Goal: Task Accomplishment & Management: Manage account settings

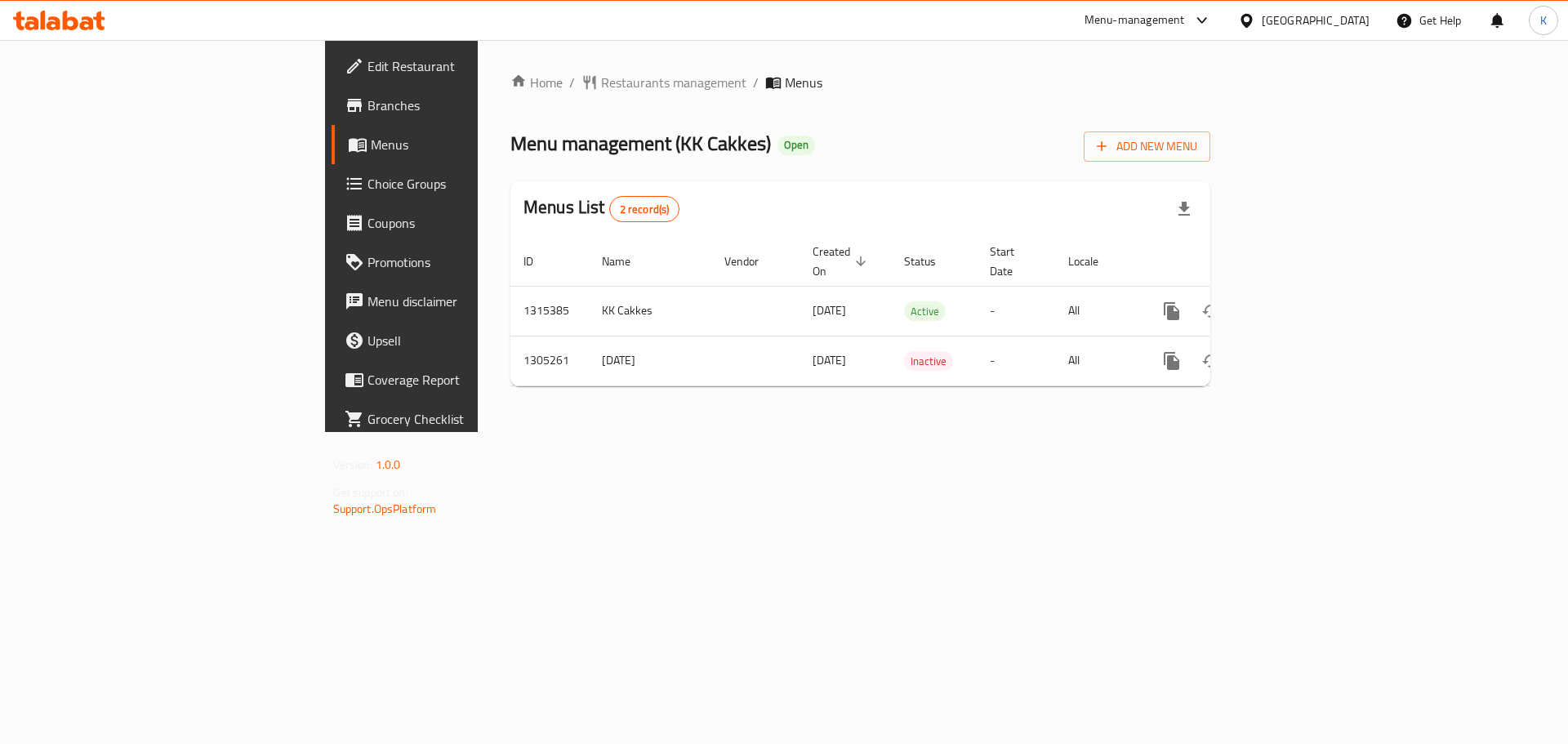
click at [830, 411] on div "Home / Restaurants management / Menus Menu management ( KK Cakkes ) Open Add Ne…" at bounding box center [861, 236] width 765 height 392
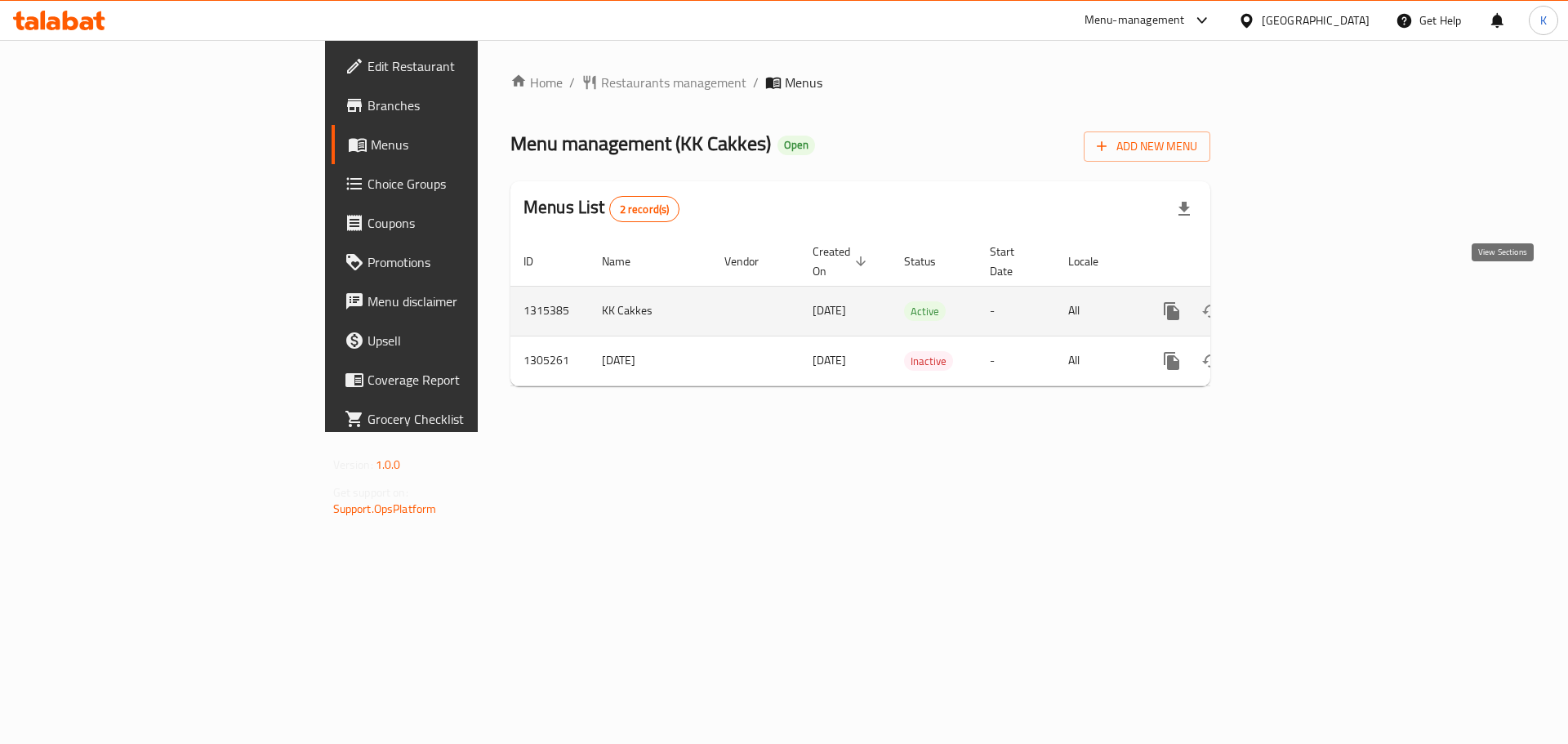
click at [1300, 301] on icon "enhanced table" at bounding box center [1289, 311] width 20 height 20
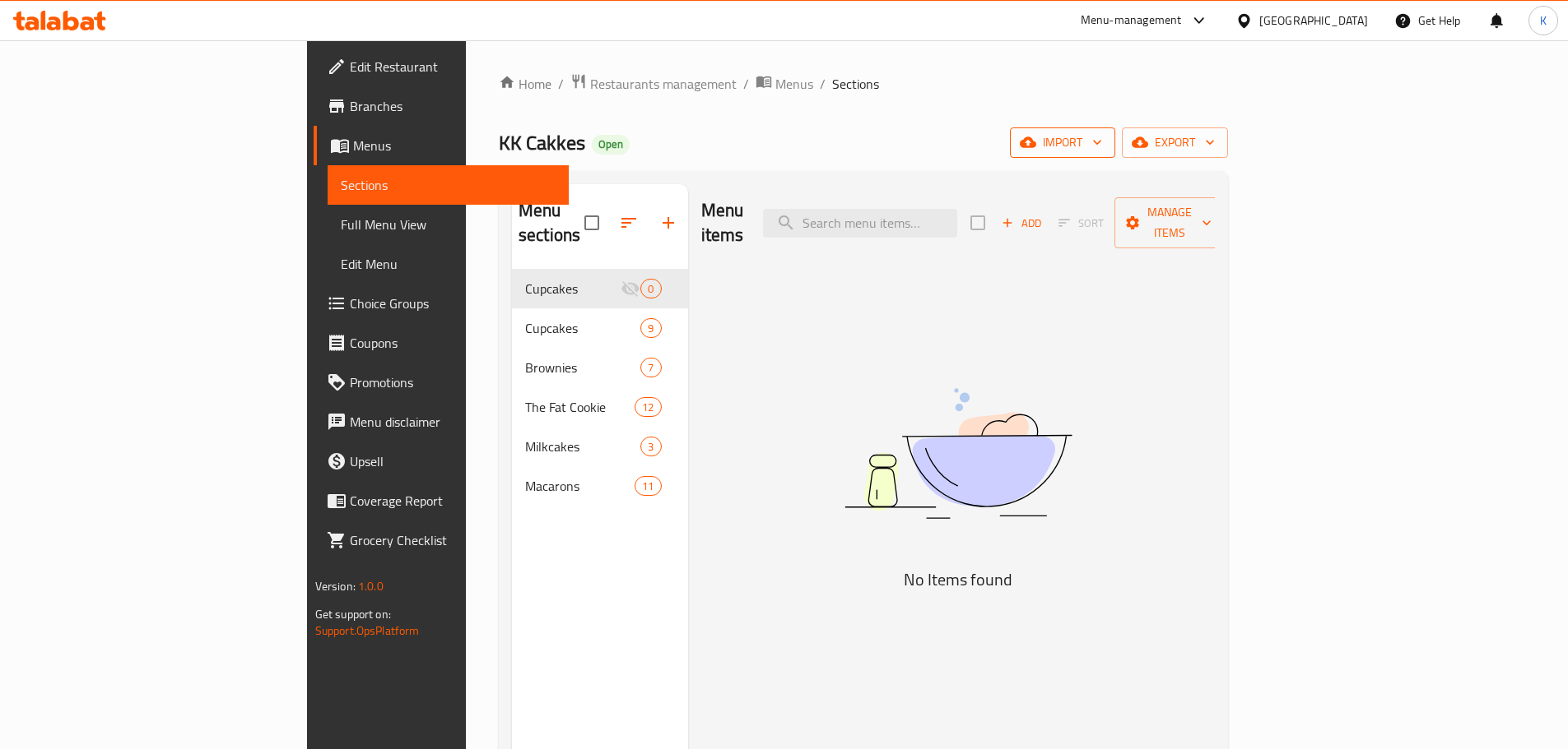
click at [1102, 145] on span "import" at bounding box center [1062, 142] width 79 height 20
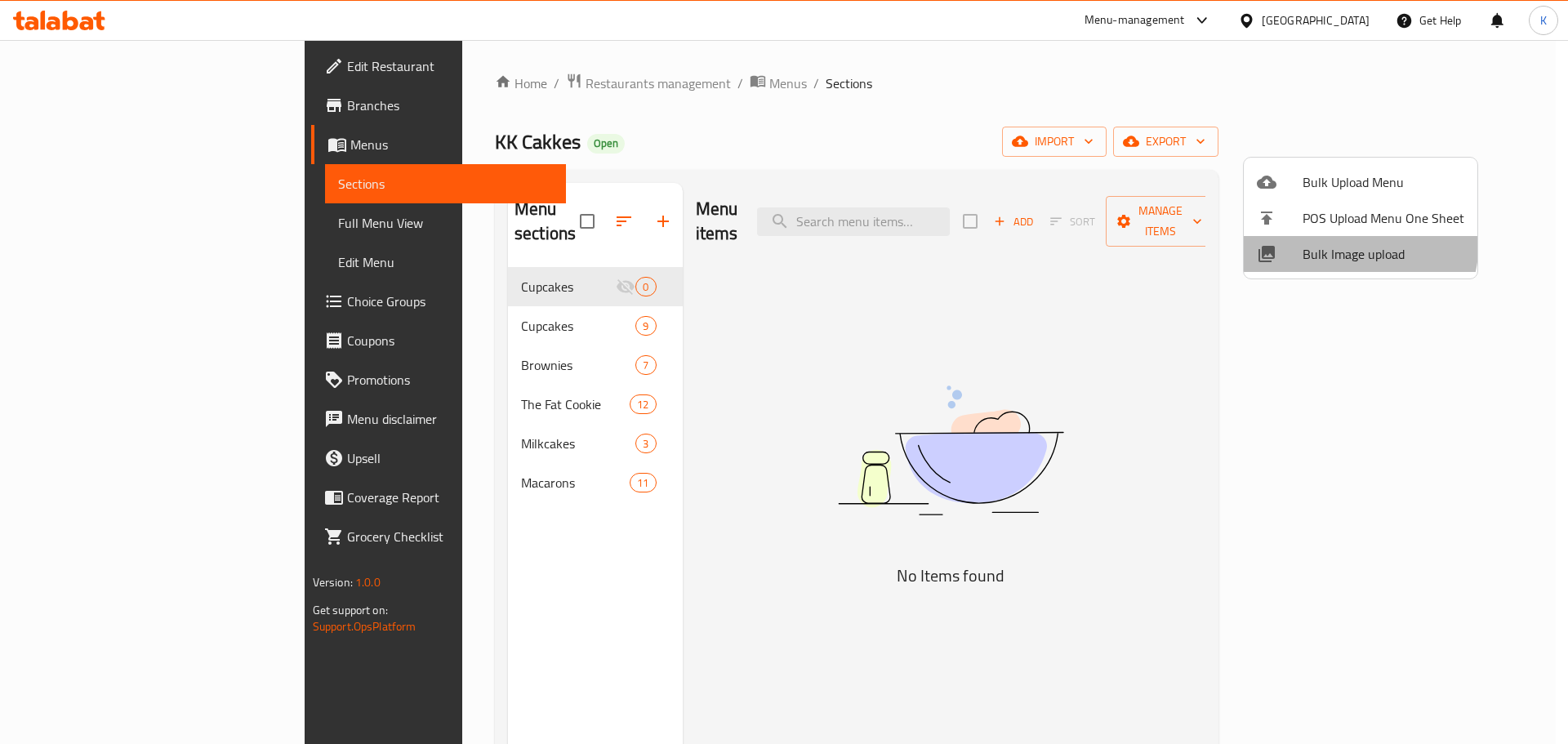
click at [1319, 240] on li "Bulk Image upload" at bounding box center [1360, 254] width 233 height 36
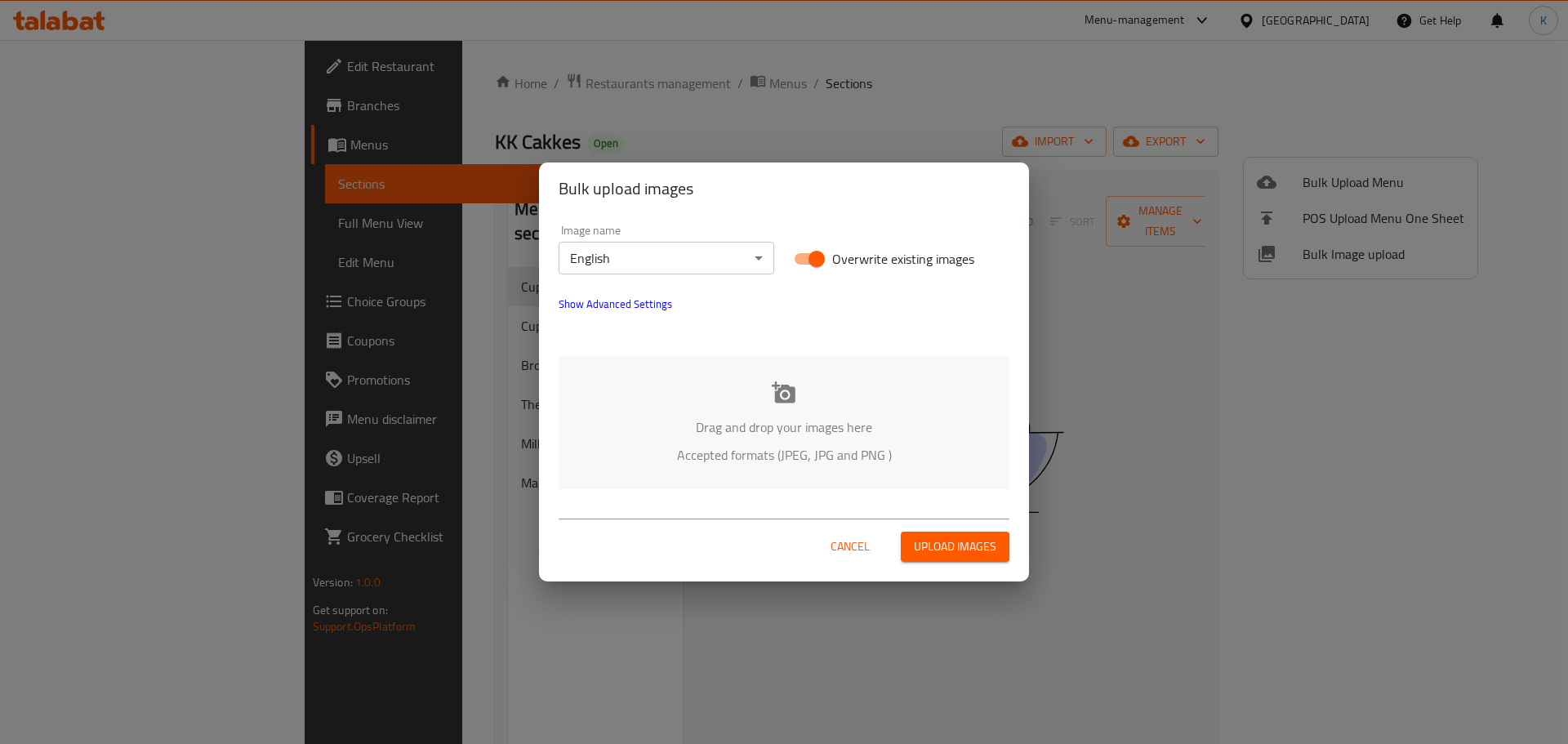
click at [809, 377] on div "Drag and drop your images here Accepted formats (JPEG, JPG and PNG )" at bounding box center [784, 423] width 450 height 133
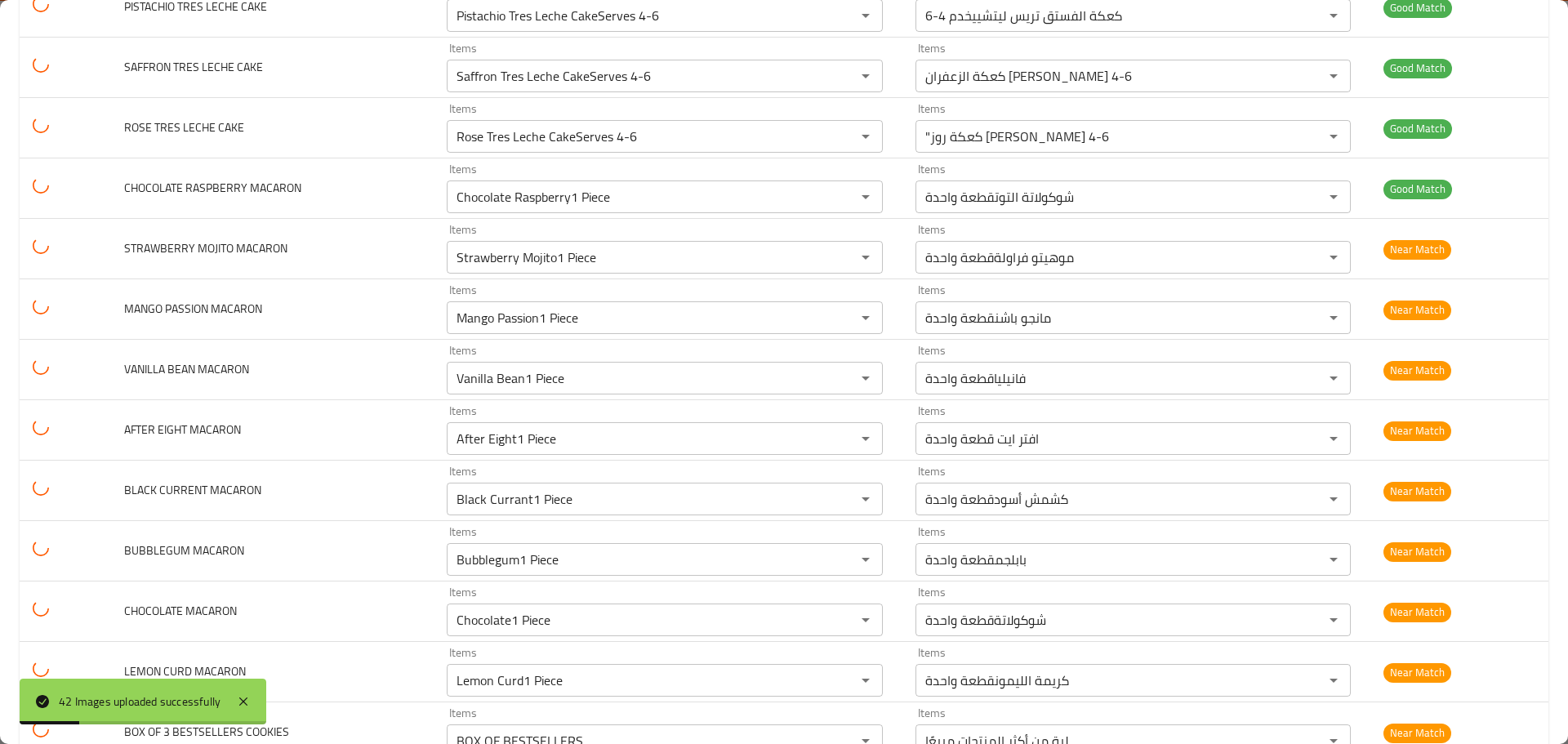
scroll to position [1506, 0]
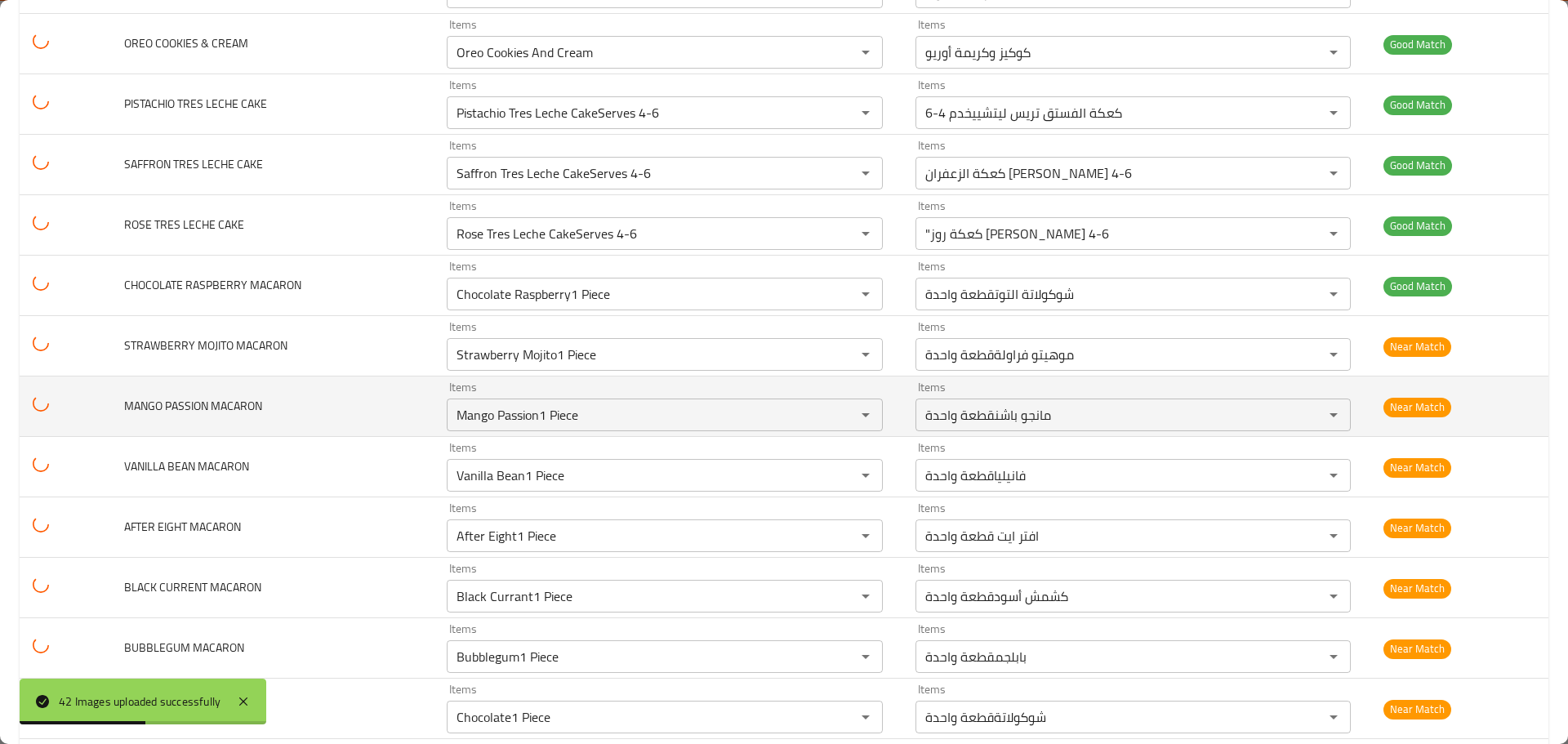
type COOKIE "Birthday Sprinkle Fat Cookie"
type BESTSELLERS "Box Of 3 Bestsellers"
type CUPCAKES "Box Of 6 Cupcakes"
type COOKIES "Box Of 6 Fat Cookies"
type BROWNIE "CHOCOLATE FUDGEBROWNIE"
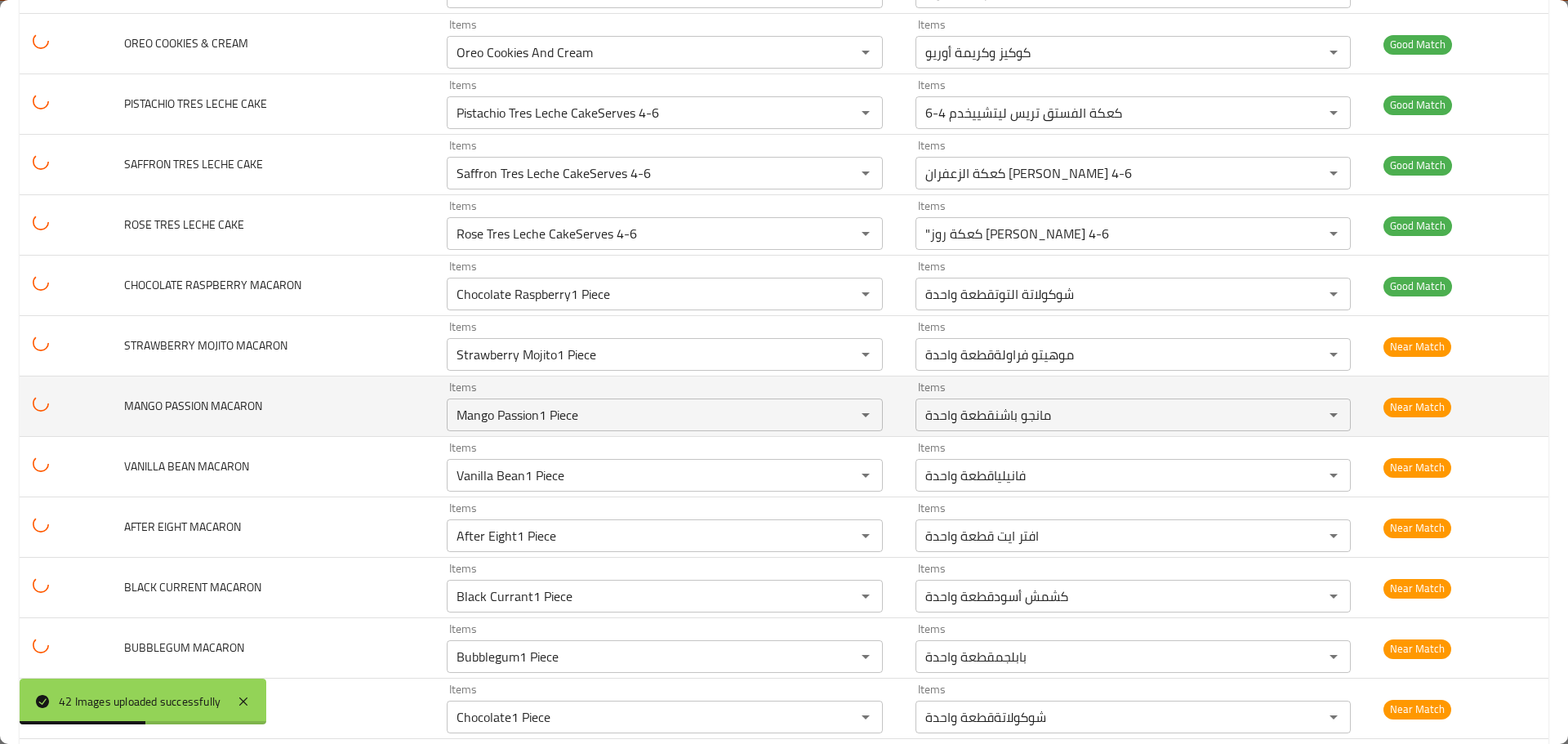
type BROWNIE-ar "حلوى الشوكولاتةبراوني"
type COOKIE "Dark Chocolate Chip Fat Cookie"
type COOKIE "LotusFat Cookie"
type COOKIE "M&MsFat Cookie"
type COOKIE "NutellaFat Cookie"
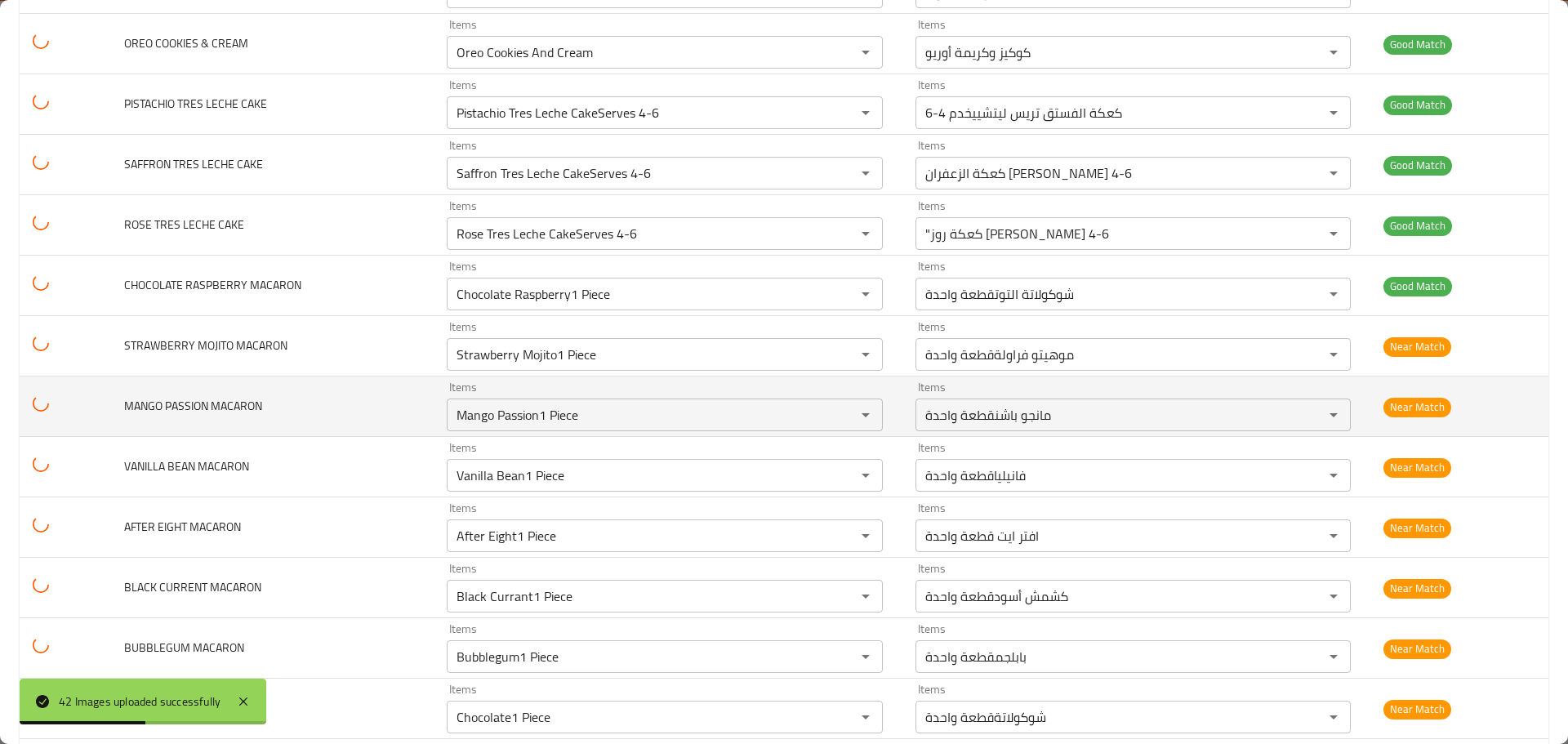
type COOKIE "Og Milk Chocolate ChipFat Cookie"
type BROWNIE "PISTACHIO [PERSON_NAME]"
type COOKIE "Triple Chocolate Fat Cookie"
type CUPCAKE "Vanilla Bean Cupcake"
type CHEESECAKE "Very Berry Cheesecake"
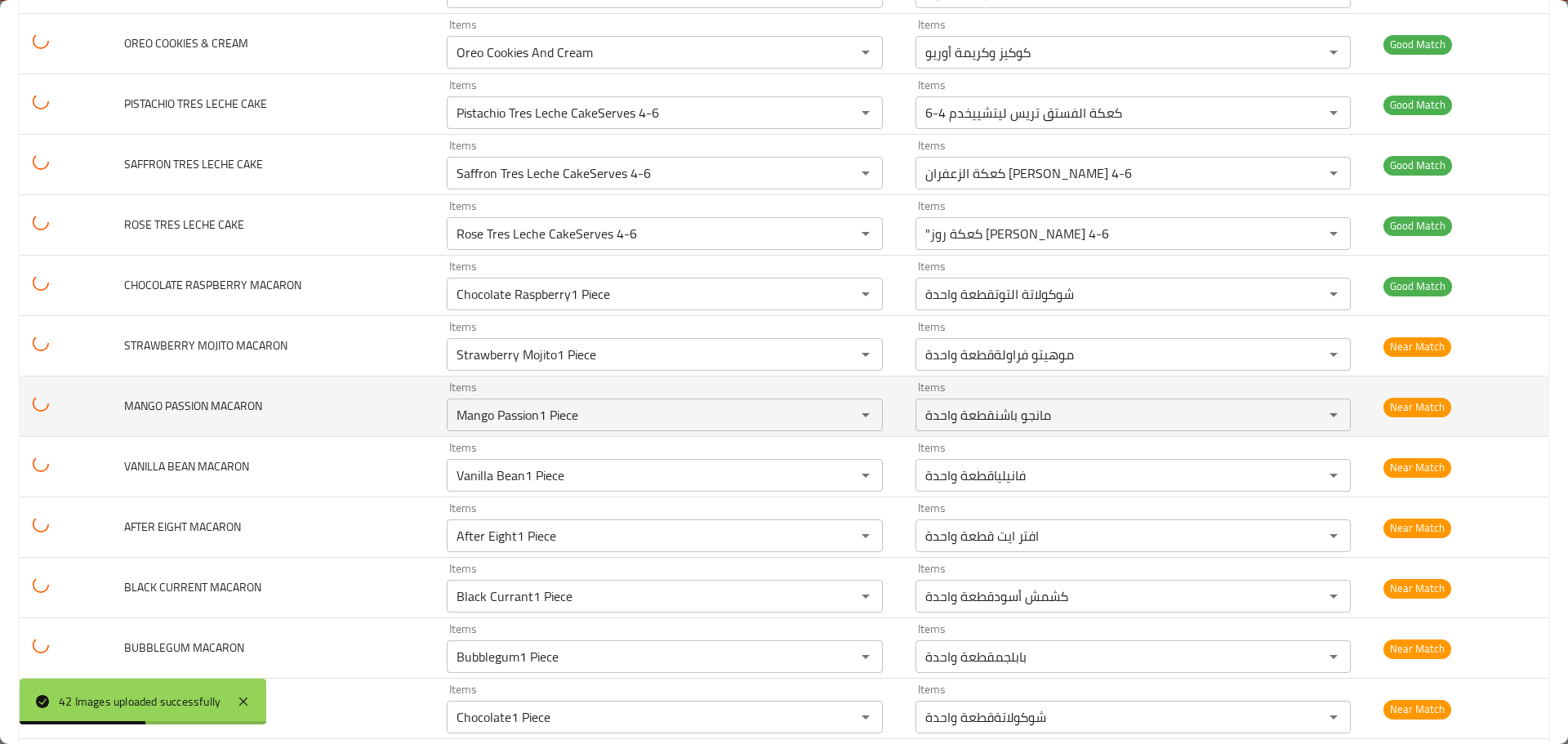
type CAKE "Pistachio Tres Leche CakeServes 4-6"
type CAKE-ar "كعكة الفستق تريس ليتشييخدم 4-6"
type CAKE "Saffron Tres Leche CakeServes 4-6"
type CAKE-ar "كعكة الزعفران [PERSON_NAME] 4-6"
type CAKE "Rose Tres Leche CakeServes 4-6"
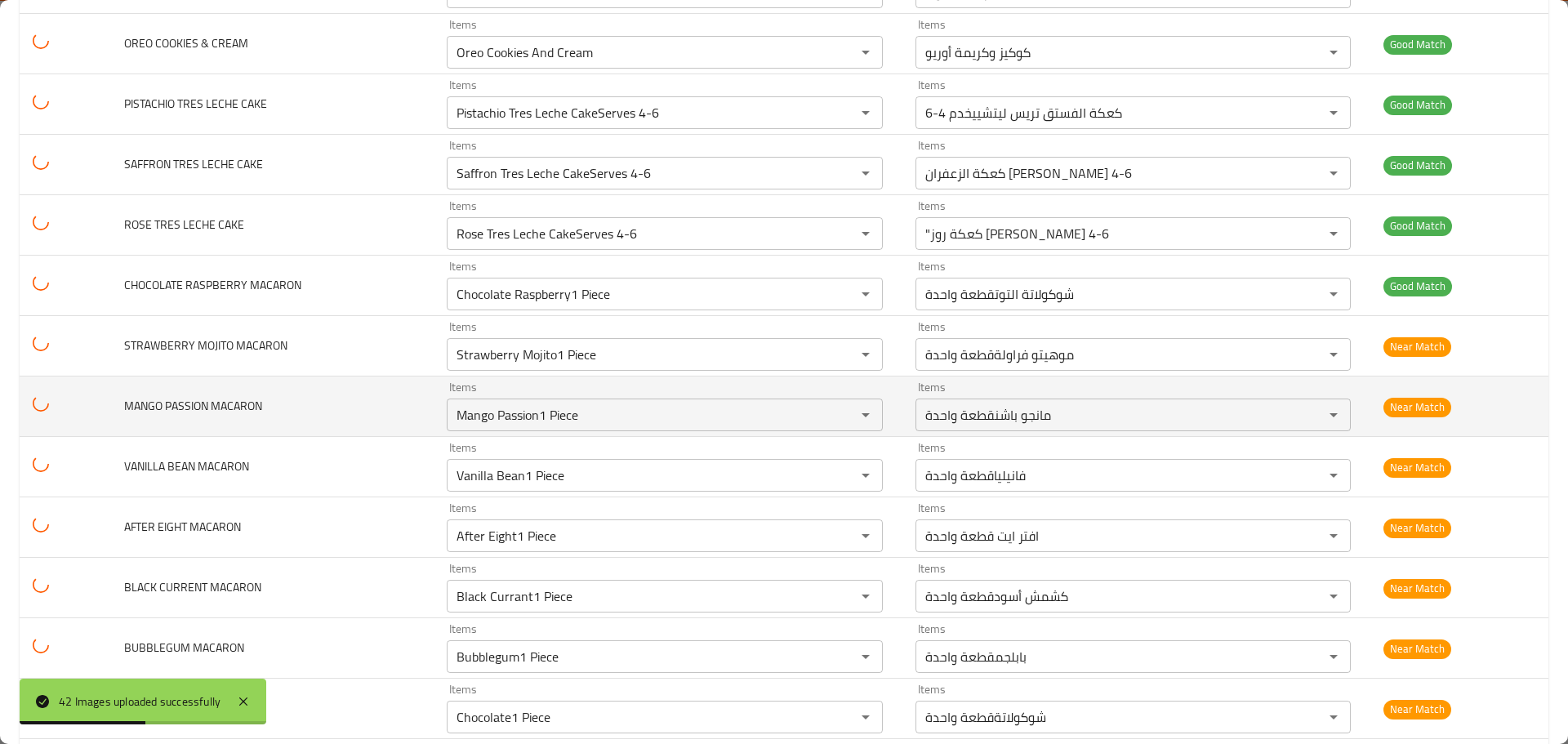
type CAKE-ar ""كعكة روز [PERSON_NAME] 4-6"
type MACARON "Chocolate Raspberry1 Piece"
type MACARON-ar "شوكولاتة التوتقطعة واحدة"
type MACARON "Strawberry Mojito1 Piece"
type MACARON-ar "موهيتو فراولةقطعة واحدة"
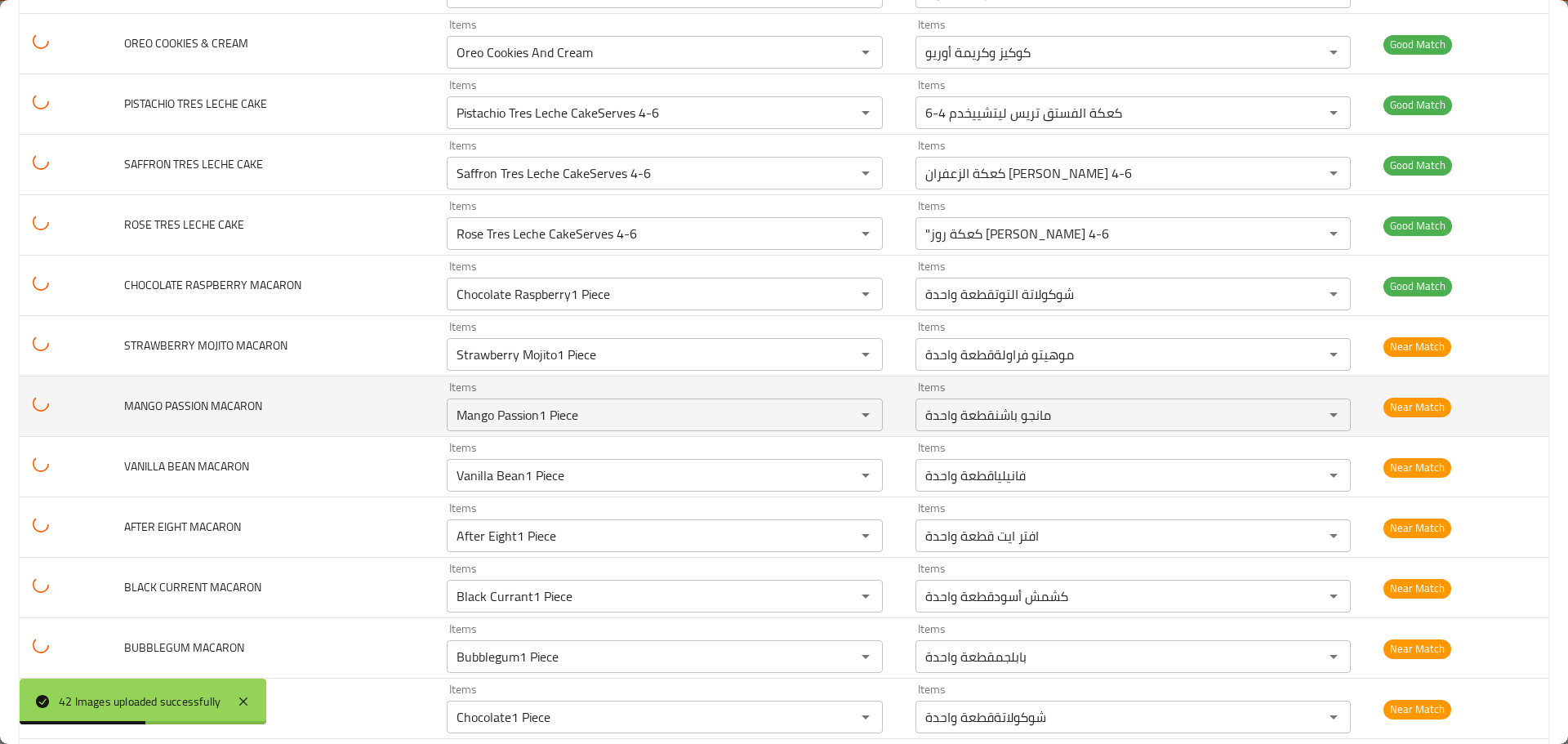
type MACARON "Mango Passion1 Piece"
type MACARON-ar "مانجو باشنقطعة واحدة"
type MACARON "Vanilla Bean1 Piece"
type MACARON-ar "فانيلياقطعة واحدة"
type MACARON "After Eight1 Piece"
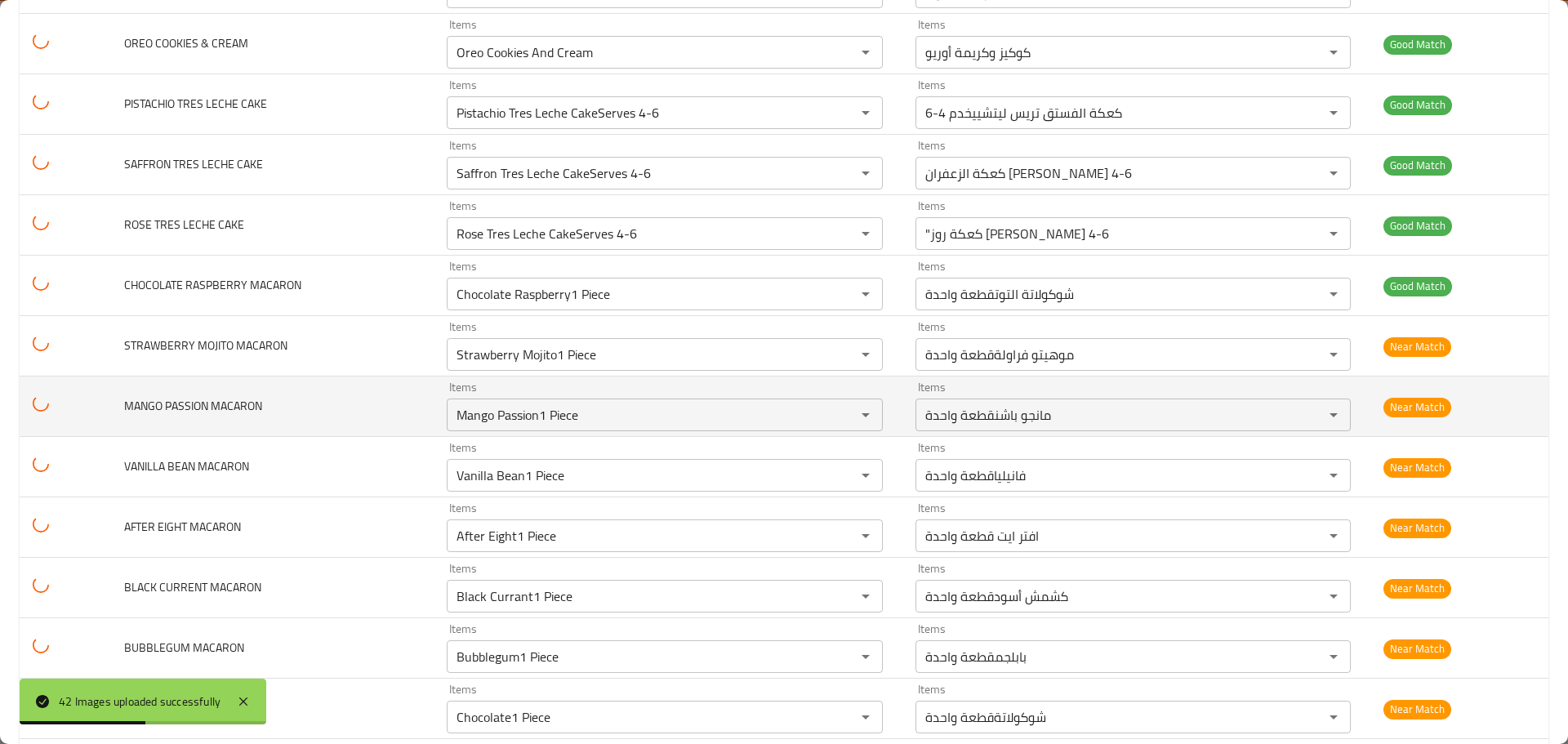
type MACARON "Black Currant1 Piece"
type MACARON-ar "كشمش أسودقطعة واحدة"
type MACARON "Bubblegum1 Piece"
type MACARON-ar "بابلجمقطعة واحدة"
type MACARON "Chocolate1 Piece"
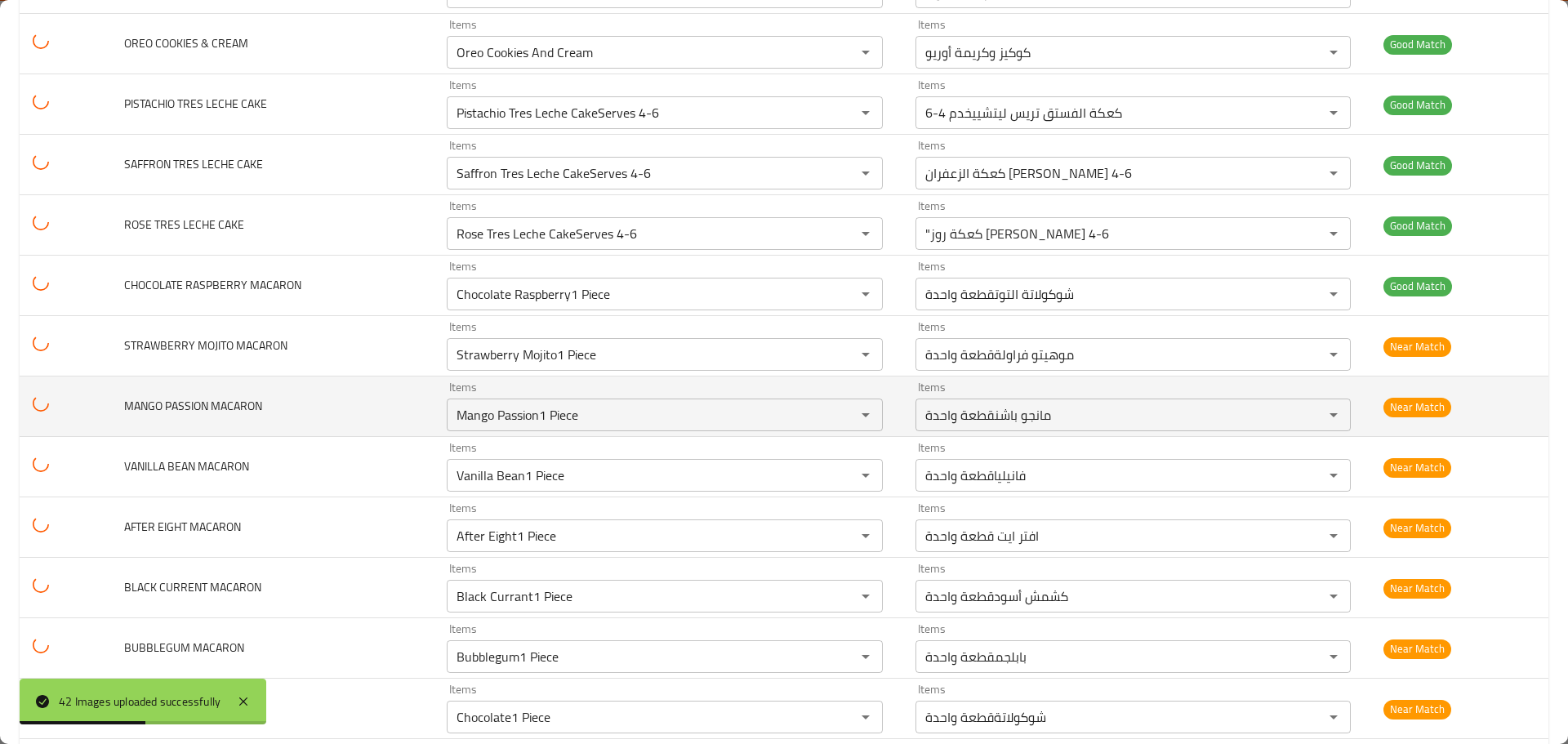
type MACARON-ar "شوكولاتةقطعة واحدة"
type MACARON "Lemon Curd1 Piece"
type MACARON-ar "كريمة الليمونقطعة واحدة"
type MACARON "Box Of 10(Choose Your Own)"
type MACARON-ar "علبة من ١٠ قطع(اختر ما يناسبك"
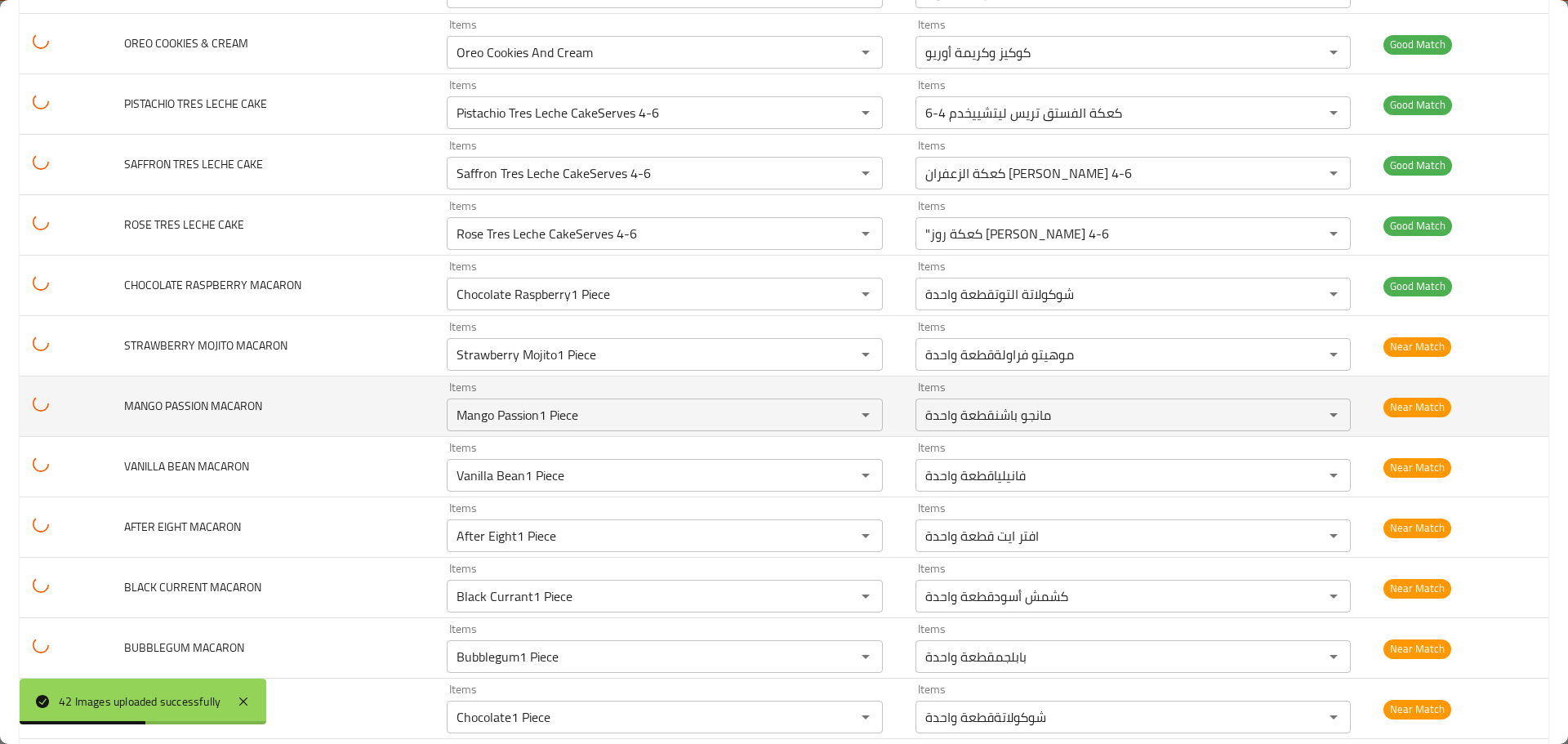
type CUPCAKE "Salted Caramel"
type BROWNIE "BESTIES PACK"
type MACARON "Mocha1 Piece"
type MACARON-ar "موكاقطعة واحدة"
type CUPCAKE "Red Velvet"
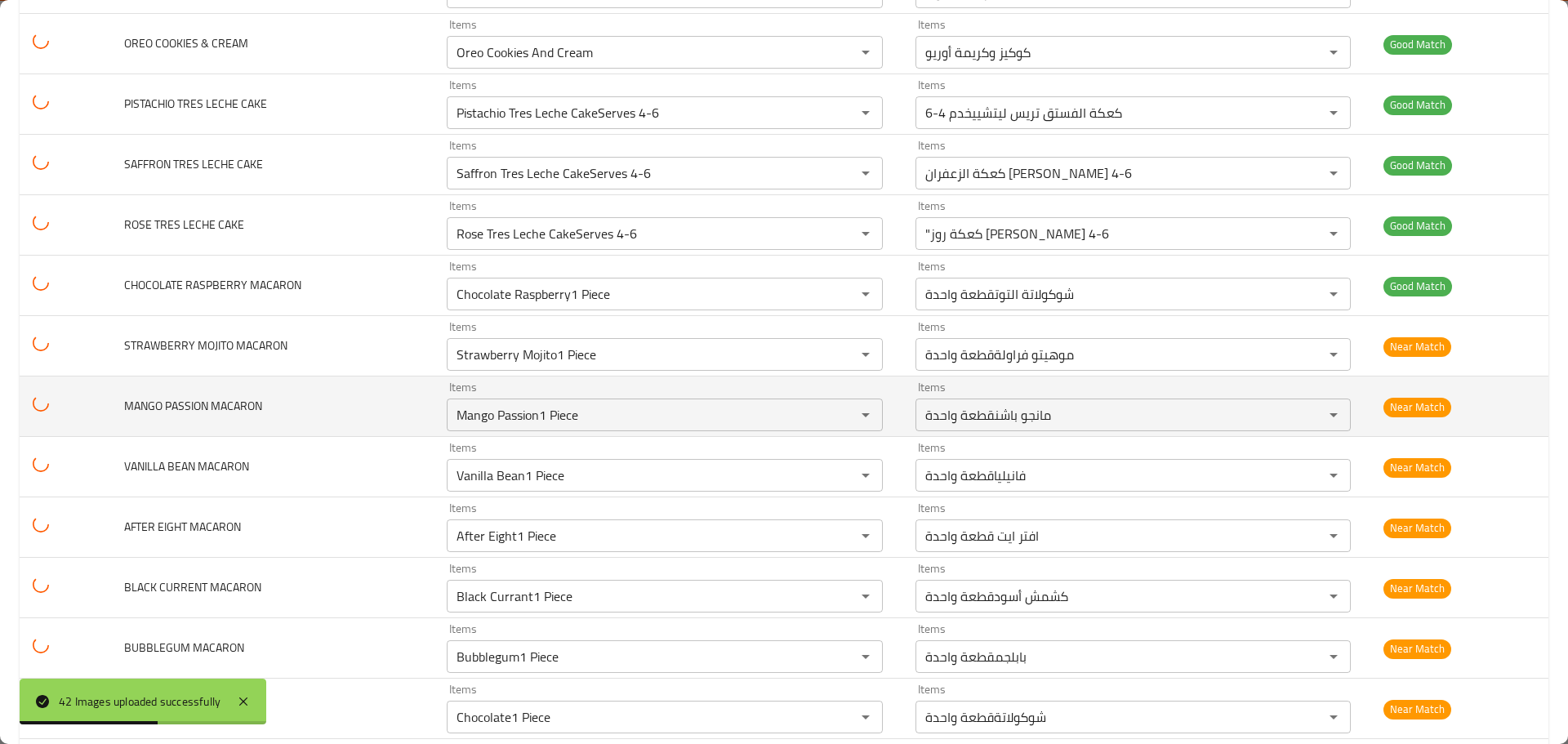
type COOKIE "Birthday Sprinkle Fat Cookie"
type BESTSELLERS "Box Of 3 Bestsellers"
type CUPCAKES "Box Of 6 Cupcakes"
type COOKIES "Box Of 6 Fat Cookies"
type BROWNIE "CHOCOLATE FUDGEBROWNIE"
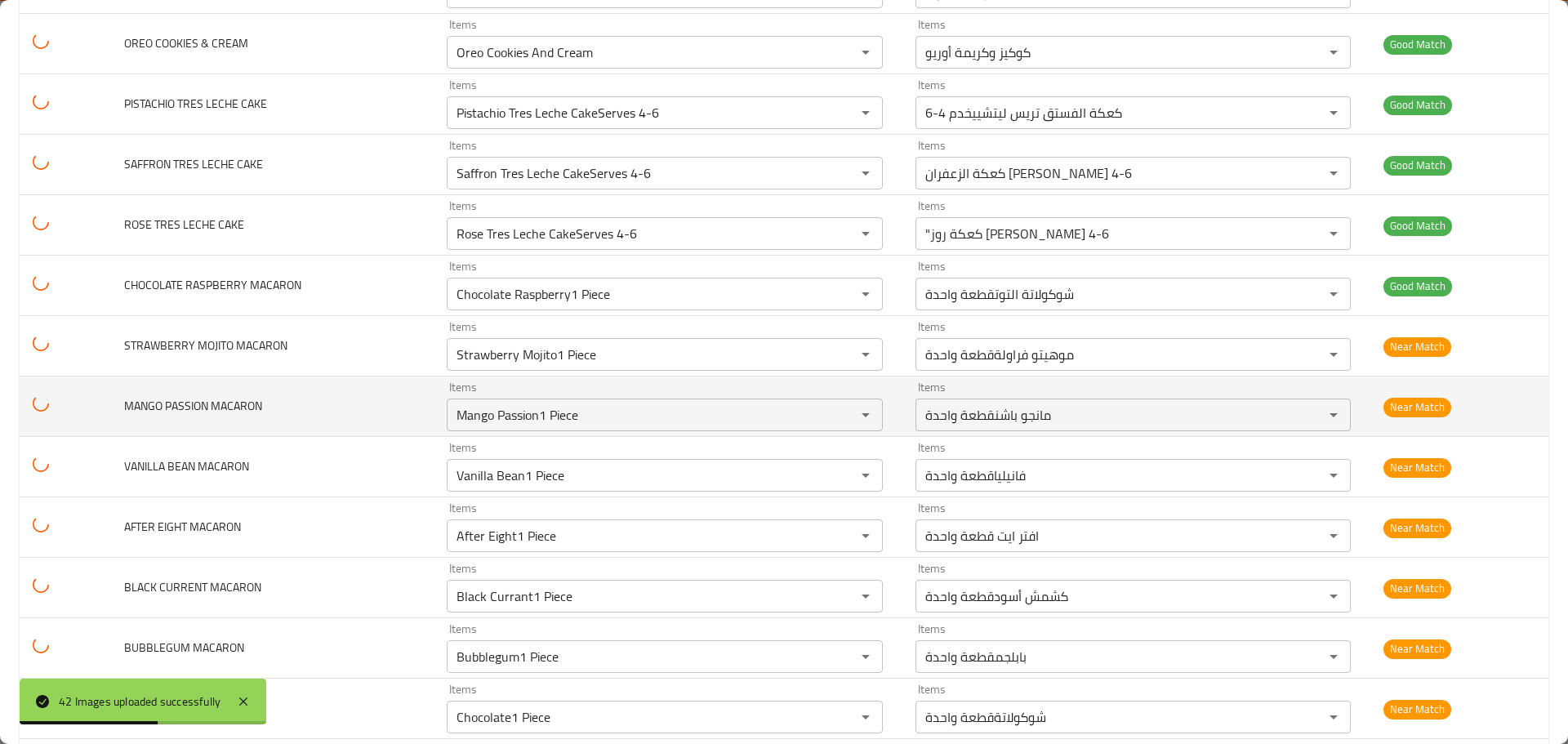
type BROWNIE-ar "حلوى الشوكولاتةبراوني"
type COOKIE "Dark Chocolate Chip Fat Cookie"
type COOKIE "LotusFat Cookie"
type COOKIE "M&MsFat Cookie"
type COOKIE "NutellaFat Cookie"
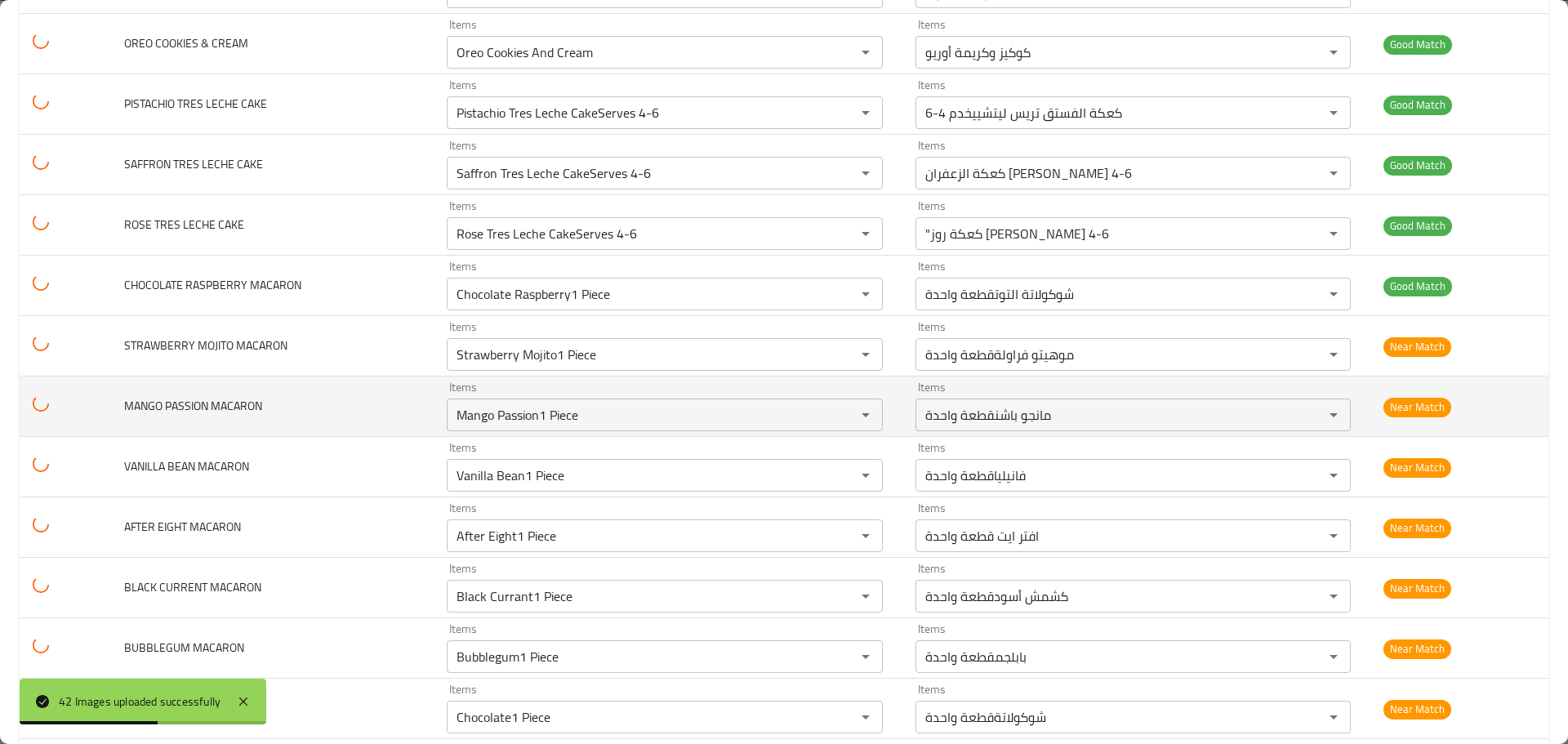
type COOKIE "Og Milk Chocolate ChipFat Cookie"
type BROWNIE "PISTACHIO [PERSON_NAME]"
type COOKIE "Triple Chocolate Fat Cookie"
type CUPCAKE "Vanilla Bean Cupcake"
type CHEESECAKE "Very Berry Cheesecake"
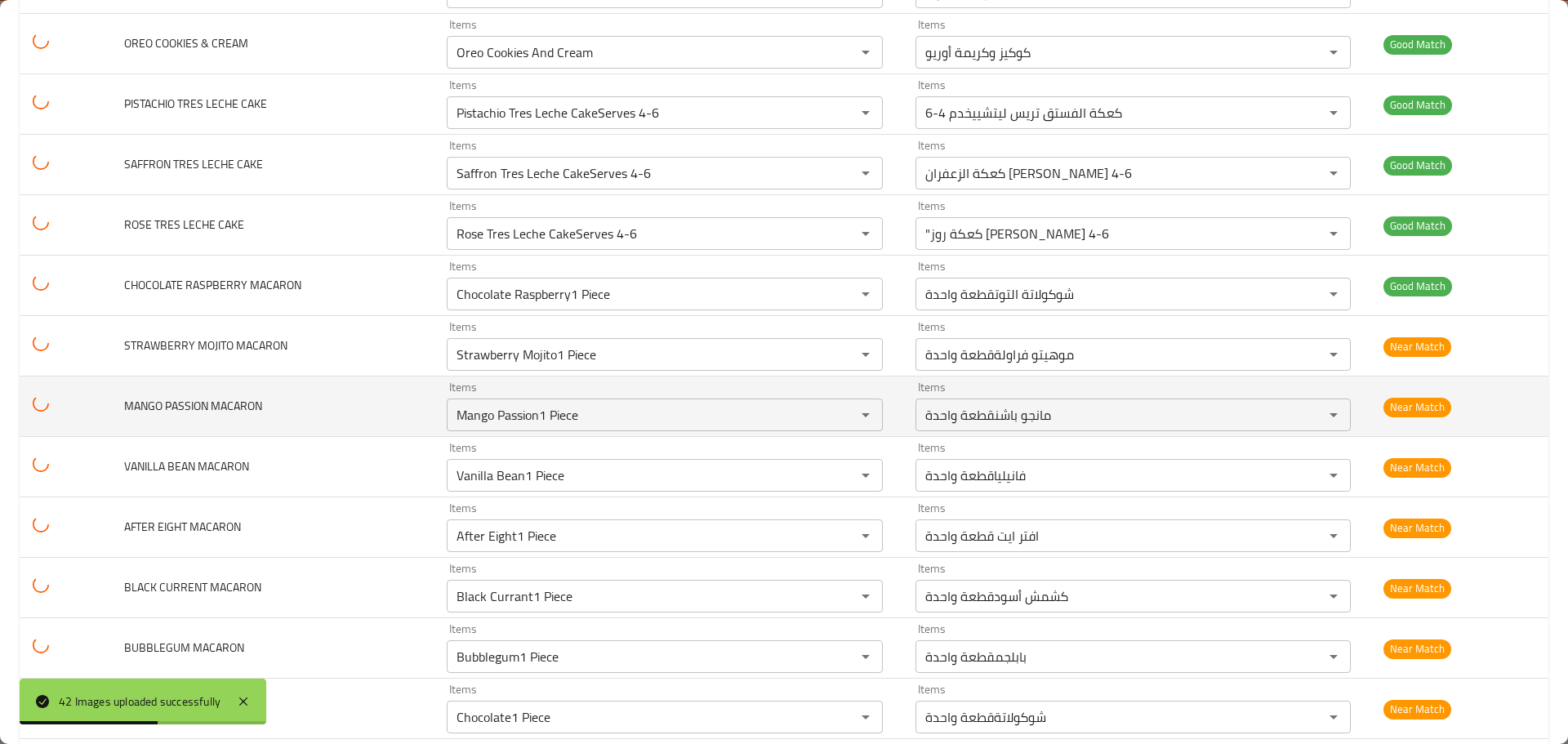
type CAKE "Pistachio Tres Leche CakeServes 4-6"
type CAKE-ar "كعكة الفستق تريس ليتشييخدم 4-6"
type CAKE "Saffron Tres Leche CakeServes 4-6"
type CAKE-ar "كعكة الزعفران [PERSON_NAME] 4-6"
type CAKE "Rose Tres Leche CakeServes 4-6"
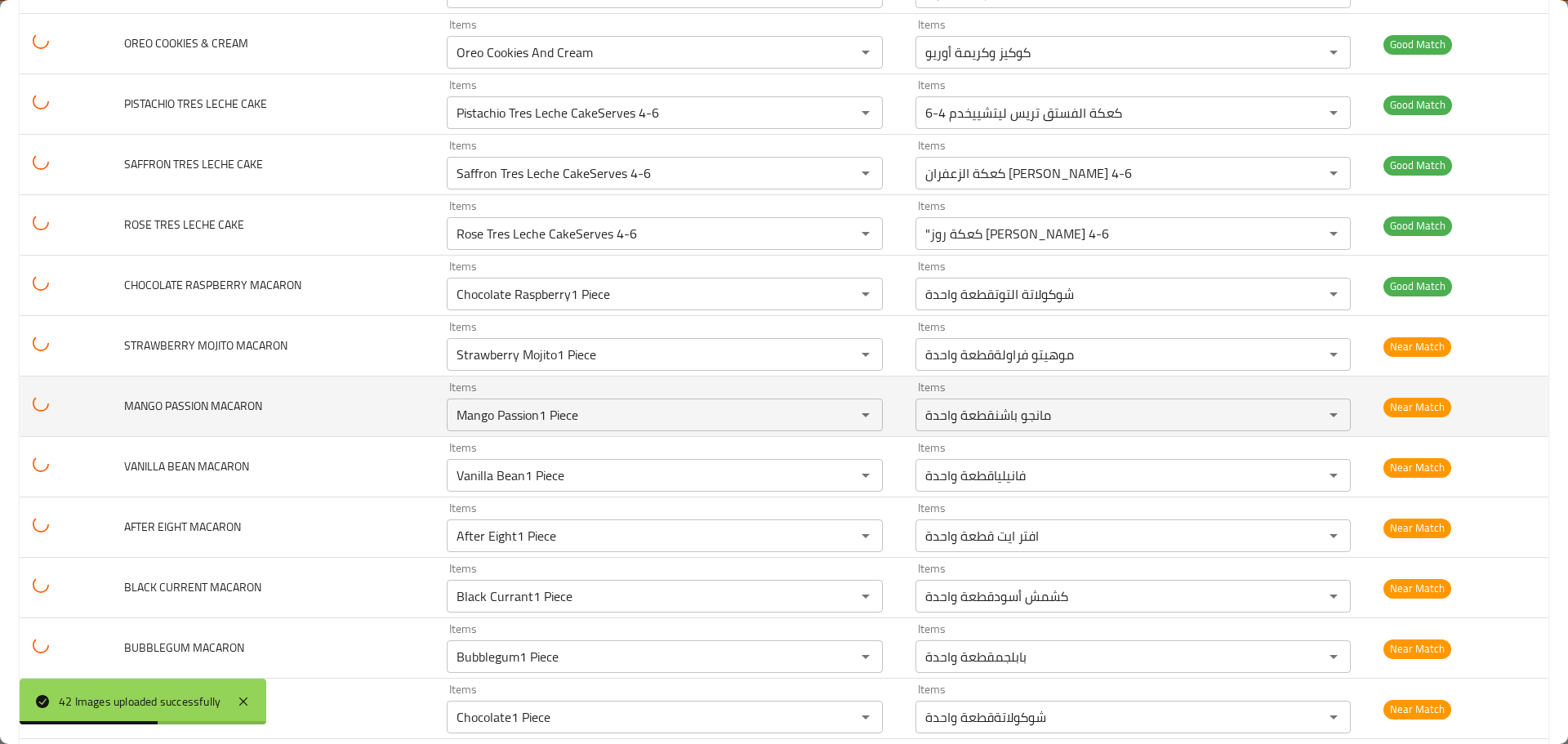
type CAKE-ar ""كعكة روز [PERSON_NAME] 4-6"
type MACARON "Chocolate Raspberry1 Piece"
type MACARON-ar "شوكولاتة التوتقطعة واحدة"
type MACARON "Strawberry Mojito1 Piece"
type MACARON-ar "موهيتو فراولةقطعة واحدة"
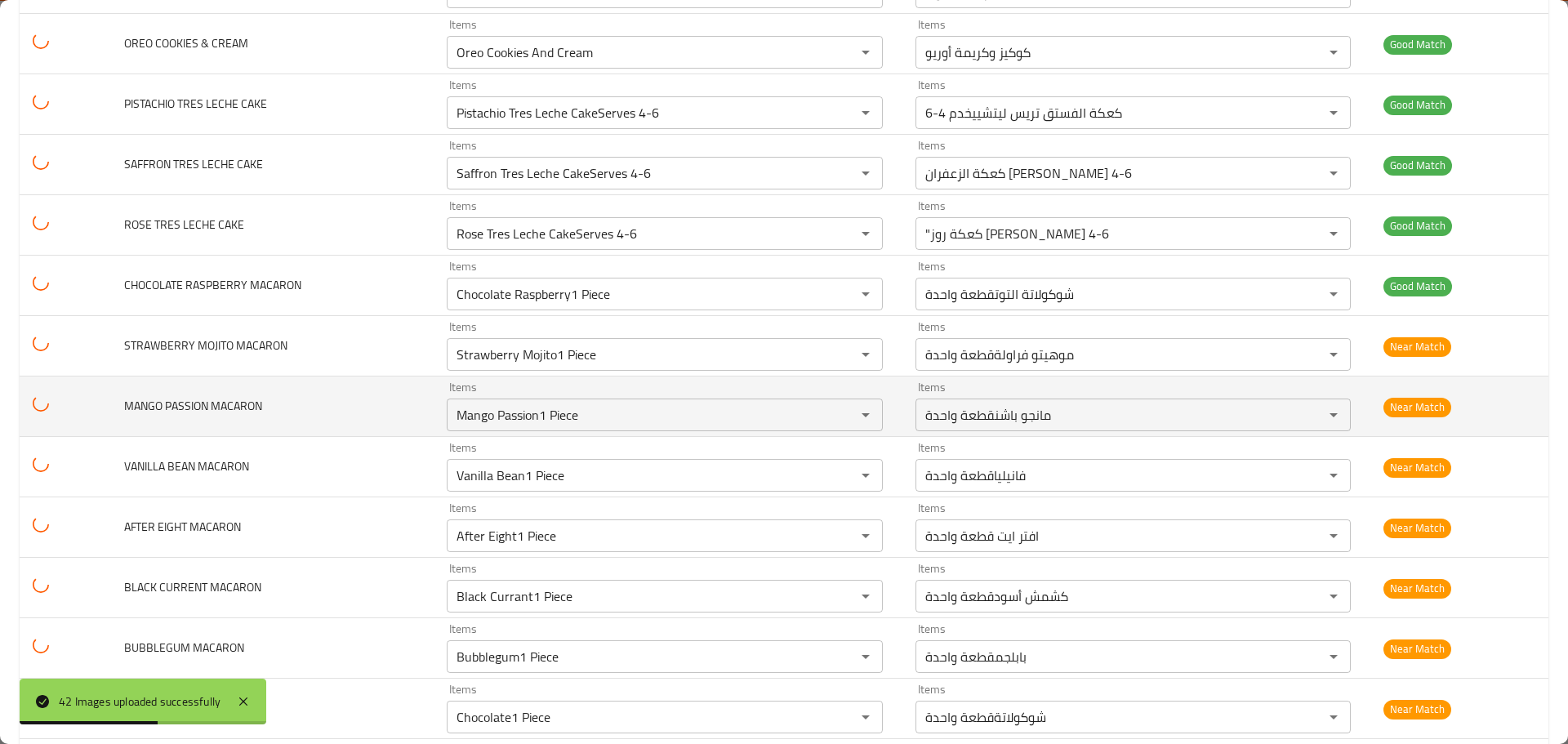
type MACARON "Mango Passion1 Piece"
type MACARON-ar "مانجو باشنقطعة واحدة"
type MACARON "Vanilla Bean1 Piece"
type MACARON-ar "فانيلياقطعة واحدة"
type MACARON "After Eight1 Piece"
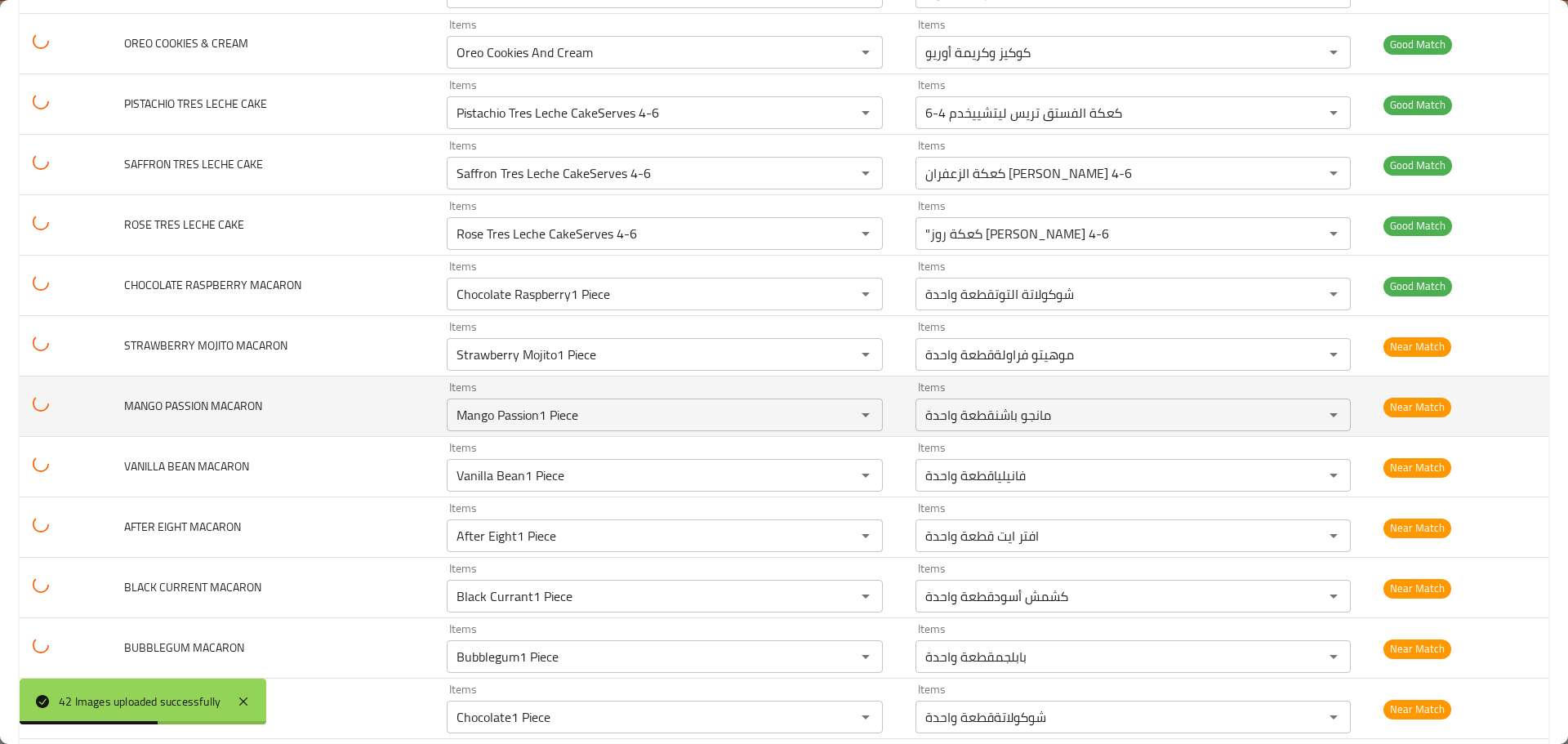
type MACARON "Black Currant1 Piece"
type MACARON-ar "كشمش أسودقطعة واحدة"
type MACARON "Bubblegum1 Piece"
type MACARON-ar "بابلجمقطعة واحدة"
type MACARON "Chocolate1 Piece"
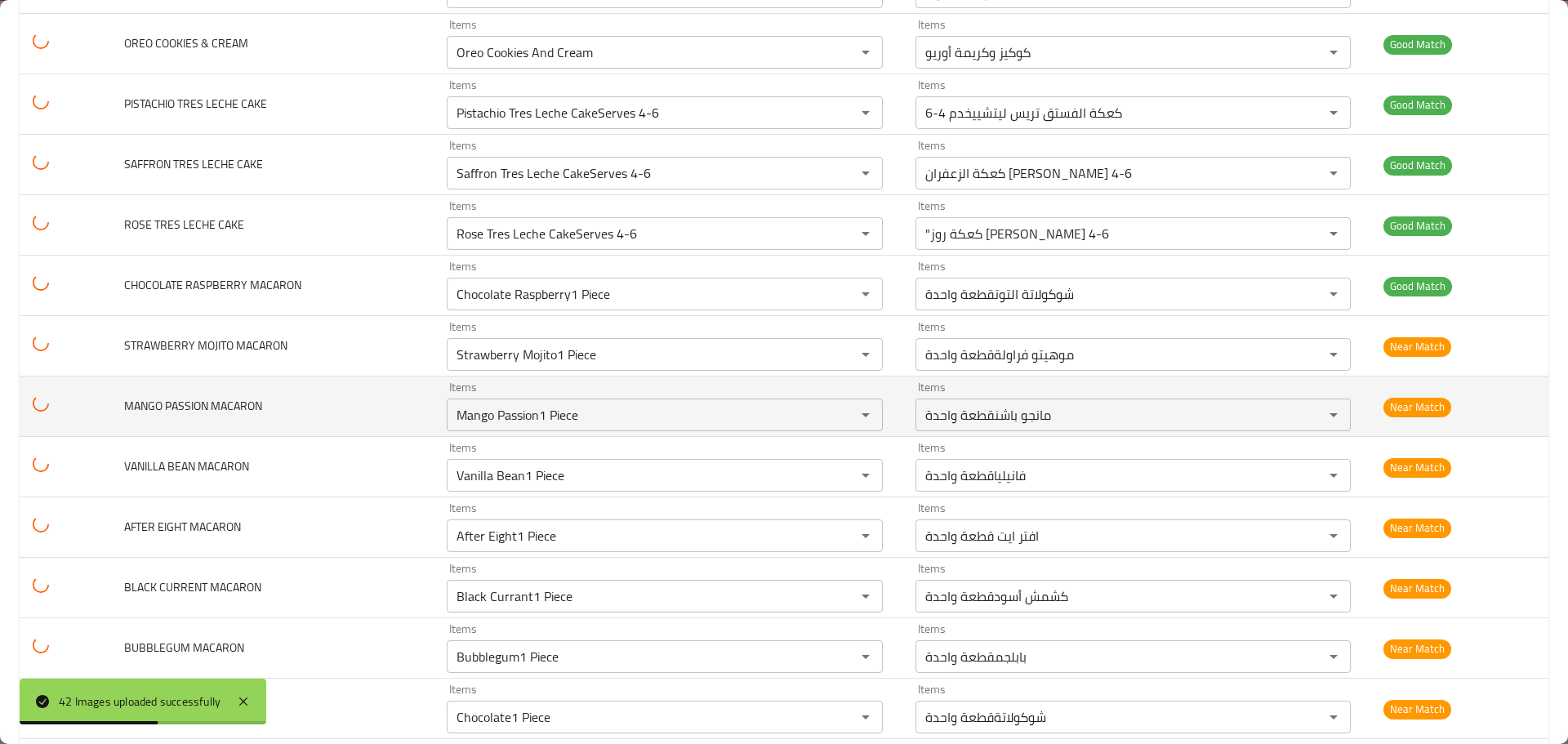
type MACARON-ar "شوكولاتةقطعة واحدة"
type MACARON "Lemon Curd1 Piece"
type MACARON-ar "كريمة الليمونقطعة واحدة"
type MACARON "Box Of 10(Choose Your Own)"
type MACARON-ar "علبة من ١٠ قطع(اختر ما يناسبك"
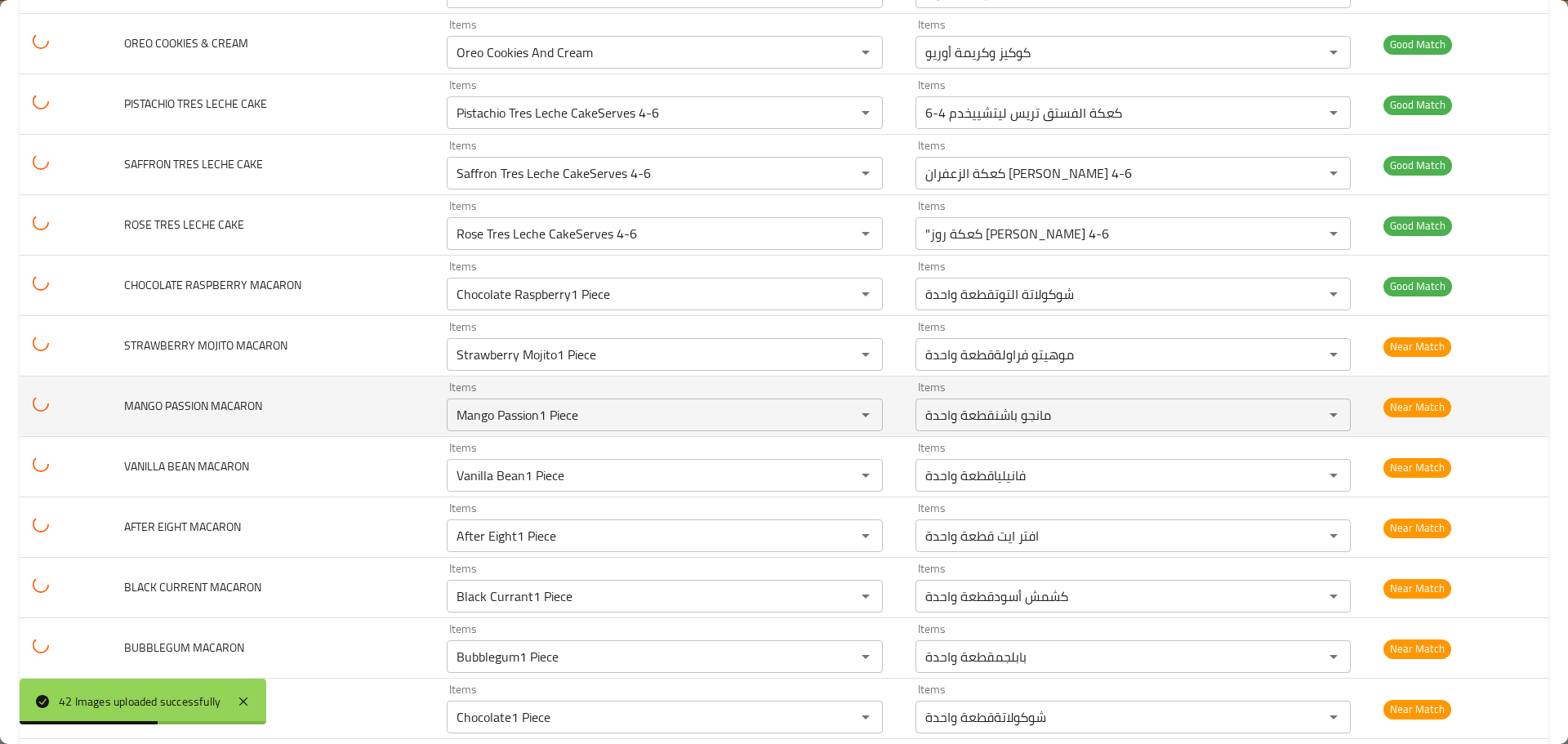
type CUPCAKE "Salted Caramel"
type BROWNIE "BESTIES PACK"
type MACARON "Mocha1 Piece"
type MACARON-ar "موكاقطعة واحدة"
type CUPCAKE "Red Velvet"
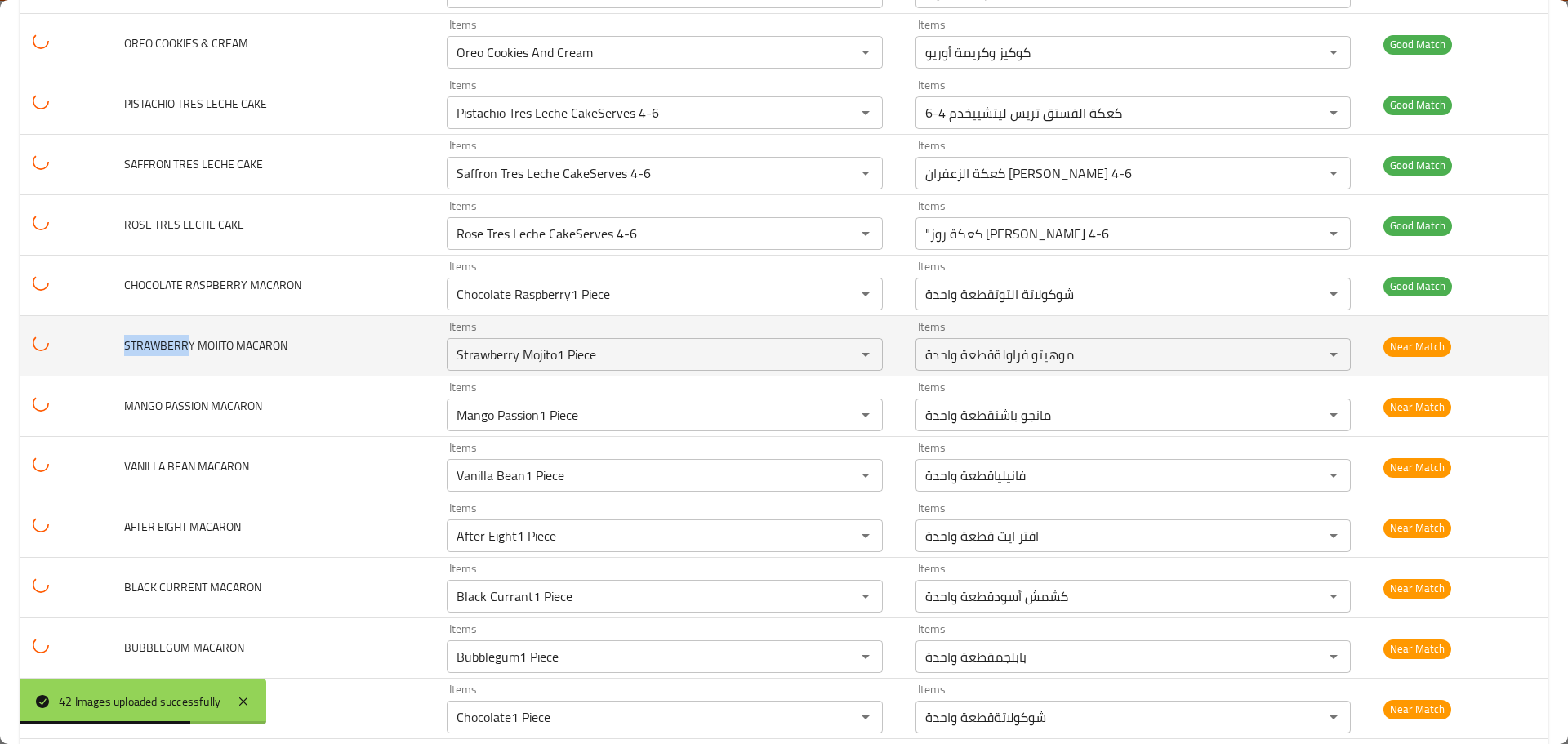
drag, startPoint x: 188, startPoint y: 344, endPoint x: 121, endPoint y: 341, distance: 67.1
click at [121, 341] on td "STRAWBERRY MOJITO MACARON" at bounding box center [273, 346] width 324 height 60
copy span "STRAWBERR"
click at [576, 359] on MACARON "Strawberry Mojito1 Piece" at bounding box center [640, 354] width 378 height 23
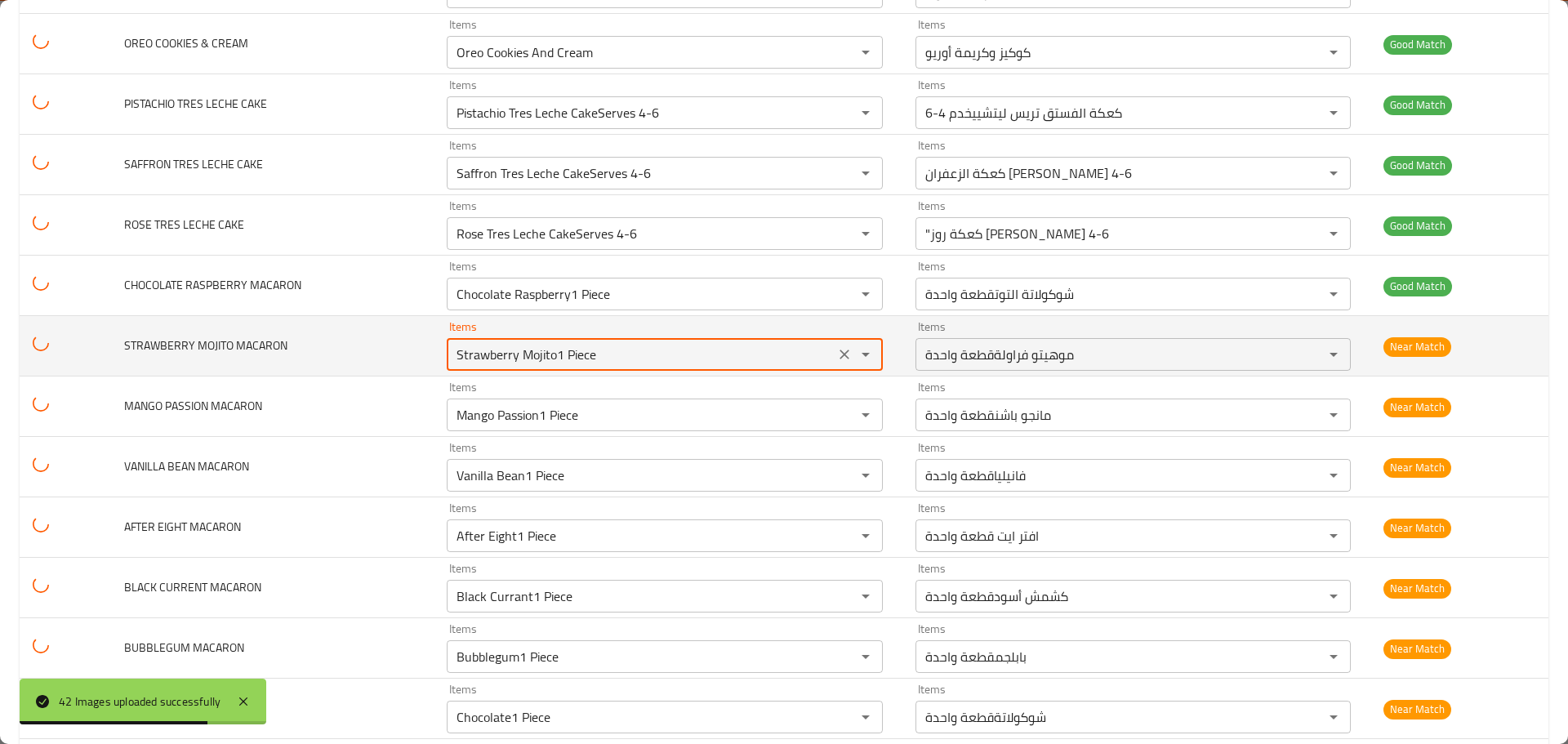
paste MACARON "TRAWBERR"
type MACARON "STRAWBERR"
type COOKIE "Birthday Sprinkle Fat Cookie"
type BESTSELLERS "Box Of 3 Bestsellers"
type CUPCAKES "Box Of 6 Cupcakes"
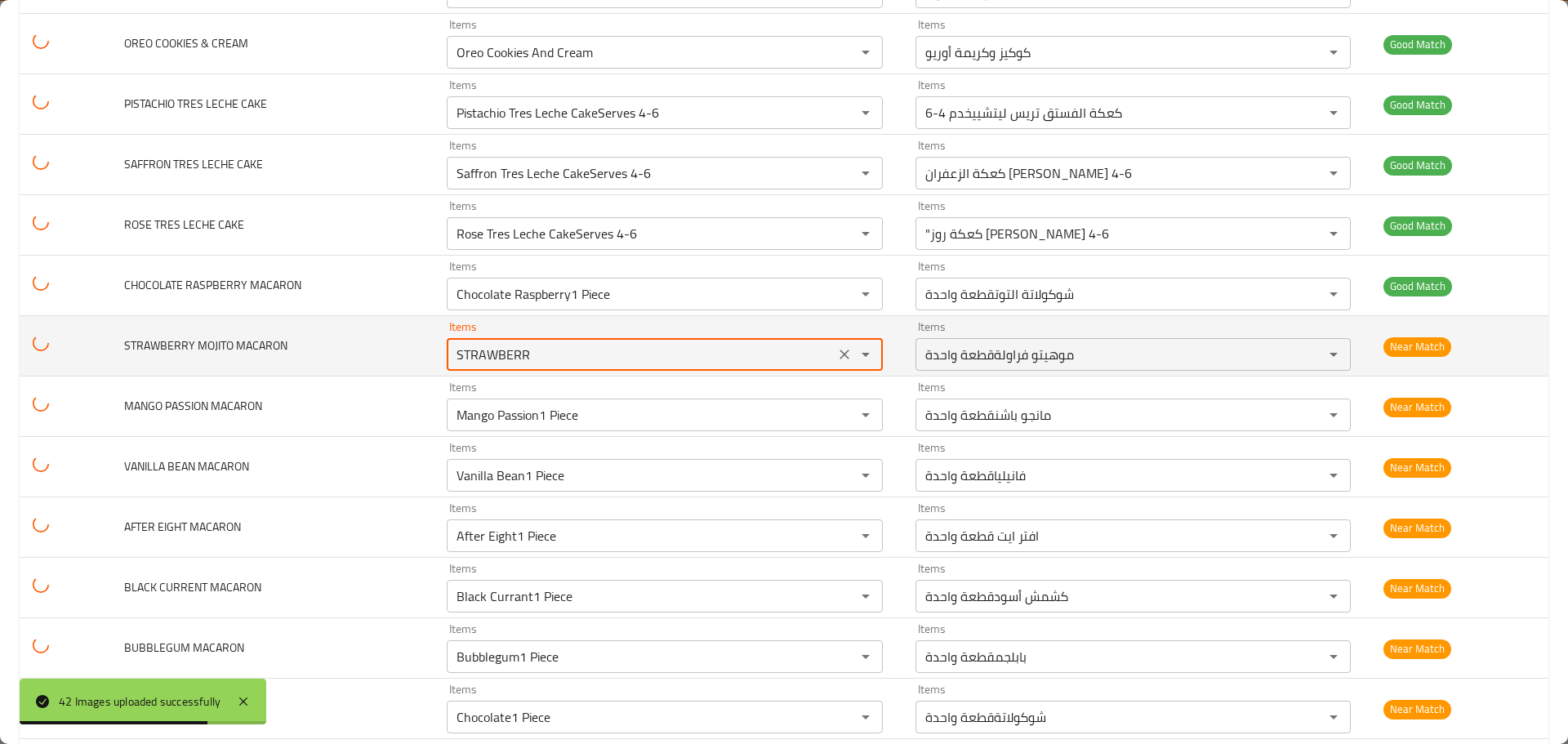
type COOKIES "Box Of 6 Fat Cookies"
type BROWNIE "CHOCOLATE FUDGEBROWNIE"
type BROWNIE-ar "حلوى الشوكولاتةبراوني"
type COOKIE "Dark Chocolate Chip Fat Cookie"
type COOKIE "LotusFat Cookie"
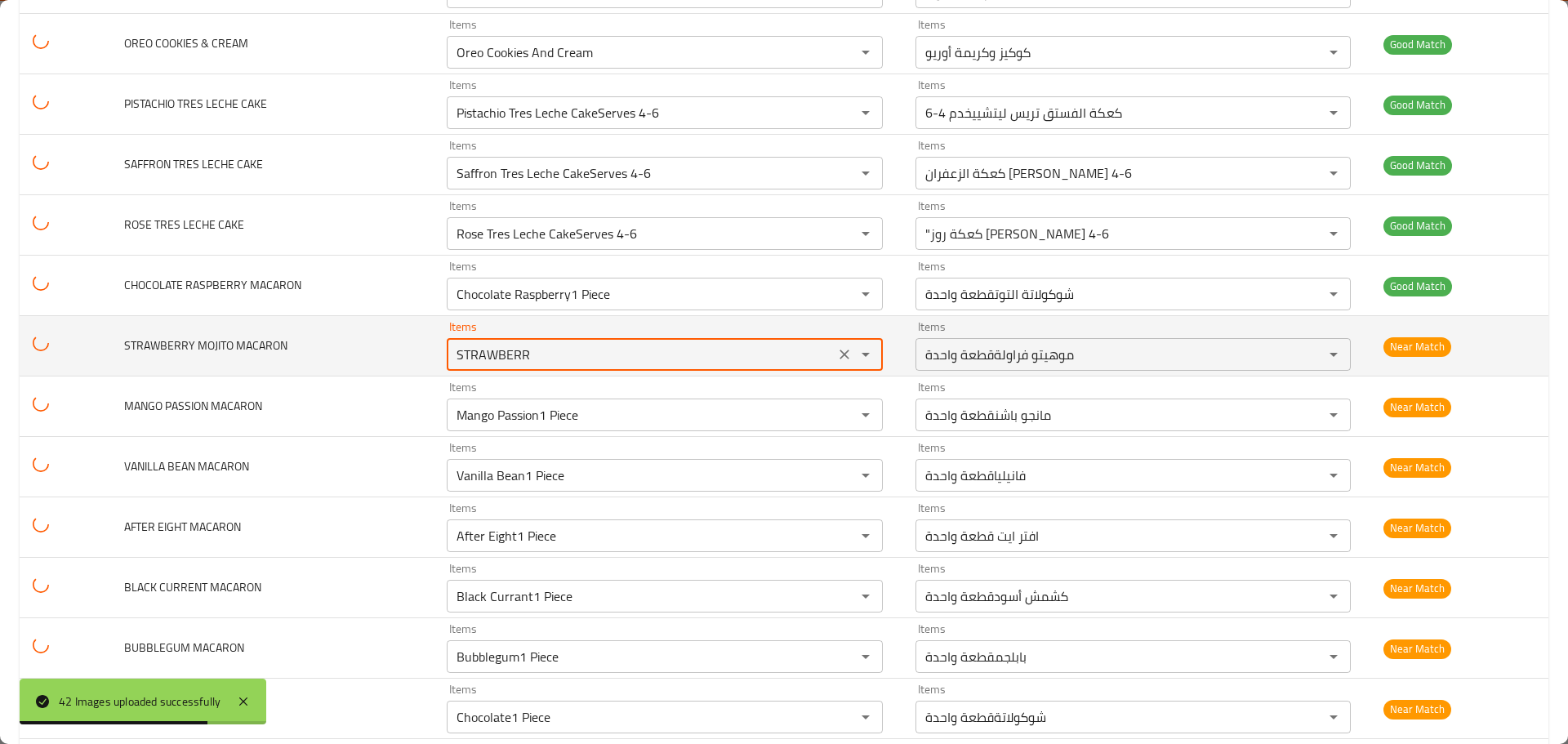
type COOKIE "M&MsFat Cookie"
type COOKIE "NutellaFat Cookie"
type COOKIE "Og Milk Chocolate ChipFat Cookie"
type BROWNIE "PISTACHIO [PERSON_NAME]"
type COOKIE "Triple Chocolate Fat Cookie"
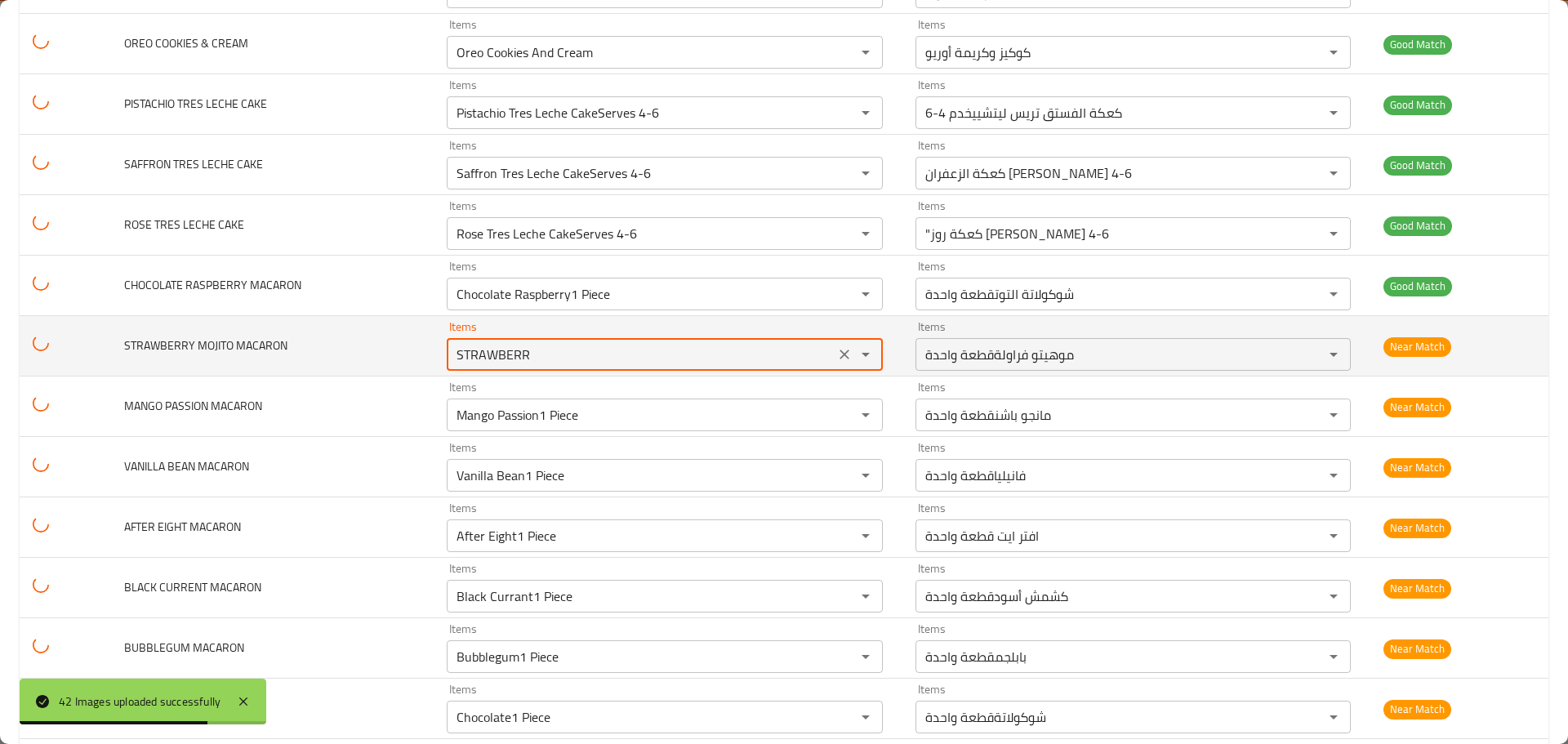
type CUPCAKE "Vanilla Bean Cupcake"
type CHEESECAKE "Very Berry Cheesecake"
type CAKE "Pistachio Tres Leche CakeServes 4-6"
type CAKE-ar "كعكة الفستق تريس ليتشييخدم 4-6"
type CAKE "Saffron Tres Leche CakeServes 4-6"
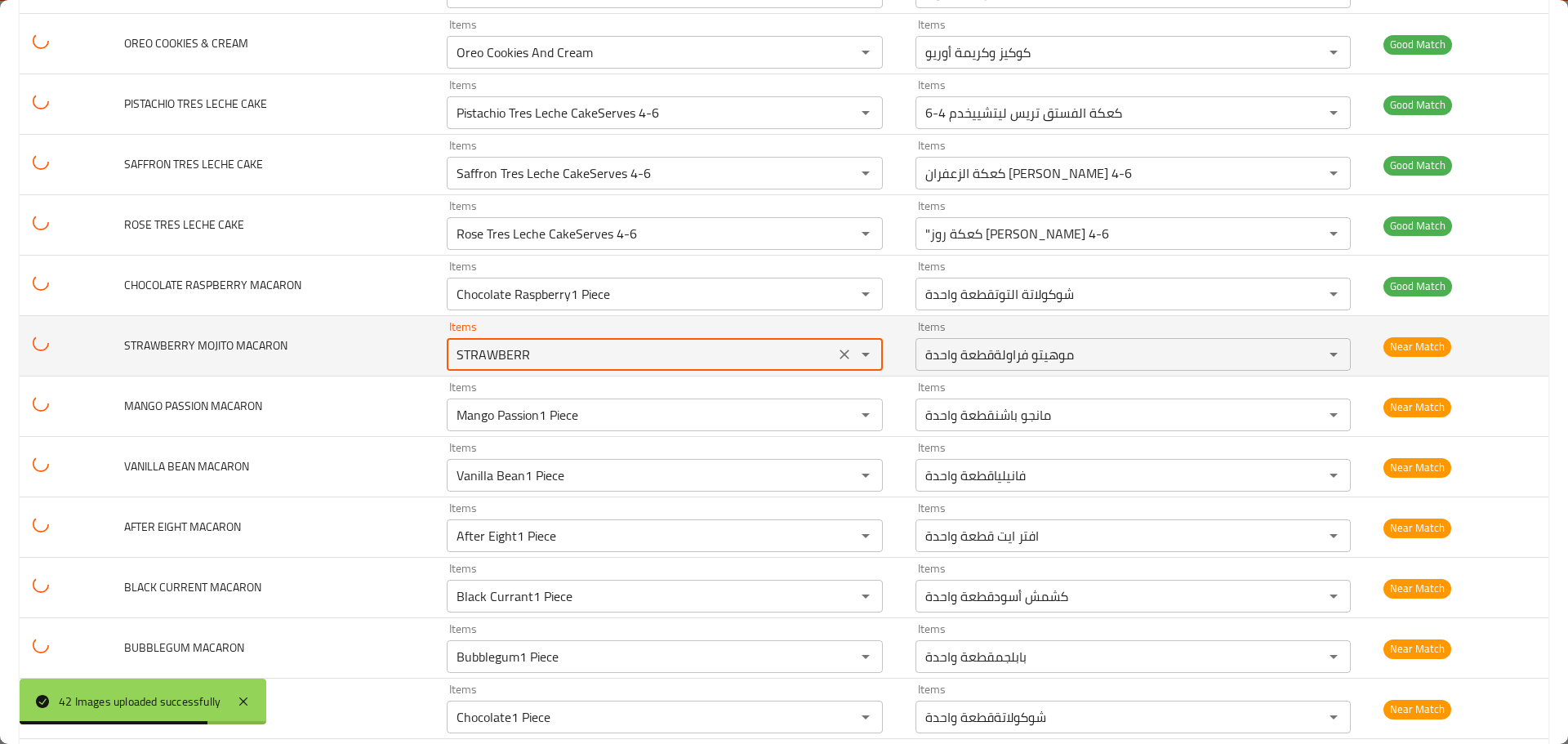
type CAKE-ar "كعكة الزعفران [PERSON_NAME] 4-6"
type CAKE "Rose Tres Leche CakeServes 4-6"
type CAKE-ar ""كعكة روز [PERSON_NAME] 4-6"
type MACARON "Chocolate Raspberry1 Piece"
type MACARON-ar "شوكولاتة التوتقطعة واحدة"
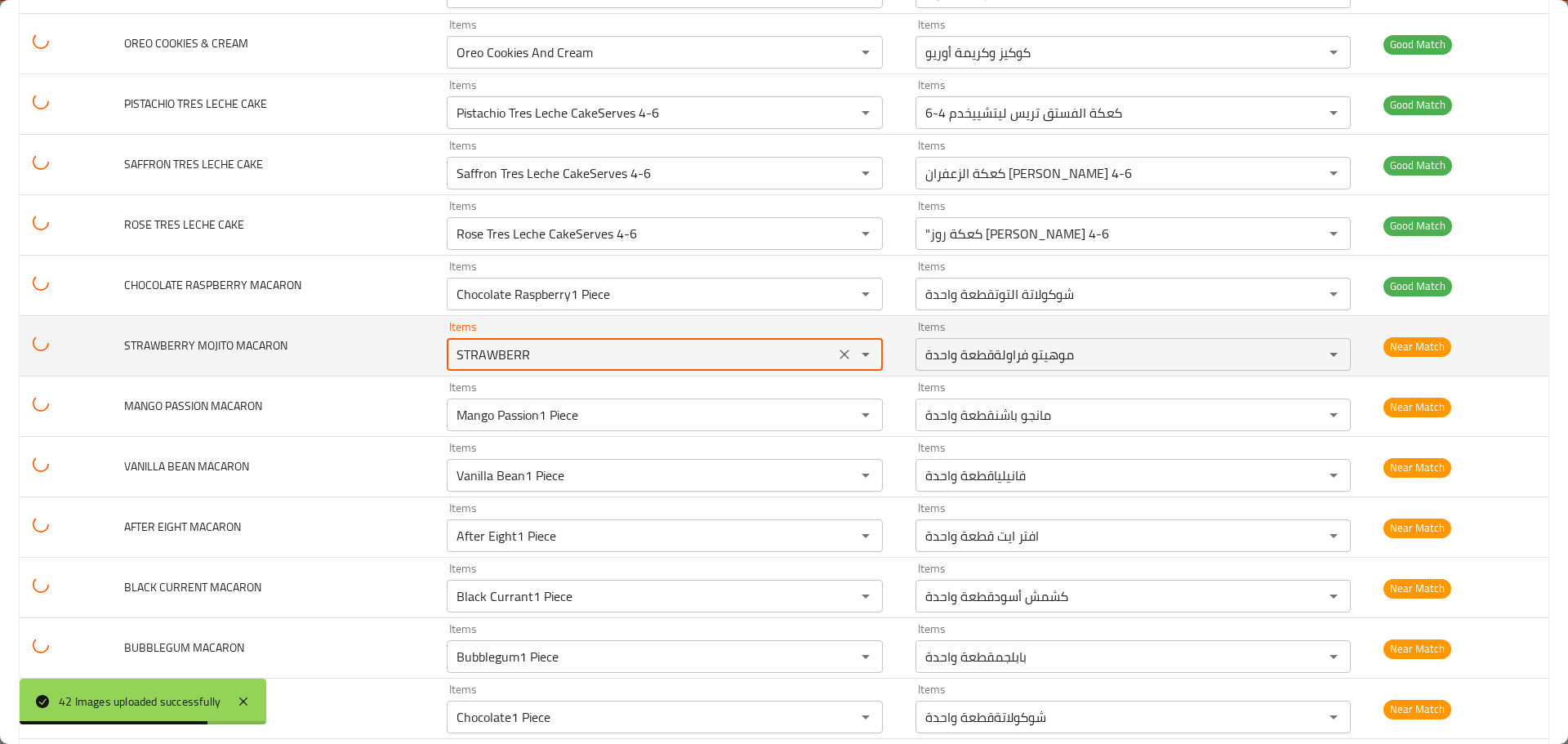
type MACARON-ar "موهيتو فراولةقطعة واحدة"
type MACARON "Mango Passion1 Piece"
type MACARON-ar "مانجو باشنقطعة واحدة"
type MACARON "Vanilla Bean1 Piece"
type MACARON-ar "فانيلياقطعة واحدة"
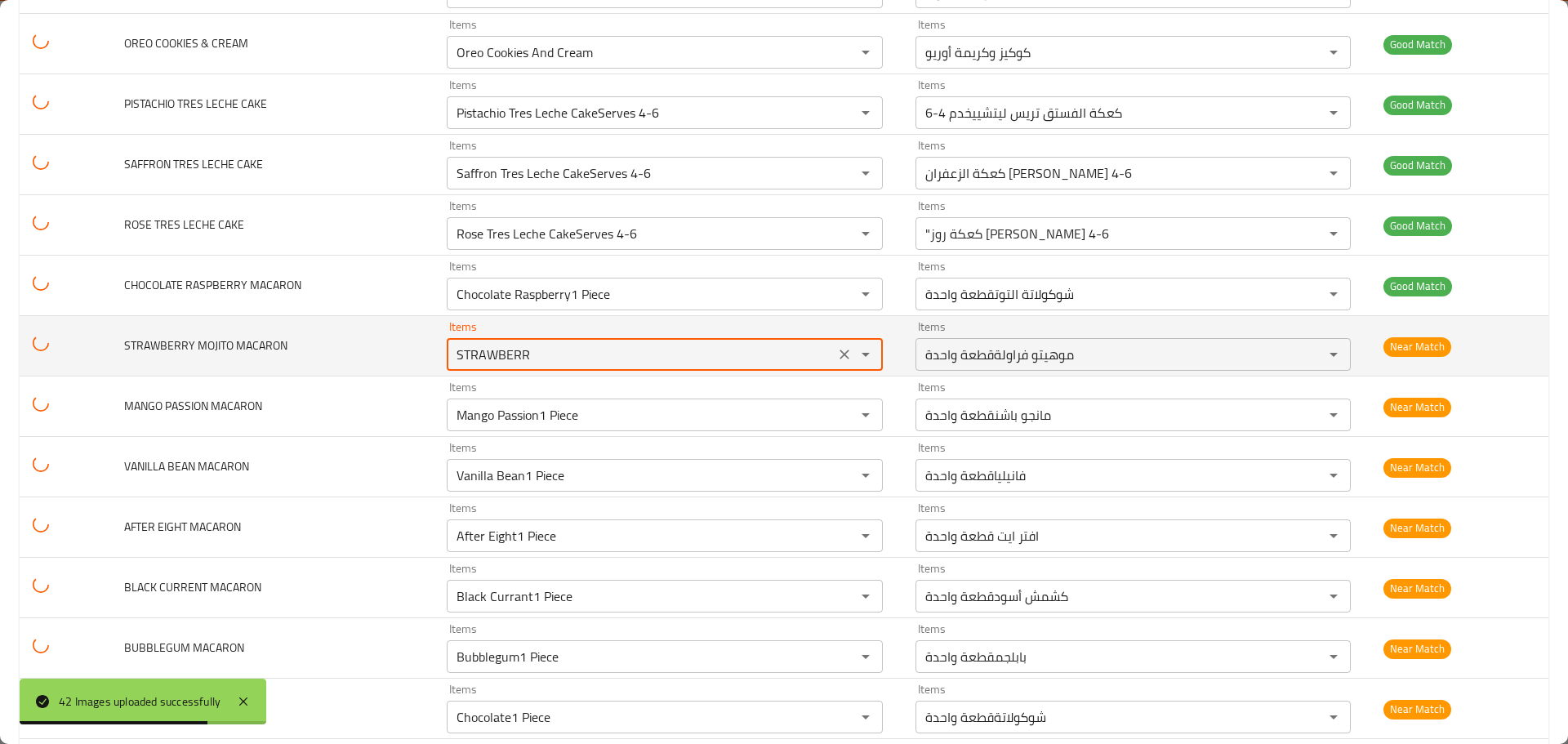
type MACARON "After Eight1 Piece"
type MACARON "Black Currant1 Piece"
type MACARON-ar "كشمش أسودقطعة واحدة"
type MACARON "Bubblegum1 Piece"
type MACARON-ar "بابلجمقطعة واحدة"
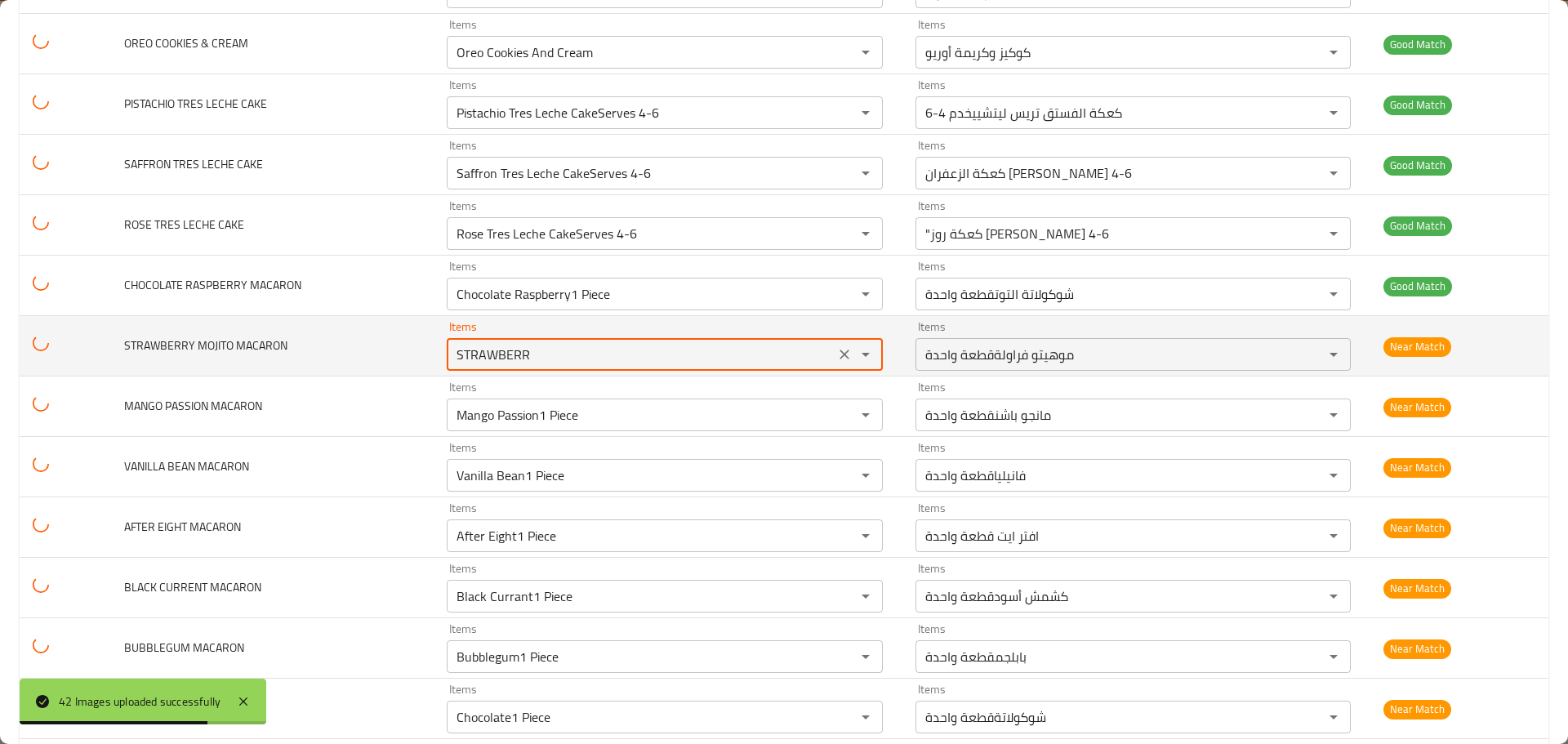
type MACARON "Chocolate1 Piece"
type MACARON-ar "شوكولاتةقطعة واحدة"
type MACARON "Lemon Curd1 Piece"
type MACARON-ar "كريمة الليمونقطعة واحدة"
type MACARON "Box Of 10(Choose Your Own)"
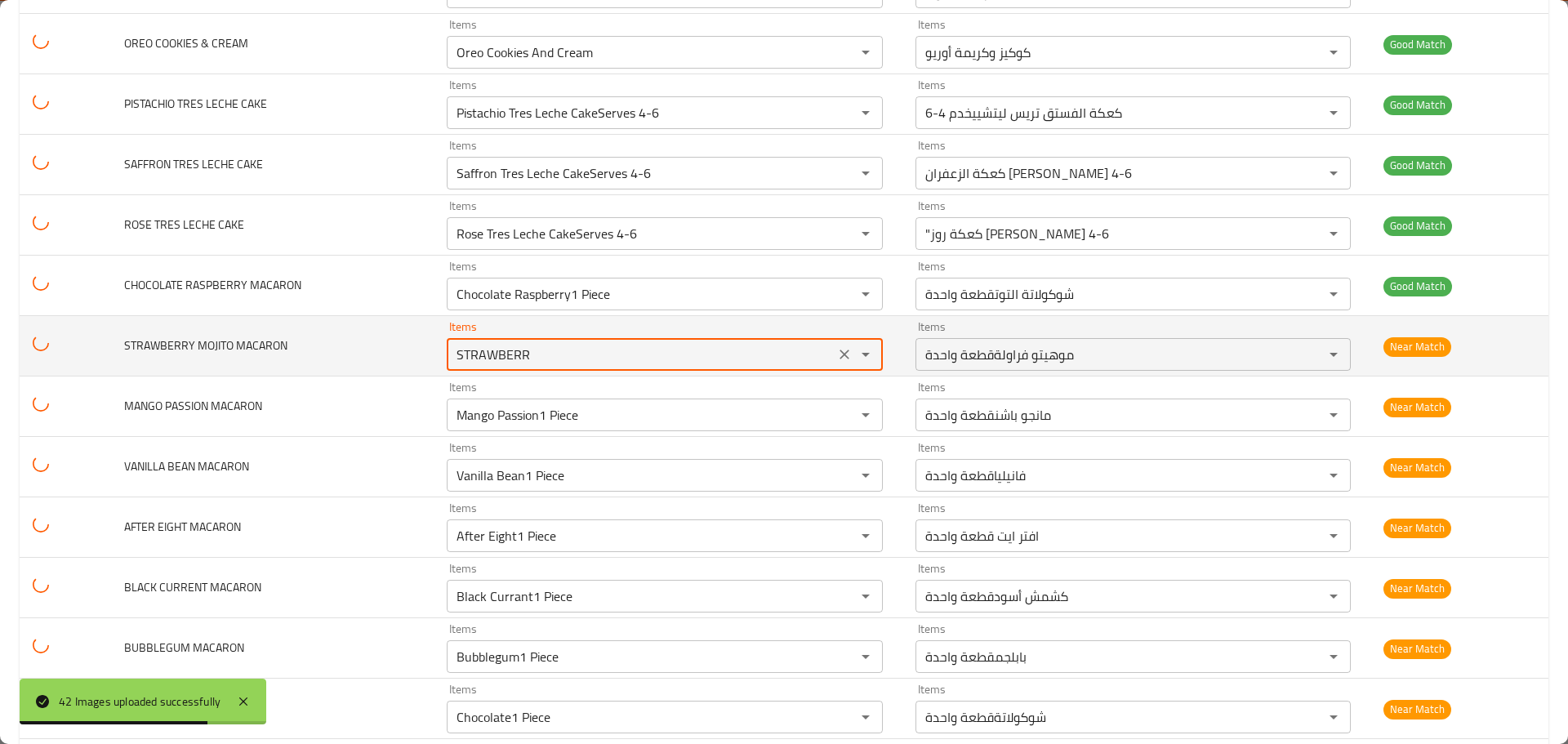
type MACARON-ar "علبة من ١٠ قطع(اختر ما يناسبك"
type CUPCAKE "Salted Caramel"
type BROWNIE "BESTIES PACK"
type MACARON "Mocha1 Piece"
type MACARON-ar "موكاقطعة واحدة"
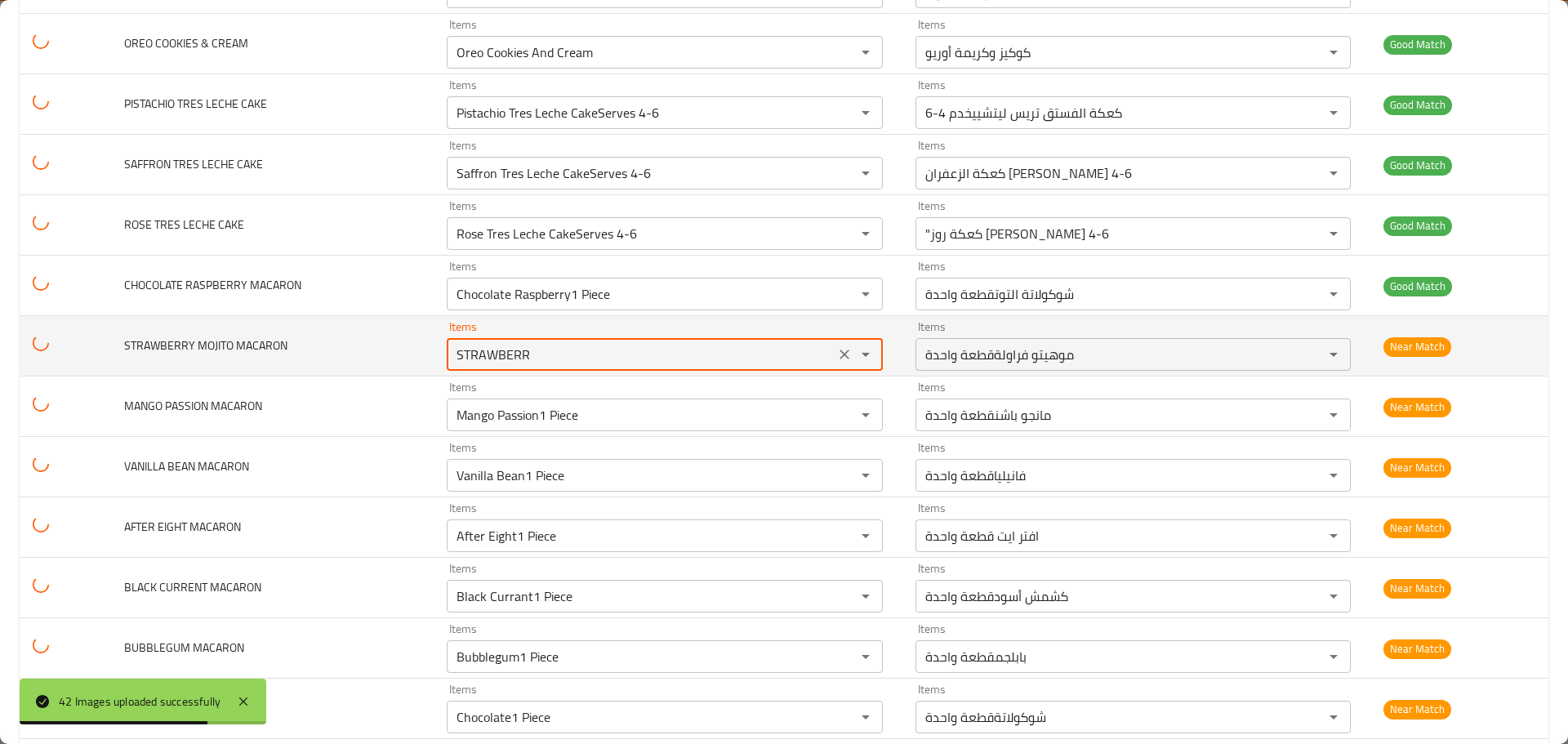
type CUPCAKE "Red Velvet"
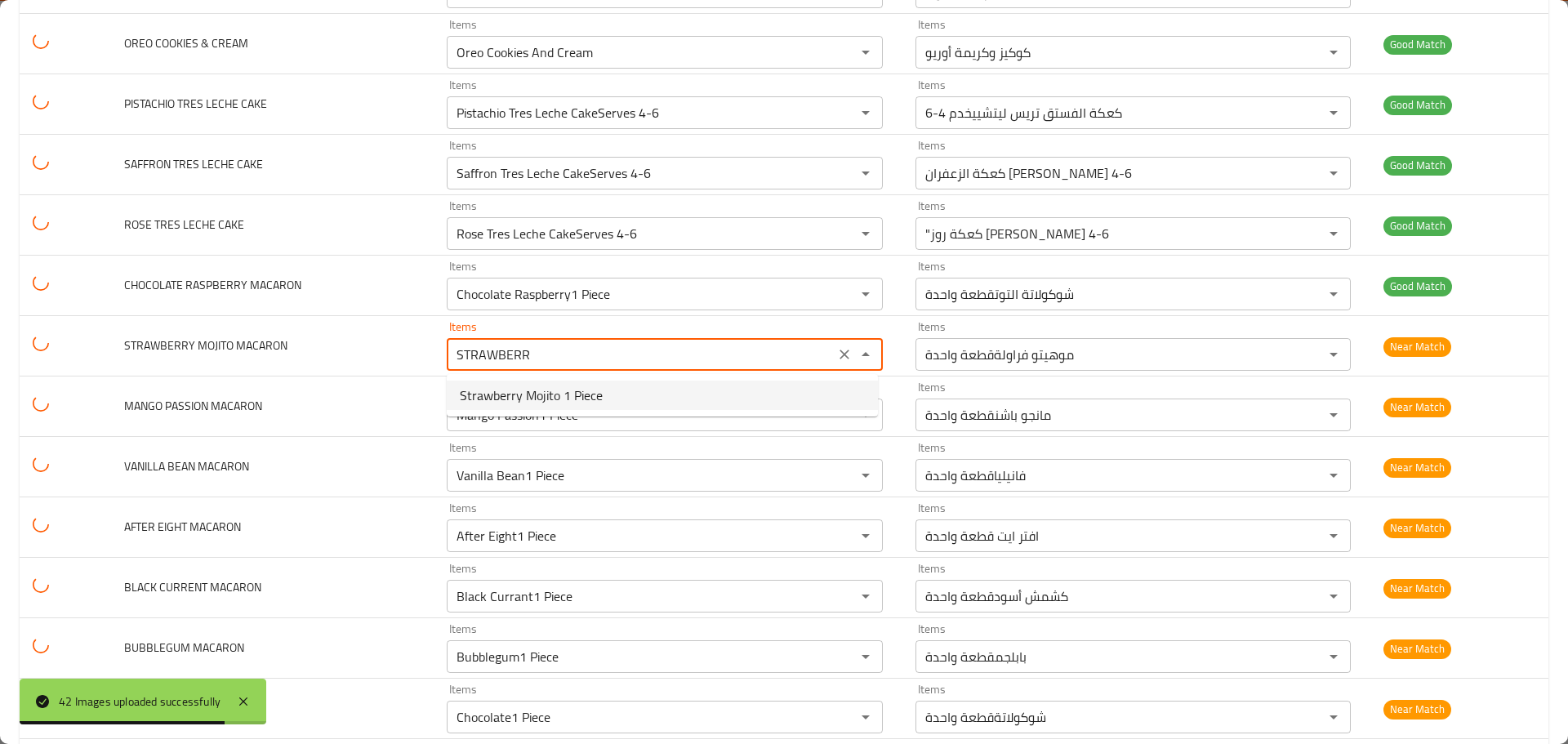
click at [535, 390] on span "Strawberry Mojito 1 Piece" at bounding box center [531, 395] width 143 height 20
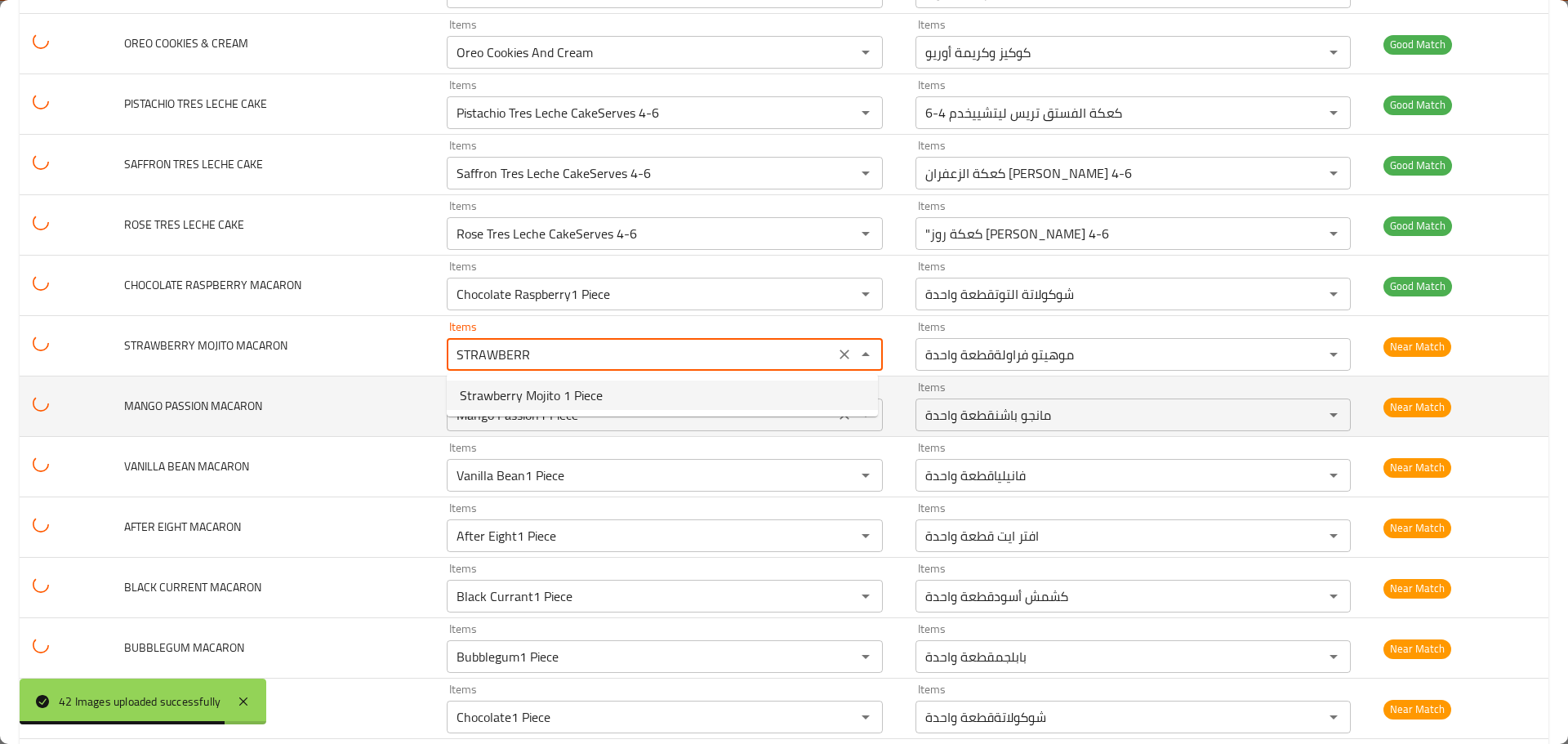
type COOKIE "Birthday Sprinkle Fat Cookie"
type BESTSELLERS "Box Of 3 Bestsellers"
type CUPCAKES "Box Of 6 Cupcakes"
type COOKIES "Box Of 6 Fat Cookies"
type BROWNIE "CHOCOLATE FUDGEBROWNIE"
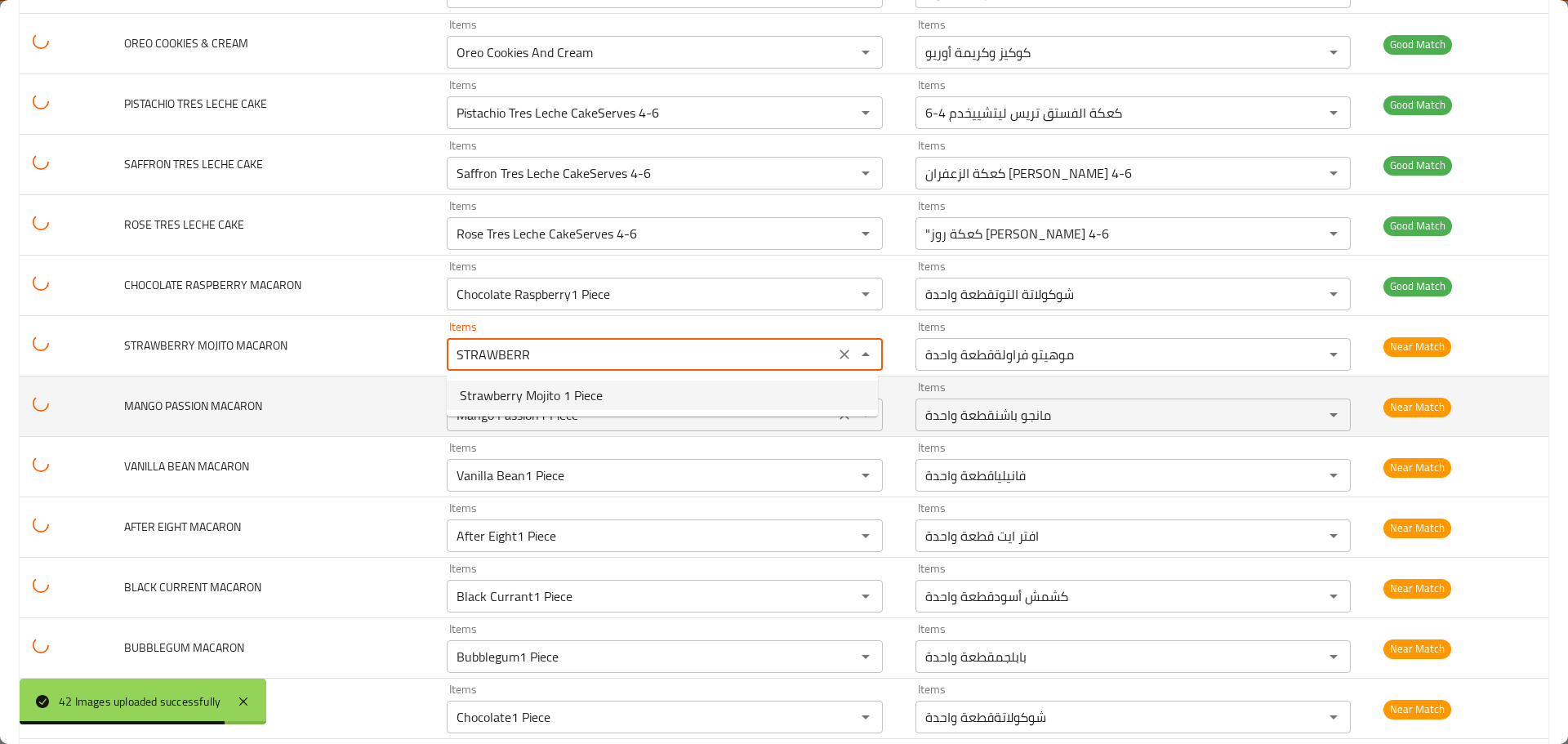
type BROWNIE-ar "حلوى الشوكولاتةبراوني"
type COOKIE "Dark Chocolate Chip Fat Cookie"
type COOKIE "LotusFat Cookie"
type COOKIE "M&MsFat Cookie"
type COOKIE "NutellaFat Cookie"
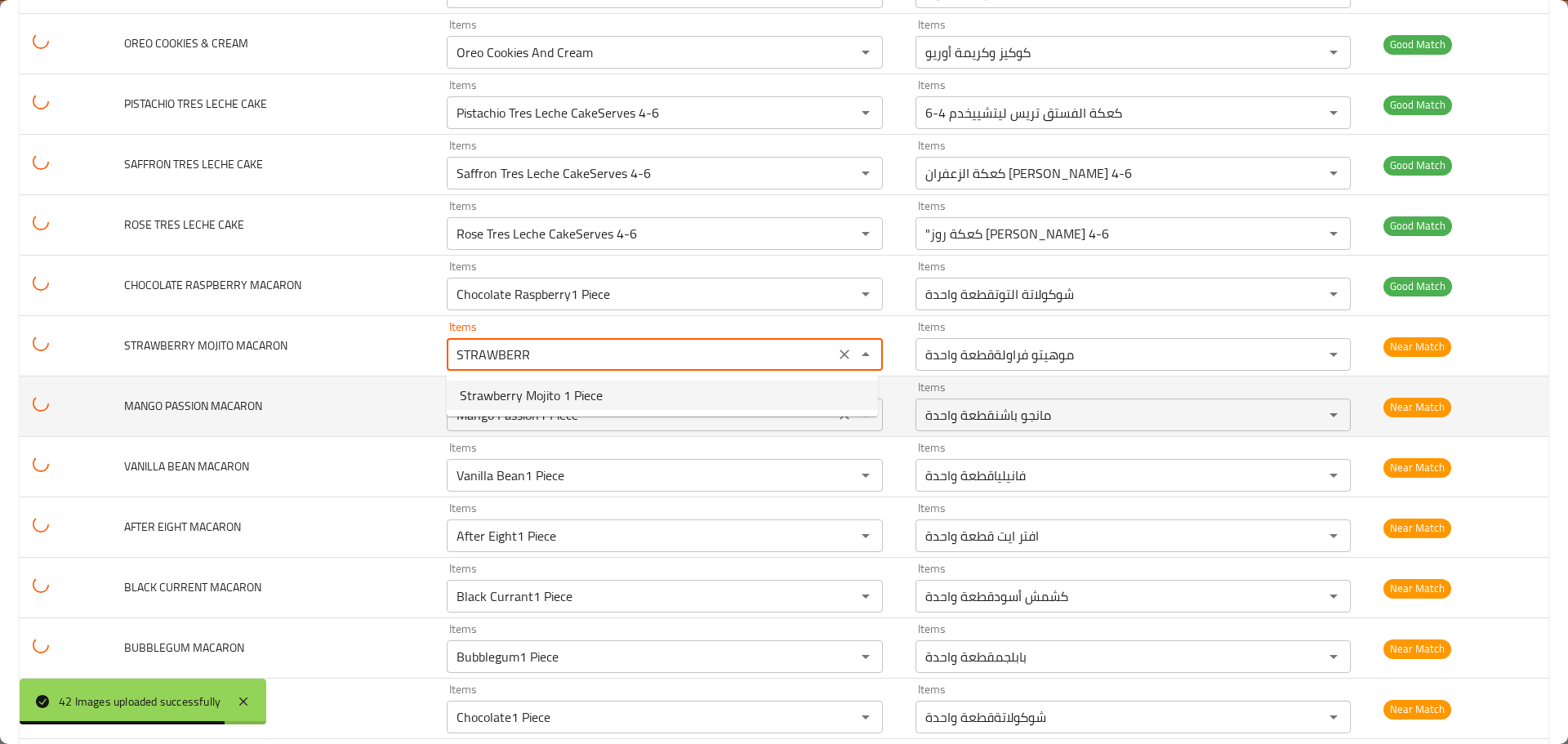
type COOKIE "Og Milk Chocolate ChipFat Cookie"
type BROWNIE "PISTACHIO [PERSON_NAME]"
type COOKIE "Triple Chocolate Fat Cookie"
type CUPCAKE "Vanilla Bean Cupcake"
type CHEESECAKE "Very Berry Cheesecake"
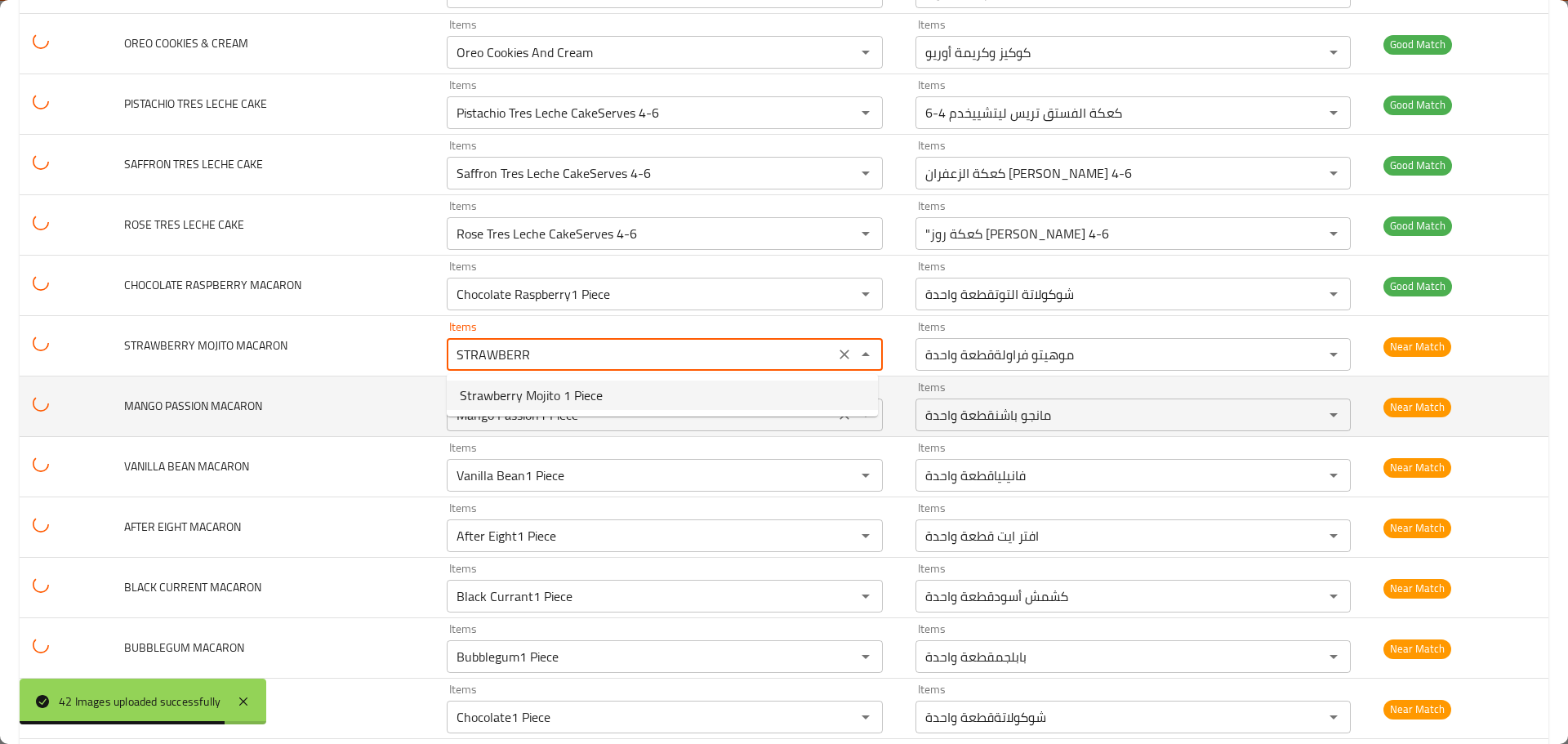
type CAKE "Pistachio Tres Leche CakeServes 4-6"
type CAKE-ar "كعكة الفستق تريس ليتشييخدم 4-6"
type CAKE "Saffron Tres Leche CakeServes 4-6"
type CAKE-ar "كعكة الزعفران [PERSON_NAME] 4-6"
type CAKE "Rose Tres Leche CakeServes 4-6"
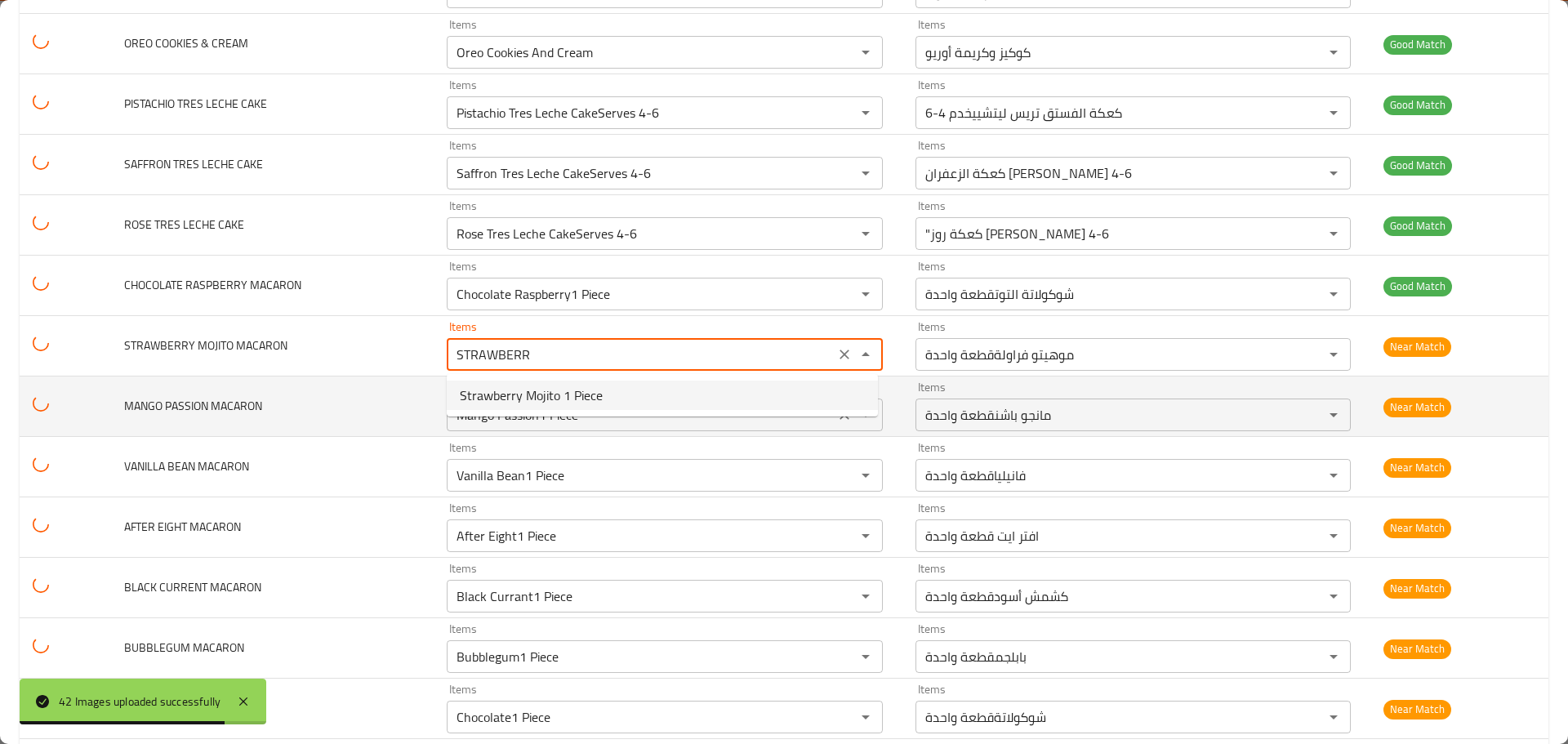
type CAKE-ar ""كعكة روز [PERSON_NAME] 4-6"
type MACARON "Chocolate Raspberry1 Piece"
type MACARON-ar "شوكولاتة التوتقطعة واحدة"
type MACARON "Strawberry Mojito1 Piece"
type MACARON-ar "موهيتو فراولةقطعة واحدة"
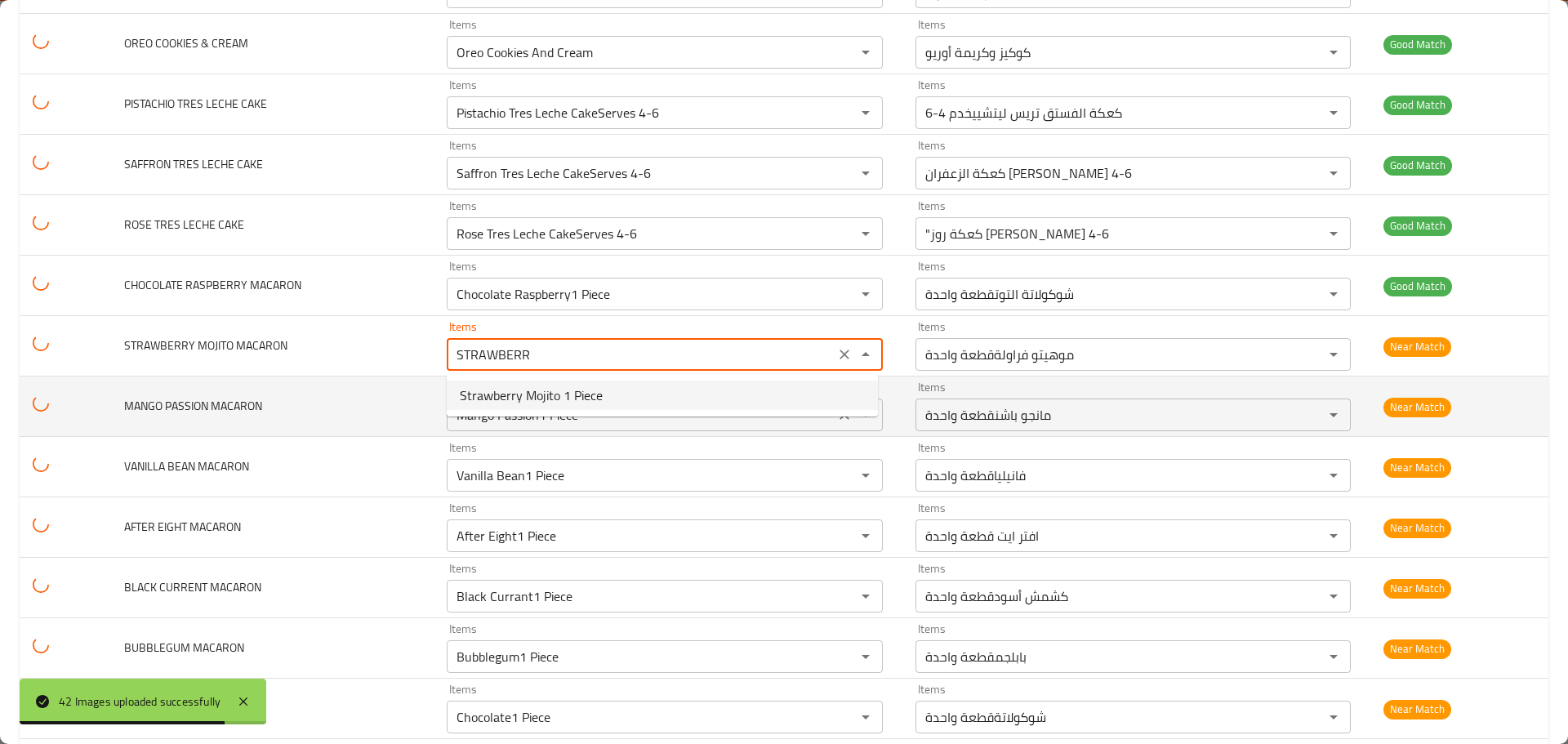
type MACARON "Mango Passion1 Piece"
type MACARON-ar "مانجو باشنقطعة واحدة"
type MACARON "Vanilla Bean1 Piece"
type MACARON-ar "فانيلياقطعة واحدة"
type MACARON "After Eight1 Piece"
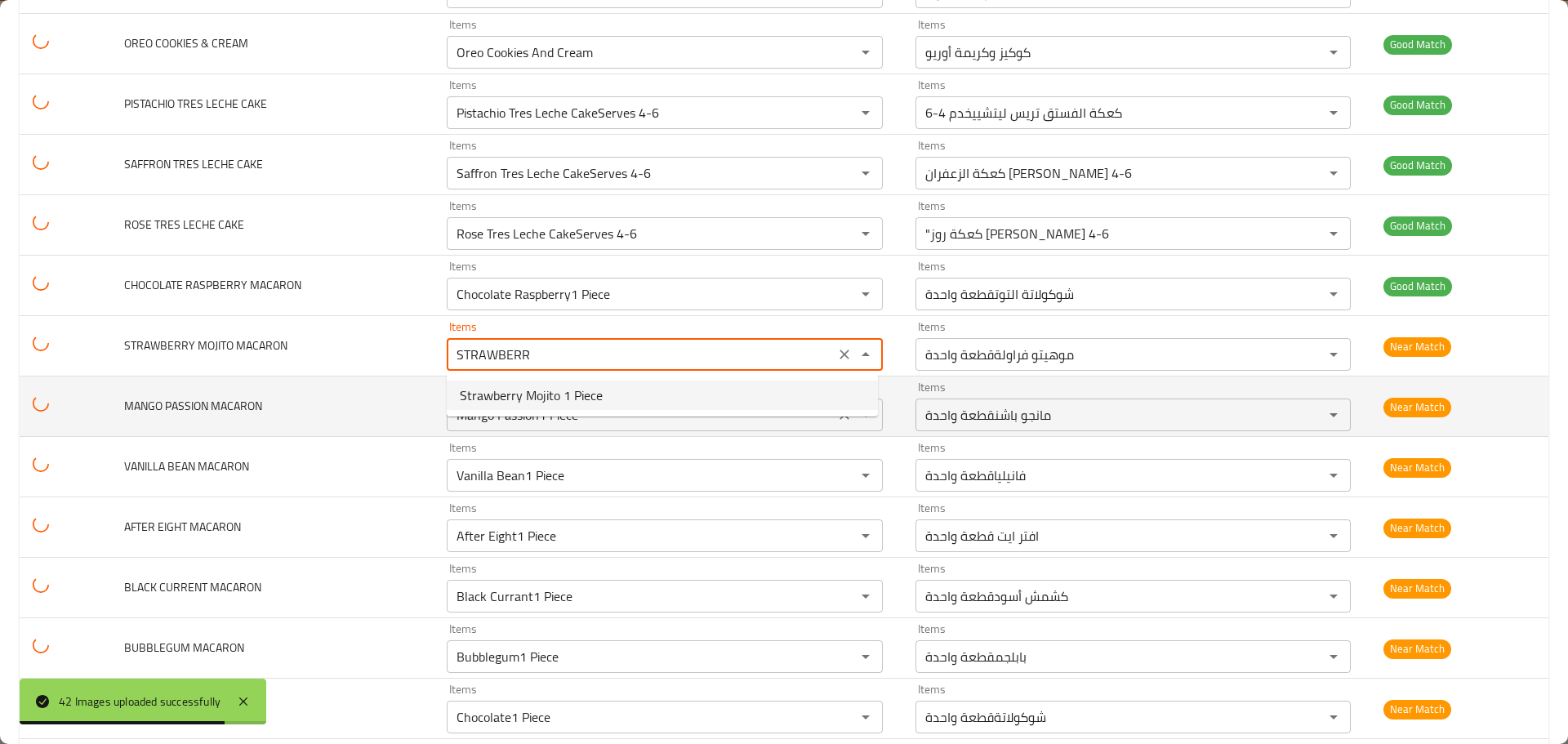
type MACARON "Black Currant1 Piece"
type MACARON-ar "كشمش أسودقطعة واحدة"
type MACARON "Bubblegum1 Piece"
type MACARON-ar "بابلجمقطعة واحدة"
type MACARON "Chocolate1 Piece"
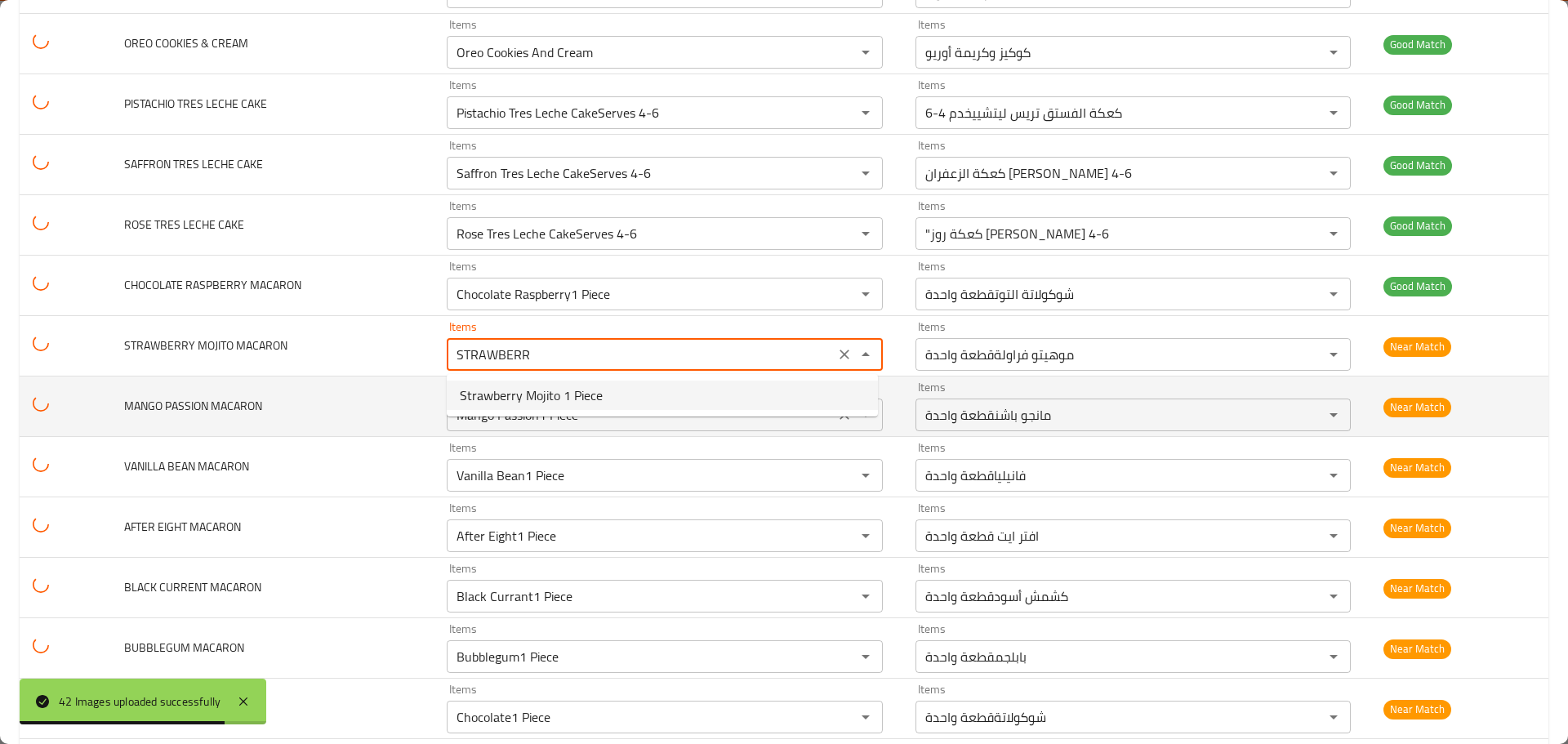
type MACARON-ar "شوكولاتةقطعة واحدة"
type MACARON "Lemon Curd1 Piece"
type MACARON-ar "كريمة الليمونقطعة واحدة"
type MACARON "Box Of 10(Choose Your Own)"
type MACARON-ar "علبة من ١٠ قطع(اختر ما يناسبك"
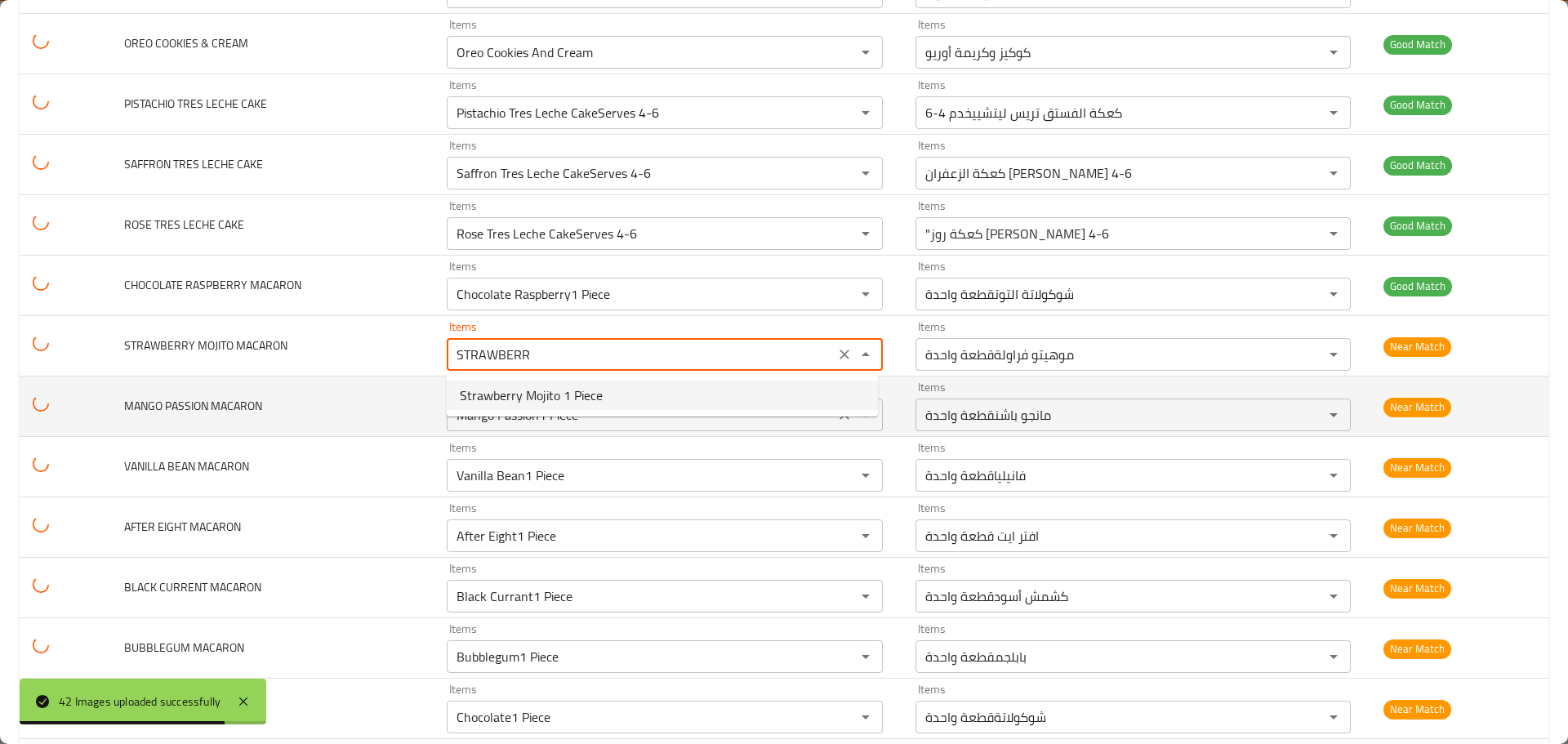
type CUPCAKE "Salted Caramel"
type BROWNIE "BESTIES PACK"
type MACARON "Mocha1 Piece"
type MACARON-ar "موكاقطعة واحدة"
type CUPCAKE "Red Velvet"
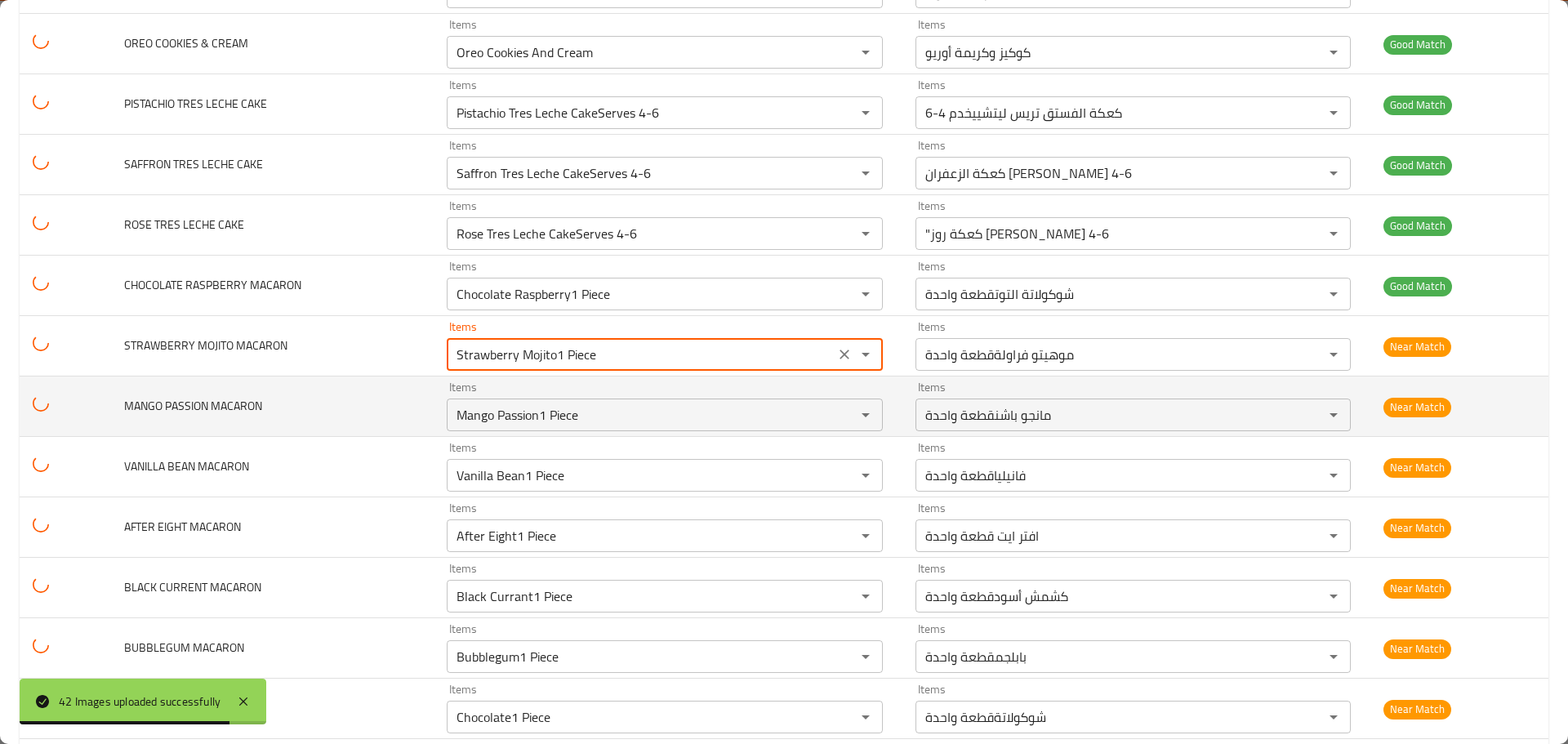
type COOKIE "Birthday Sprinkle Fat Cookie"
type BESTSELLERS "Box Of 3 Bestsellers"
type CUPCAKES "Box Of 6 Cupcakes"
type COOKIES "Box Of 6 Fat Cookies"
type BROWNIE "CHOCOLATE FUDGEBROWNIE"
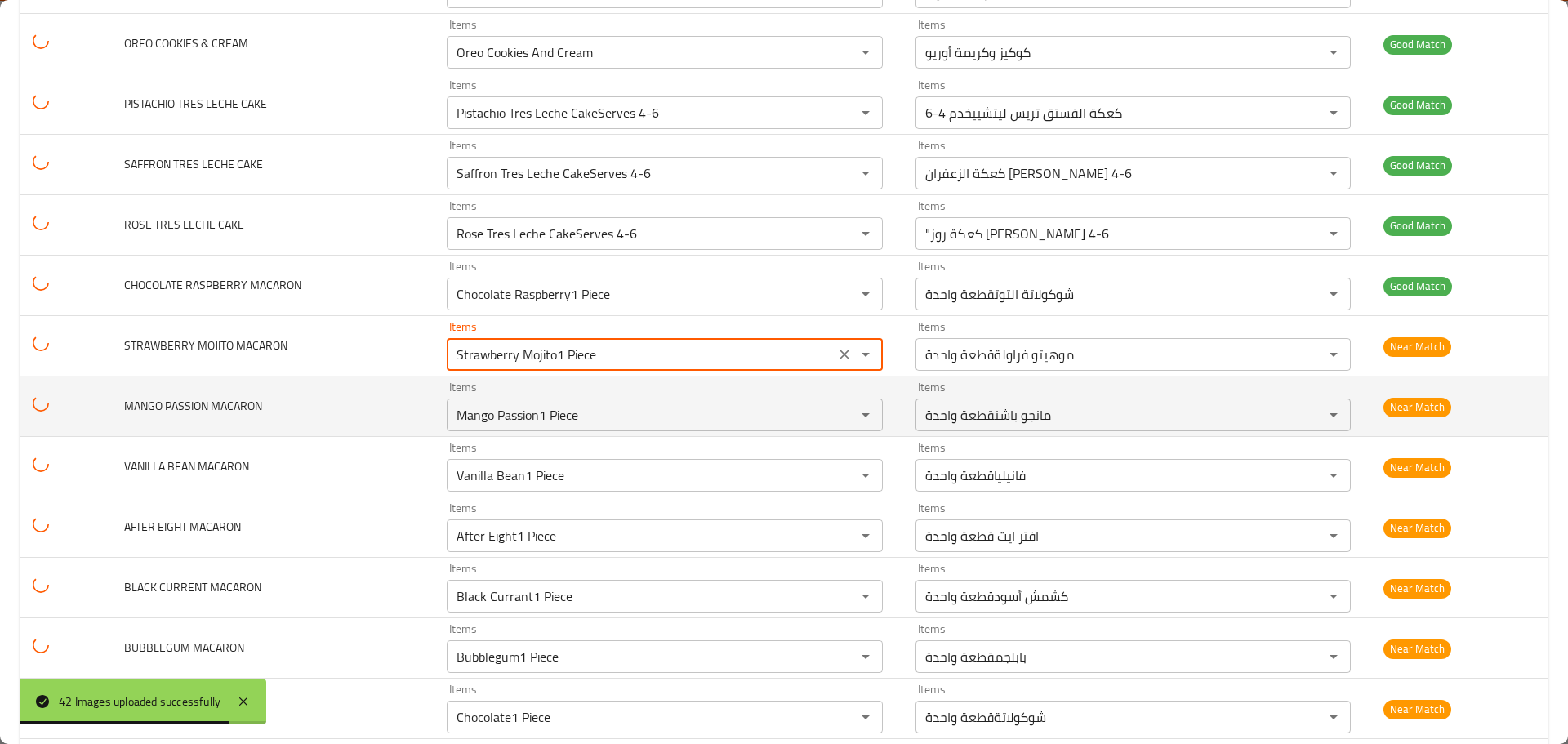
type BROWNIE-ar "حلوى الشوكولاتةبراوني"
type COOKIE "Dark Chocolate Chip Fat Cookie"
type COOKIE "LotusFat Cookie"
type COOKIE "M&MsFat Cookie"
type COOKIE "NutellaFat Cookie"
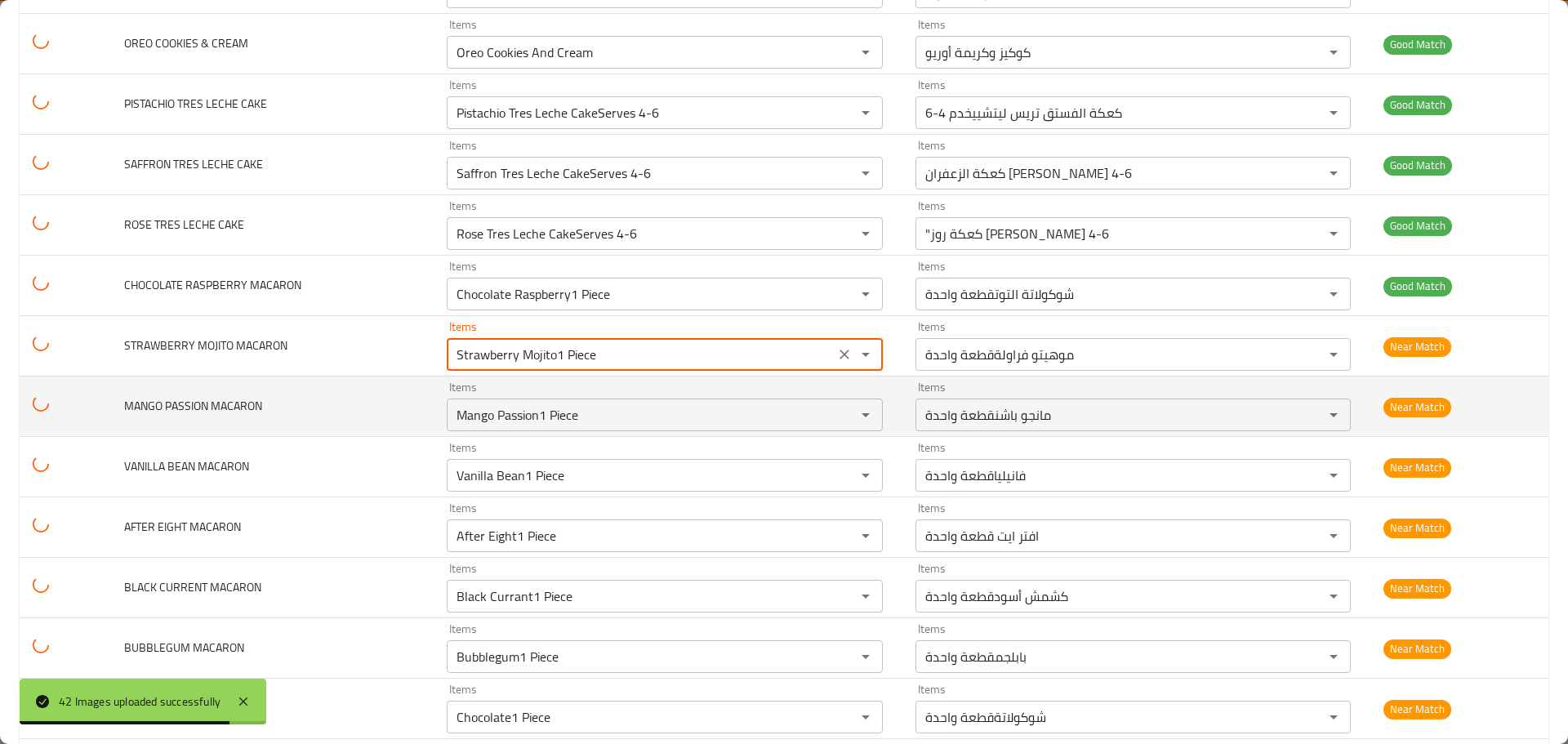
type COOKIE "Og Milk Chocolate ChipFat Cookie"
type BROWNIE "PISTACHIO [PERSON_NAME]"
type COOKIE "Triple Chocolate Fat Cookie"
type CUPCAKE "Vanilla Bean Cupcake"
type CHEESECAKE "Very Berry Cheesecake"
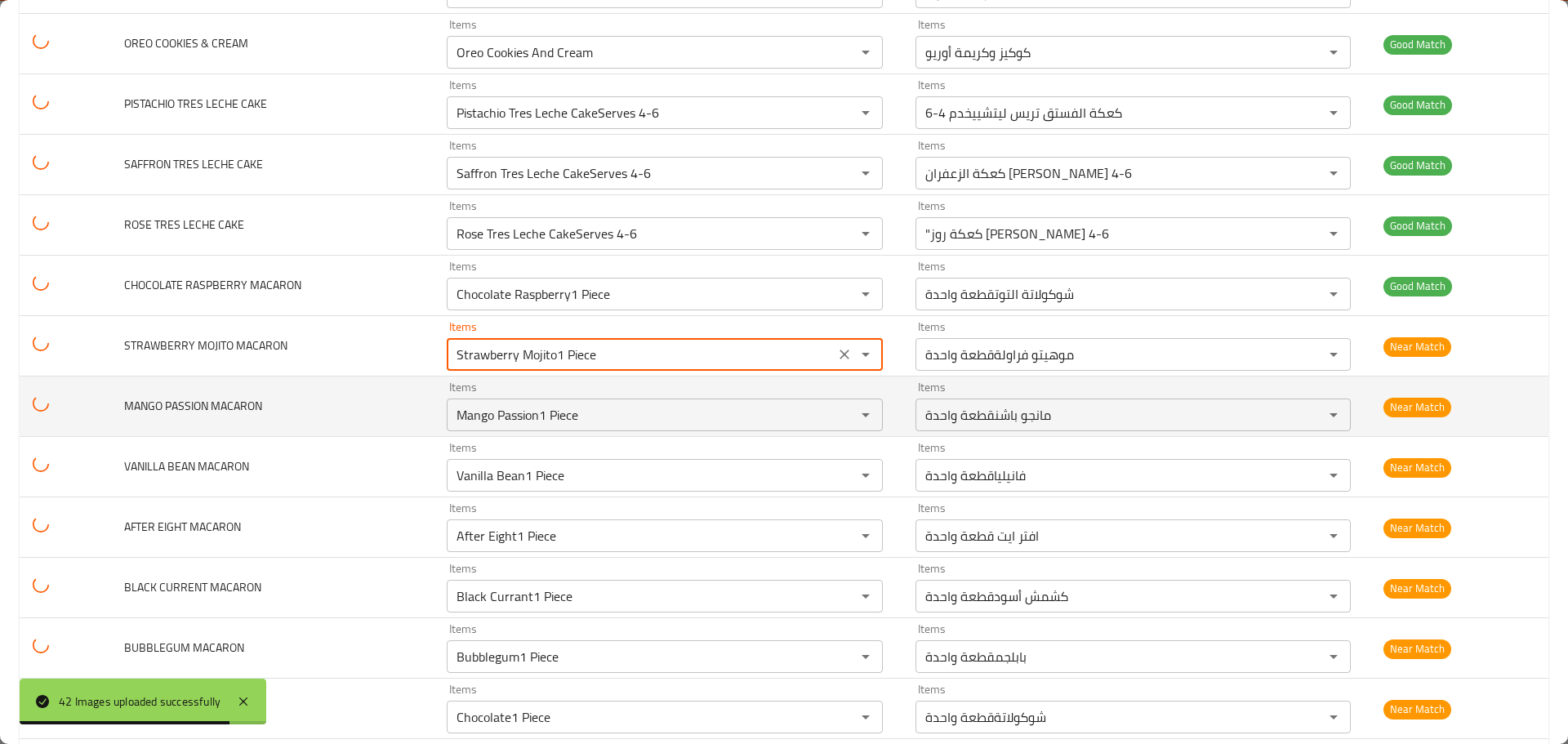
type CAKE "Pistachio Tres Leche CakeServes 4-6"
type CAKE-ar "كعكة الفستق تريس ليتشييخدم 4-6"
type CAKE "Saffron Tres Leche CakeServes 4-6"
type CAKE-ar "كعكة الزعفران [PERSON_NAME] 4-6"
type CAKE "Rose Tres Leche CakeServes 4-6"
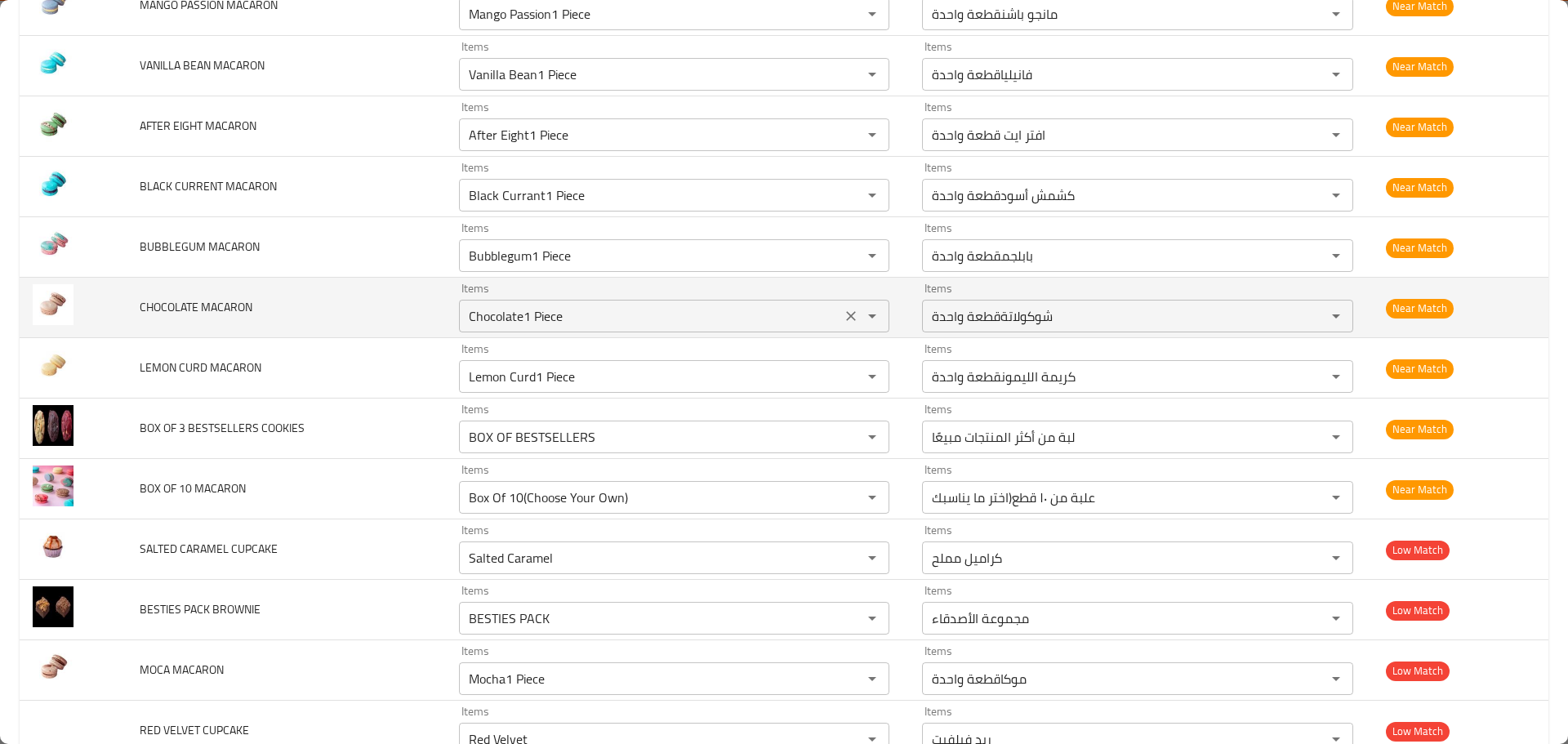
scroll to position [1914, 0]
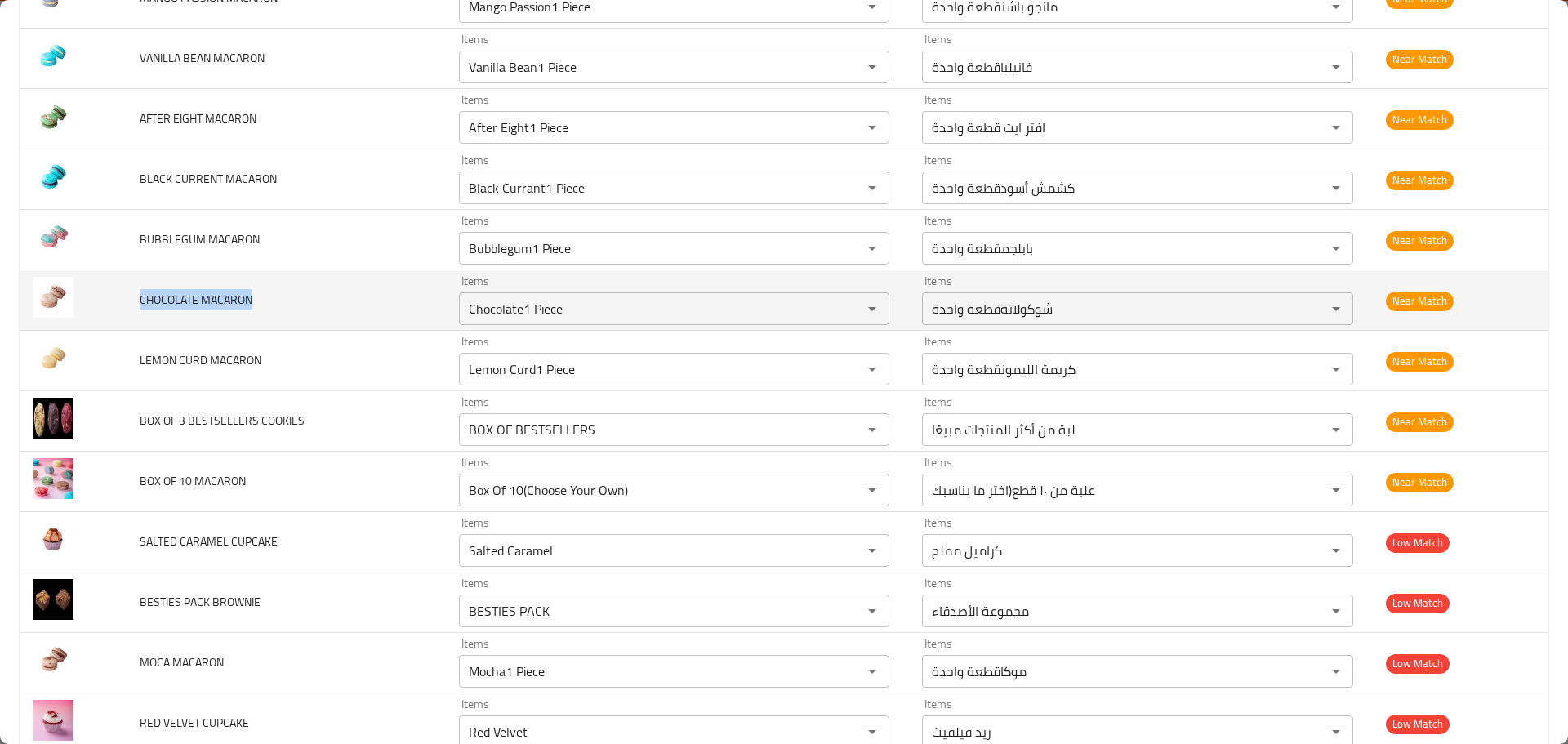
drag, startPoint x: 133, startPoint y: 295, endPoint x: 287, endPoint y: 309, distance: 154.6
click at [287, 309] on td "CHOCOLATE MACARON" at bounding box center [286, 300] width 319 height 60
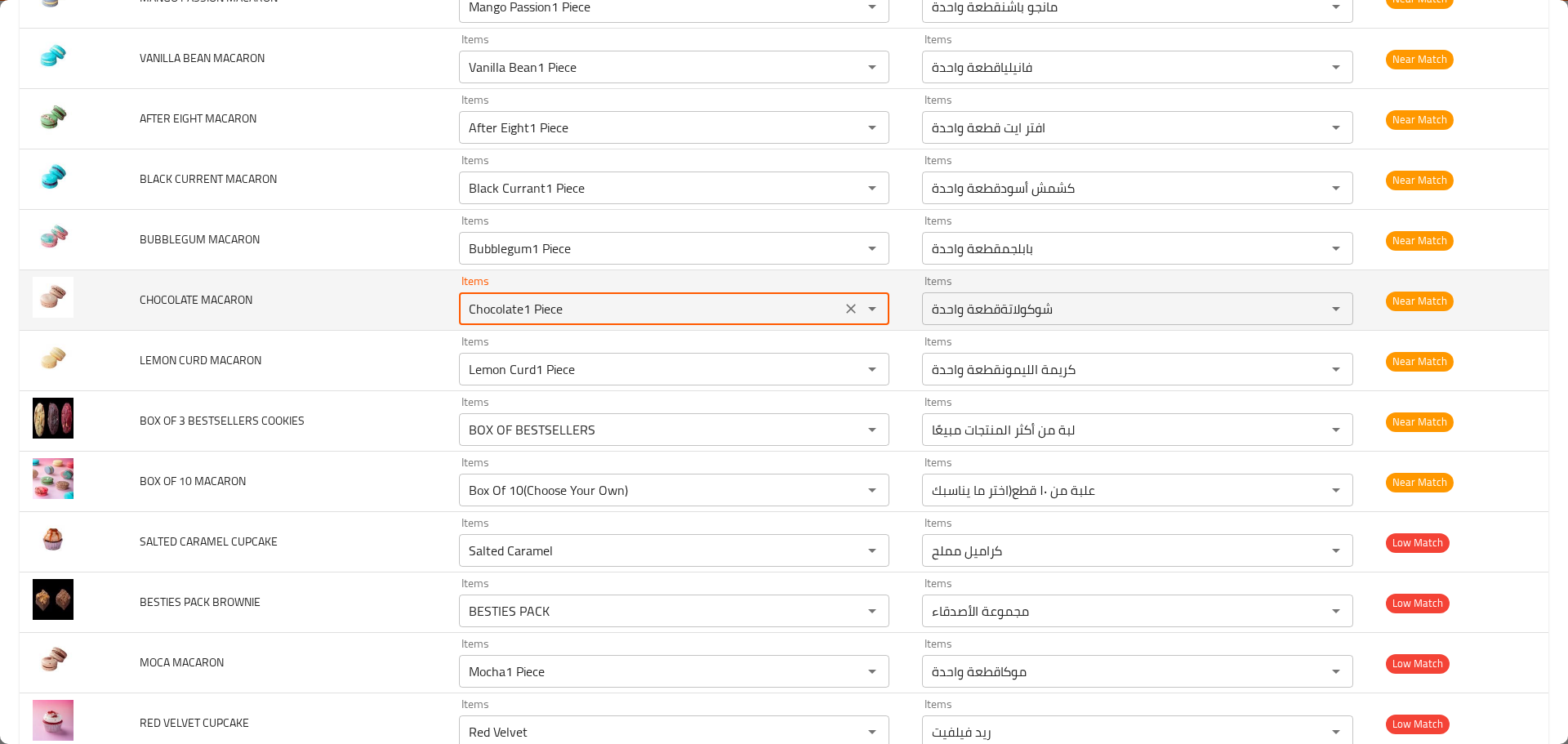
drag, startPoint x: 583, startPoint y: 304, endPoint x: 444, endPoint y: 292, distance: 139.5
click at [446, 292] on td "Items Chocolate1 Piece Items" at bounding box center [677, 300] width 463 height 60
click at [147, 295] on span "CHOCOLATE MACARON" at bounding box center [196, 300] width 112 height 21
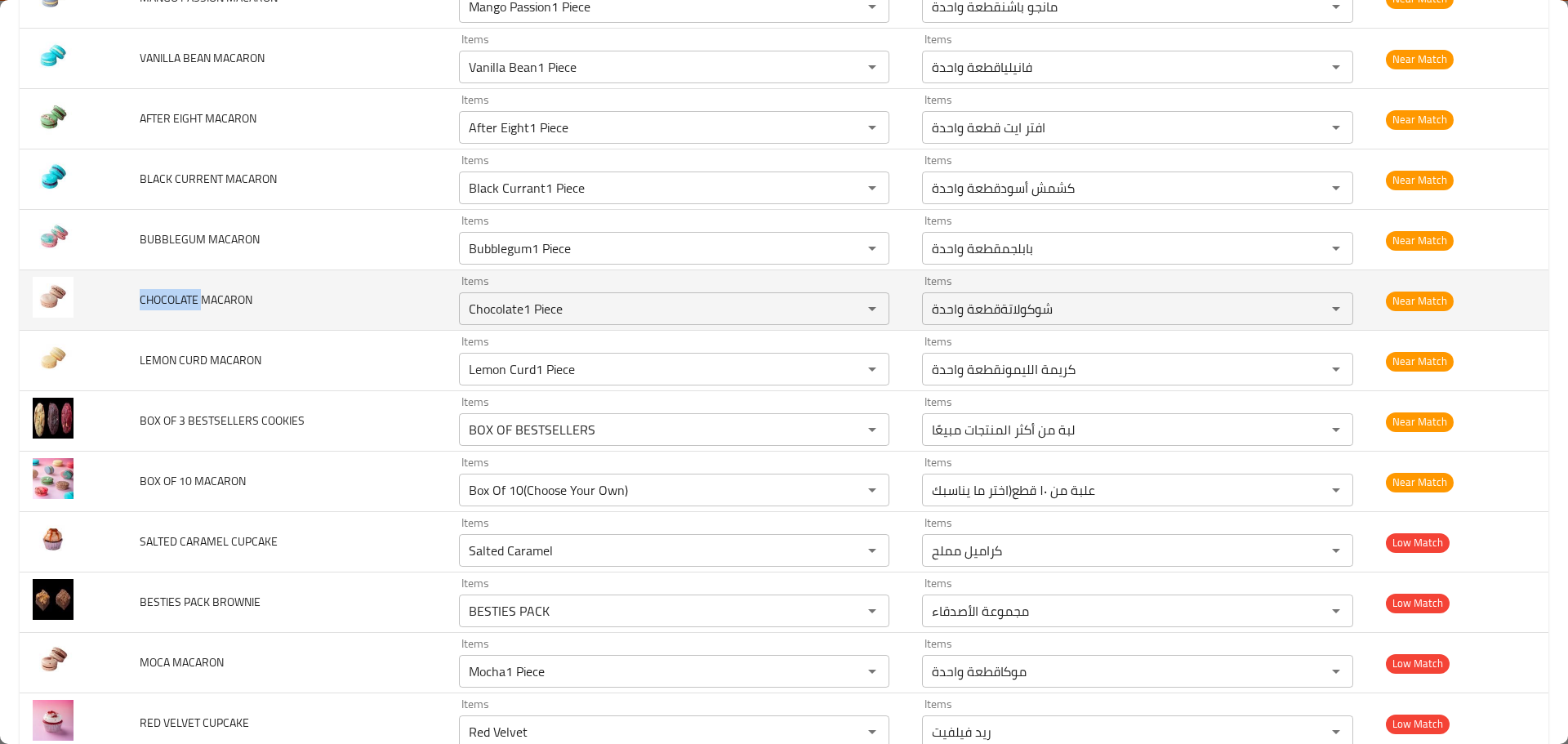
click at [147, 295] on span "CHOCOLATE MACARON" at bounding box center [196, 300] width 112 height 21
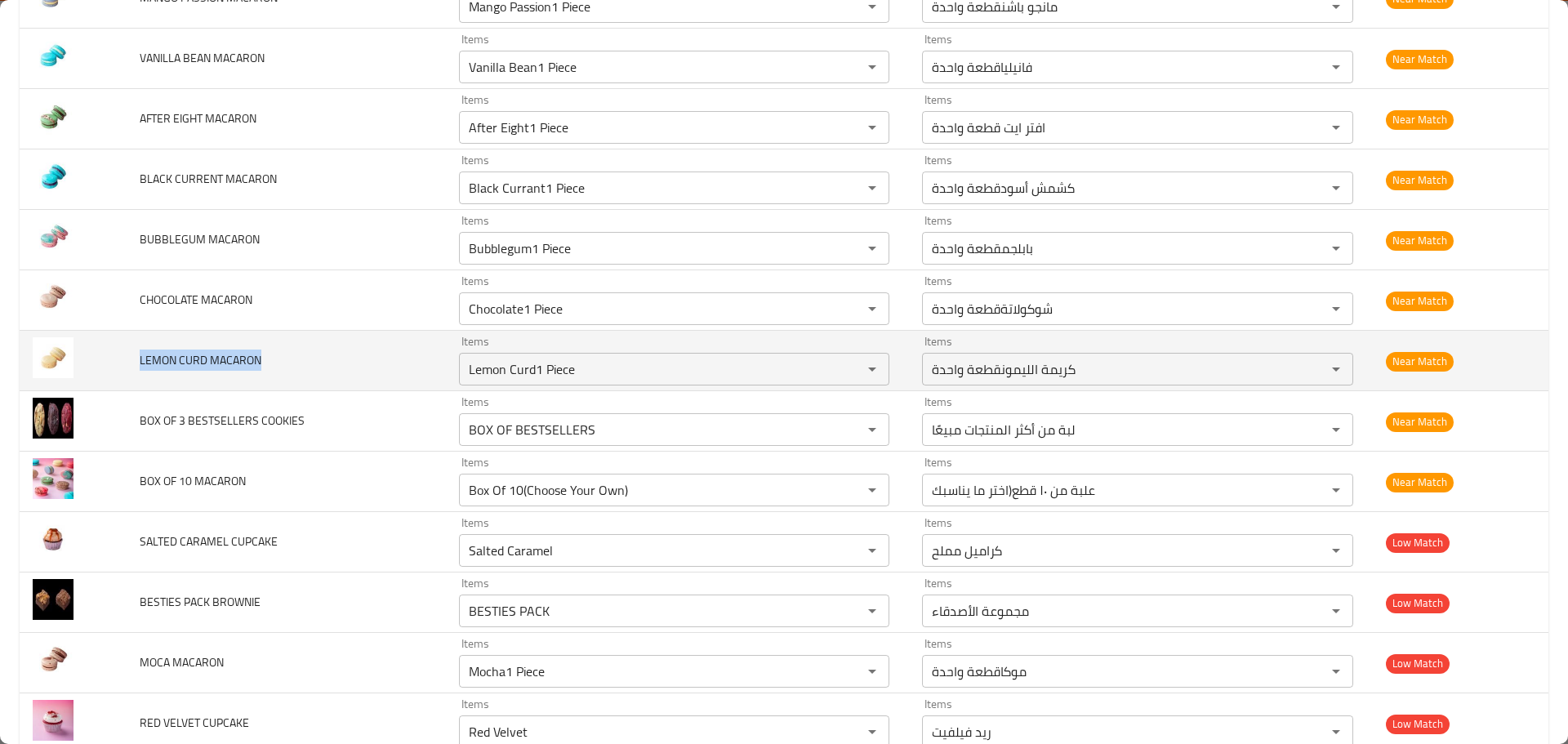
drag, startPoint x: 136, startPoint y: 360, endPoint x: 283, endPoint y: 359, distance: 147.0
click at [283, 359] on td "LEMON CURD MACARON" at bounding box center [286, 360] width 319 height 60
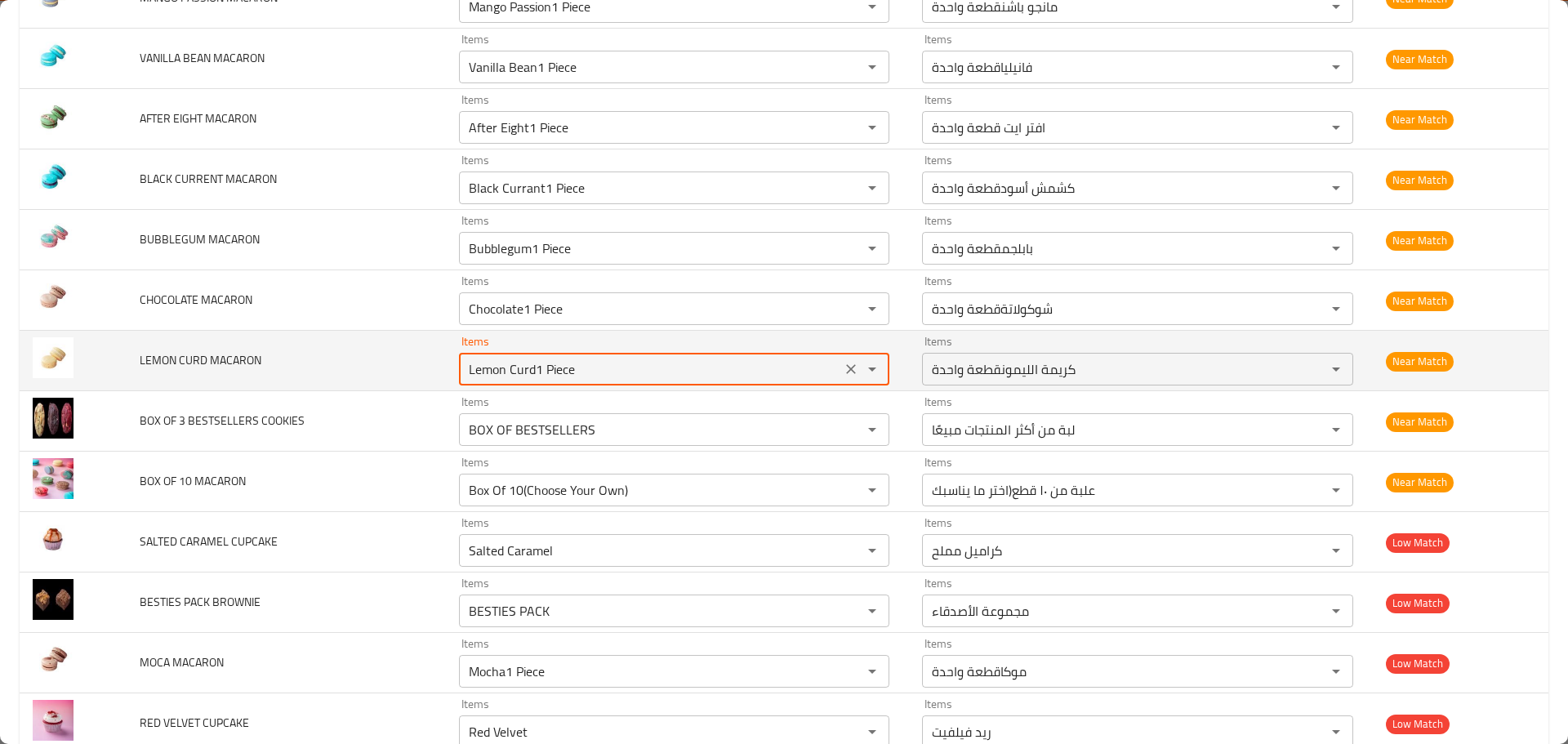
drag, startPoint x: 591, startPoint y: 370, endPoint x: 387, endPoint y: 364, distance: 204.1
click at [390, 364] on tr "LEMON CURD MACARON Items Lemon Curd1 Piece Items Items كريمة الليمونقطعة واحدة …" at bounding box center [784, 360] width 1529 height 60
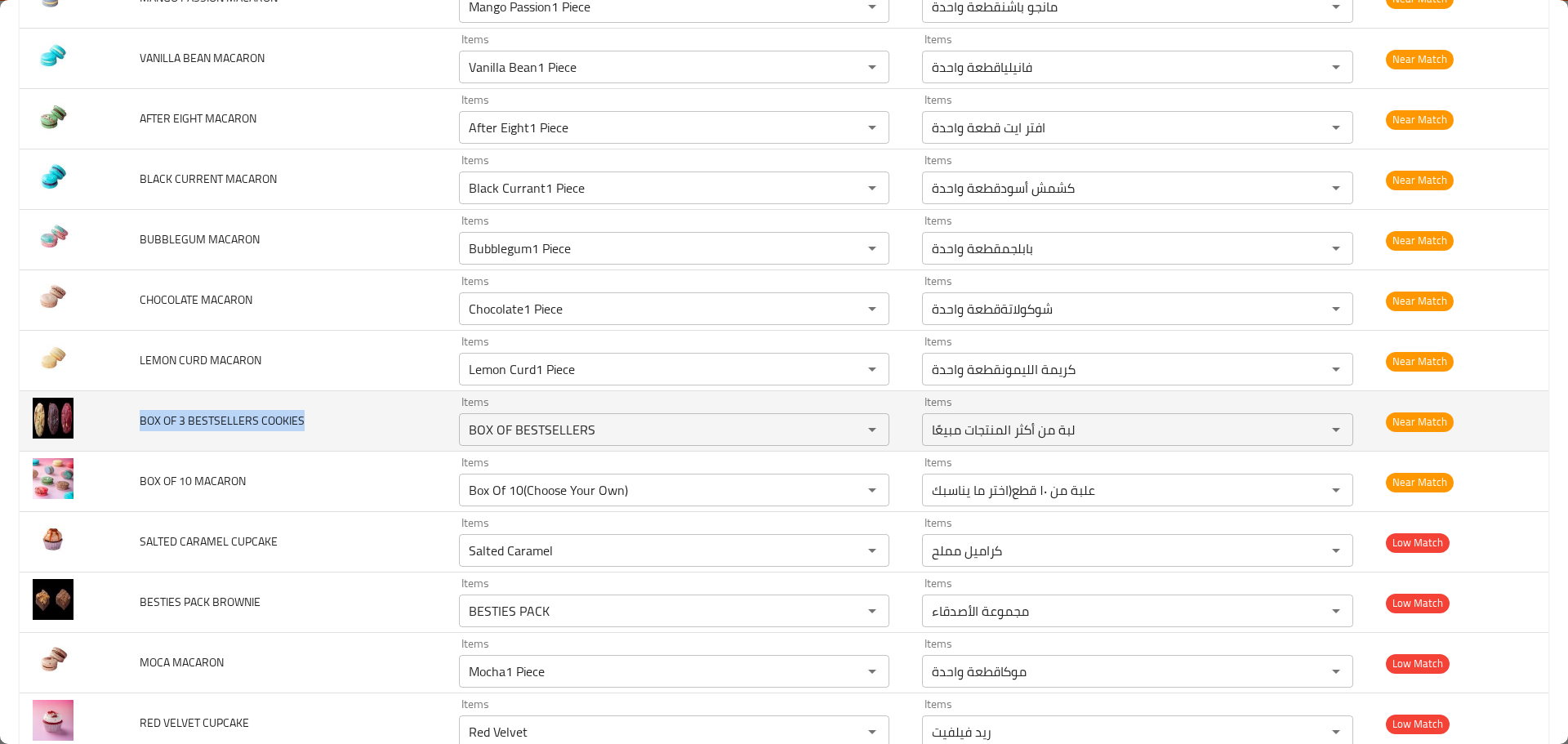
drag, startPoint x: 138, startPoint y: 417, endPoint x: 315, endPoint y: 426, distance: 177.2
click at [315, 426] on td "BOX OF 3 BESTSELLERS COOKIES" at bounding box center [286, 421] width 319 height 60
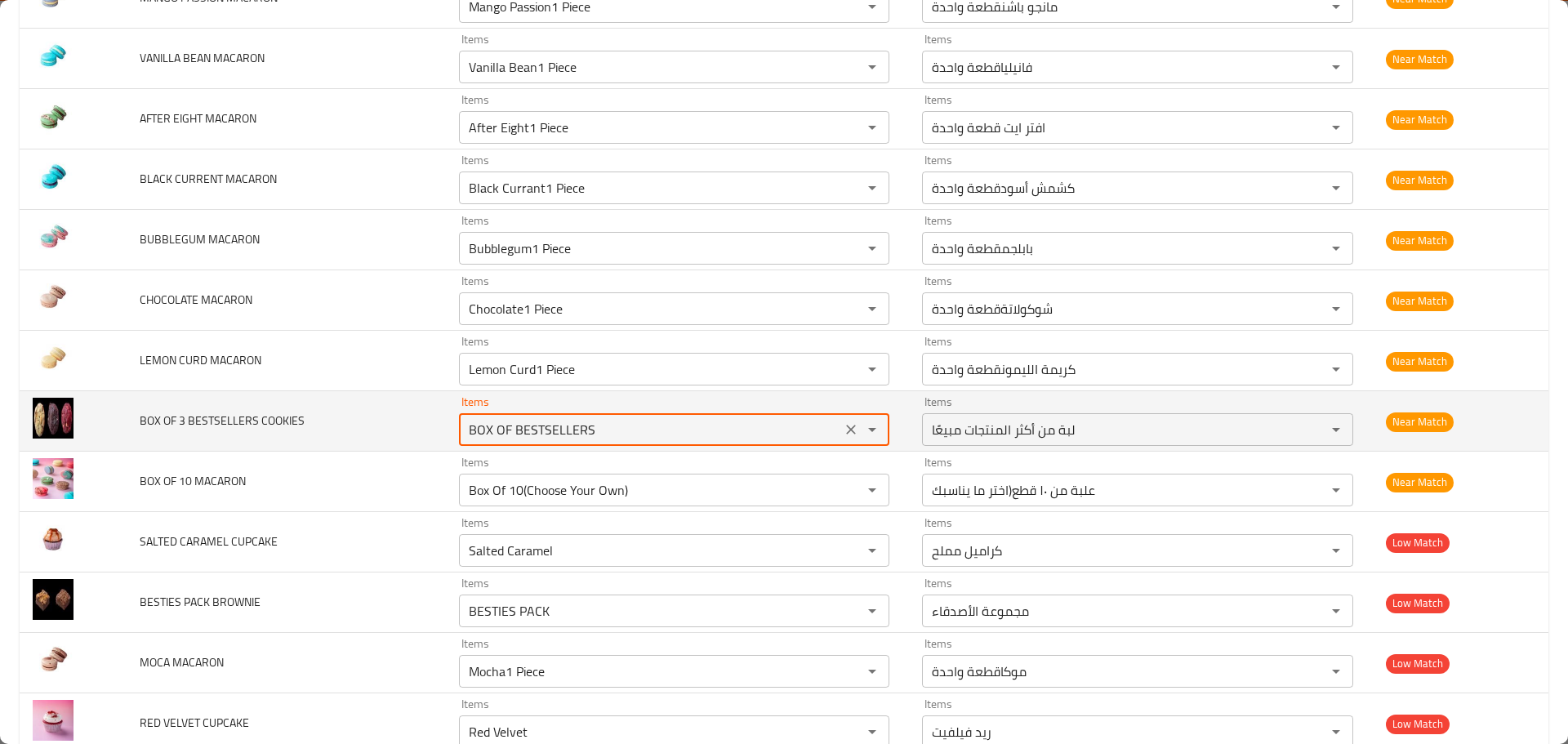
drag, startPoint x: 645, startPoint y: 432, endPoint x: 399, endPoint y: 423, distance: 246.2
click at [399, 423] on tr "BOX OF 3 BESTSELLERS COOKIES Items BOX OF BESTSELLERS Items Items لبة من أكثر ا…" at bounding box center [784, 421] width 1529 height 60
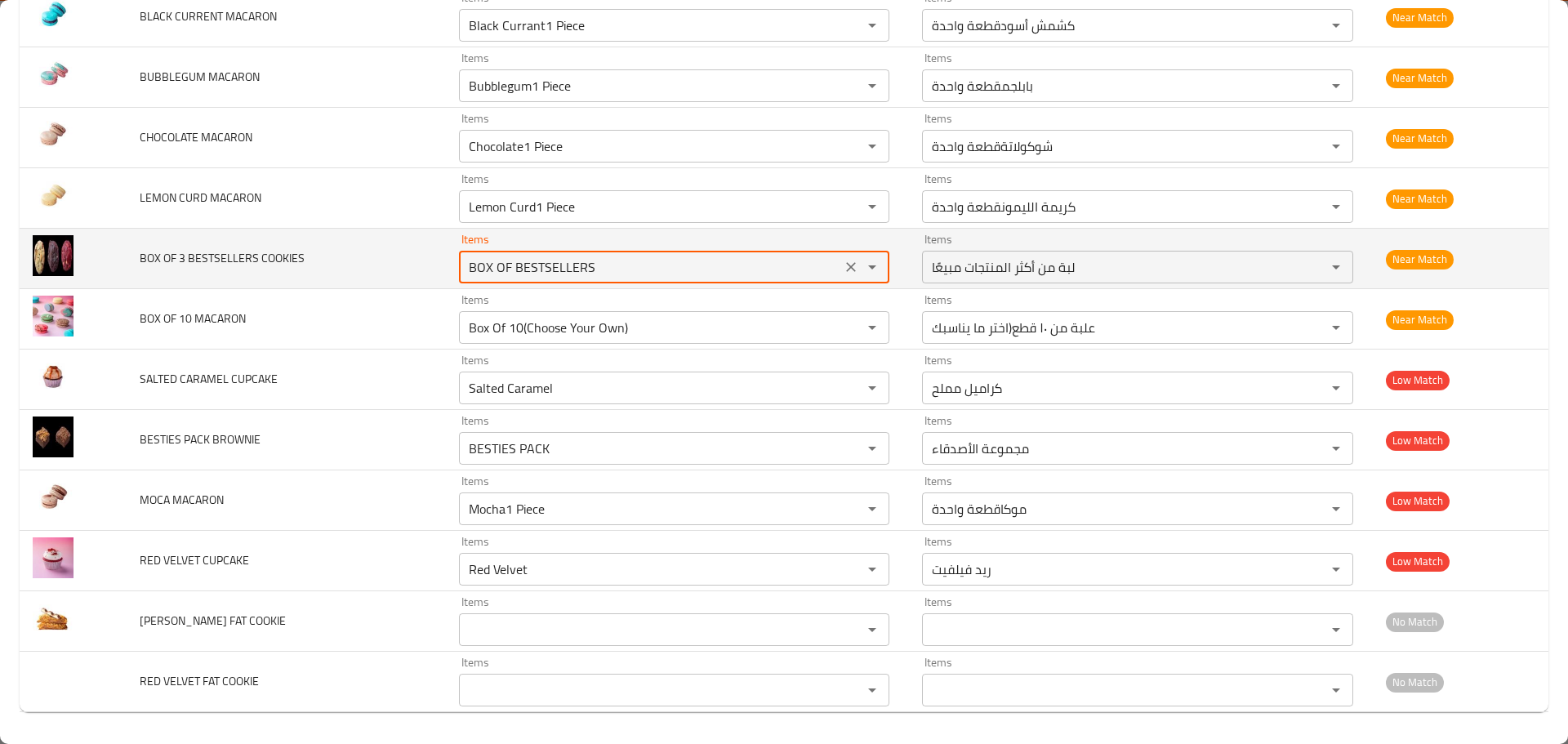
scroll to position [2078, 0]
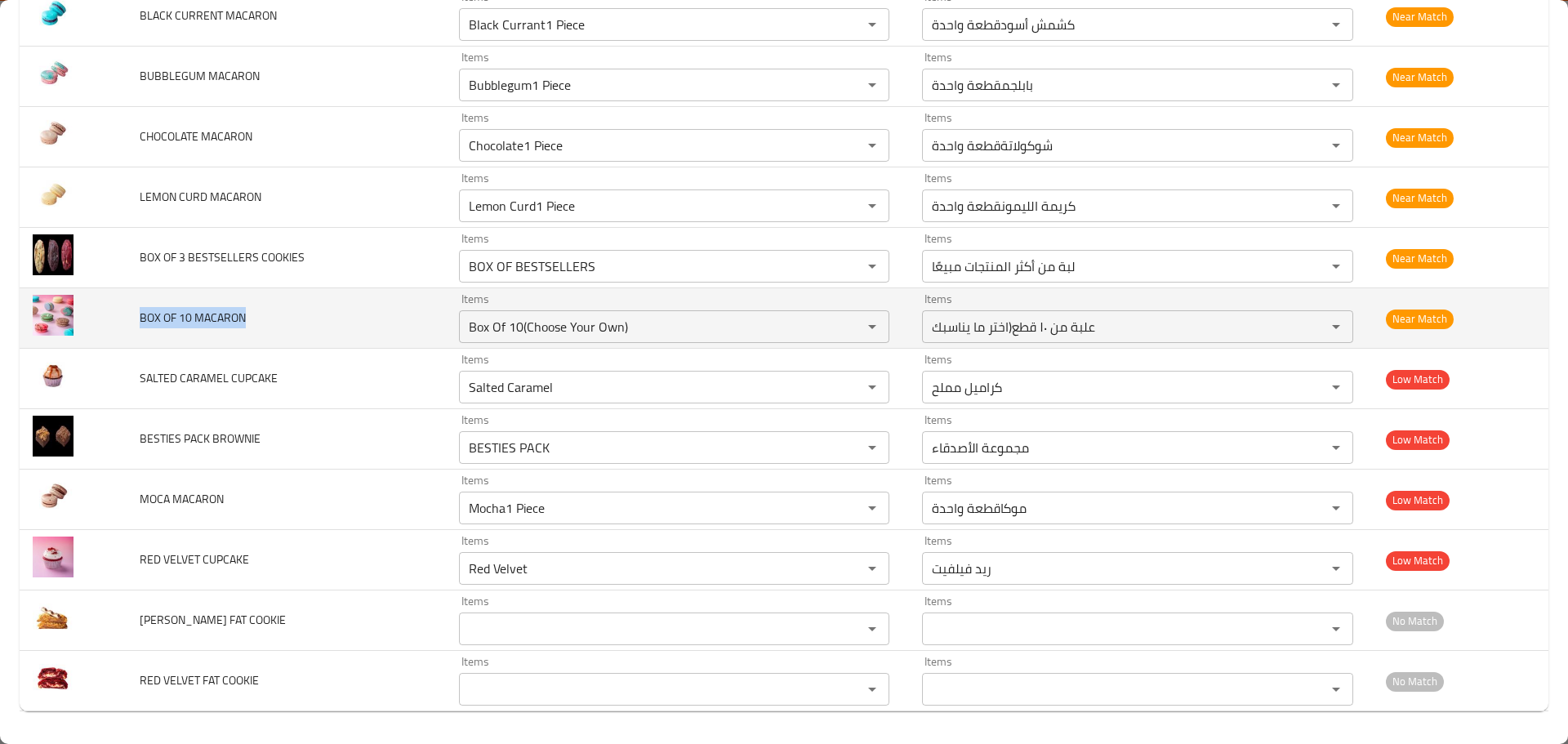
drag, startPoint x: 138, startPoint y: 328, endPoint x: 273, endPoint y: 322, distance: 135.1
click at [269, 322] on td "BOX OF 10 MACARON" at bounding box center [286, 318] width 319 height 60
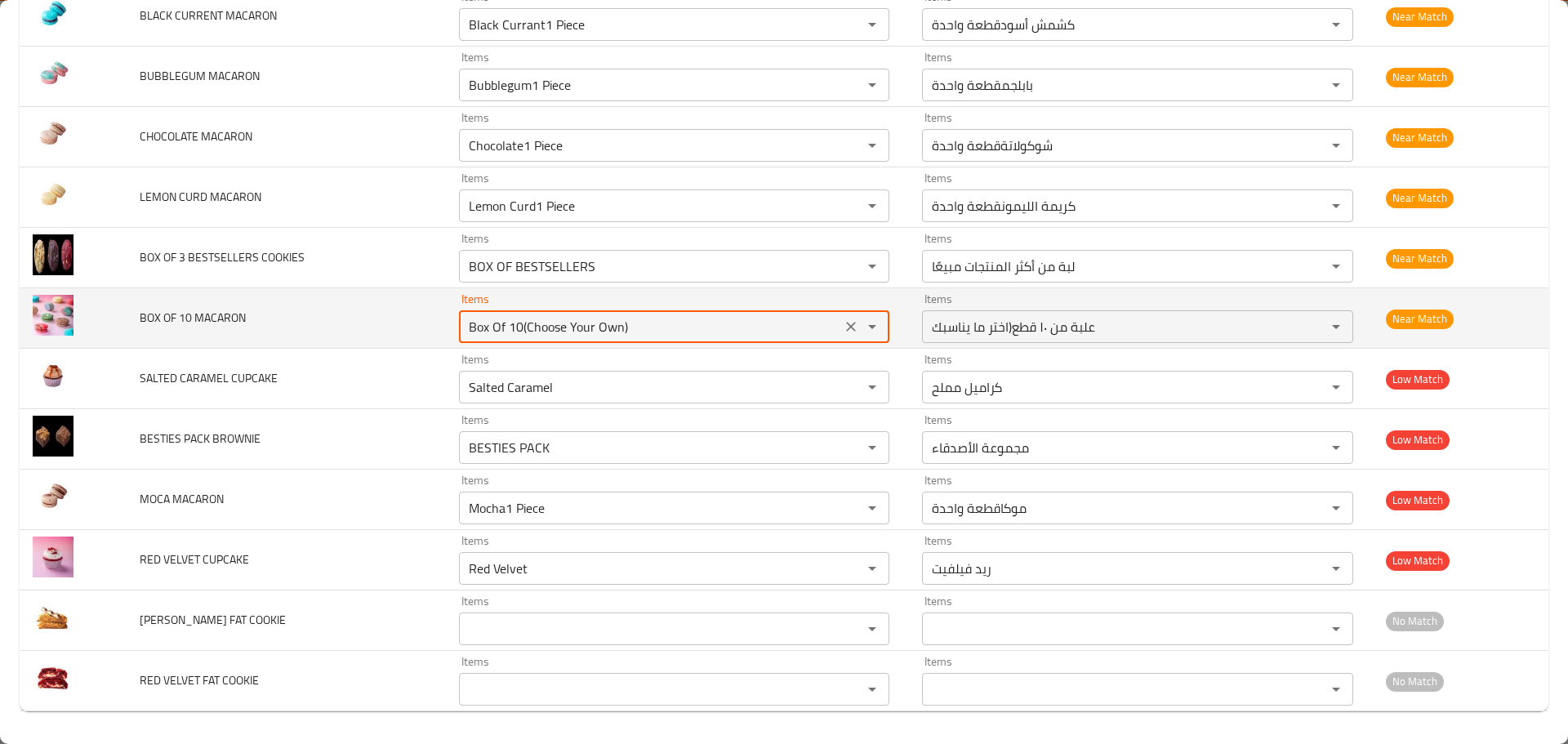
drag, startPoint x: 628, startPoint y: 324, endPoint x: 526, endPoint y: 312, distance: 102.7
click at [526, 312] on div "Box Of 10(Choose Your Own) Items" at bounding box center [674, 327] width 430 height 32
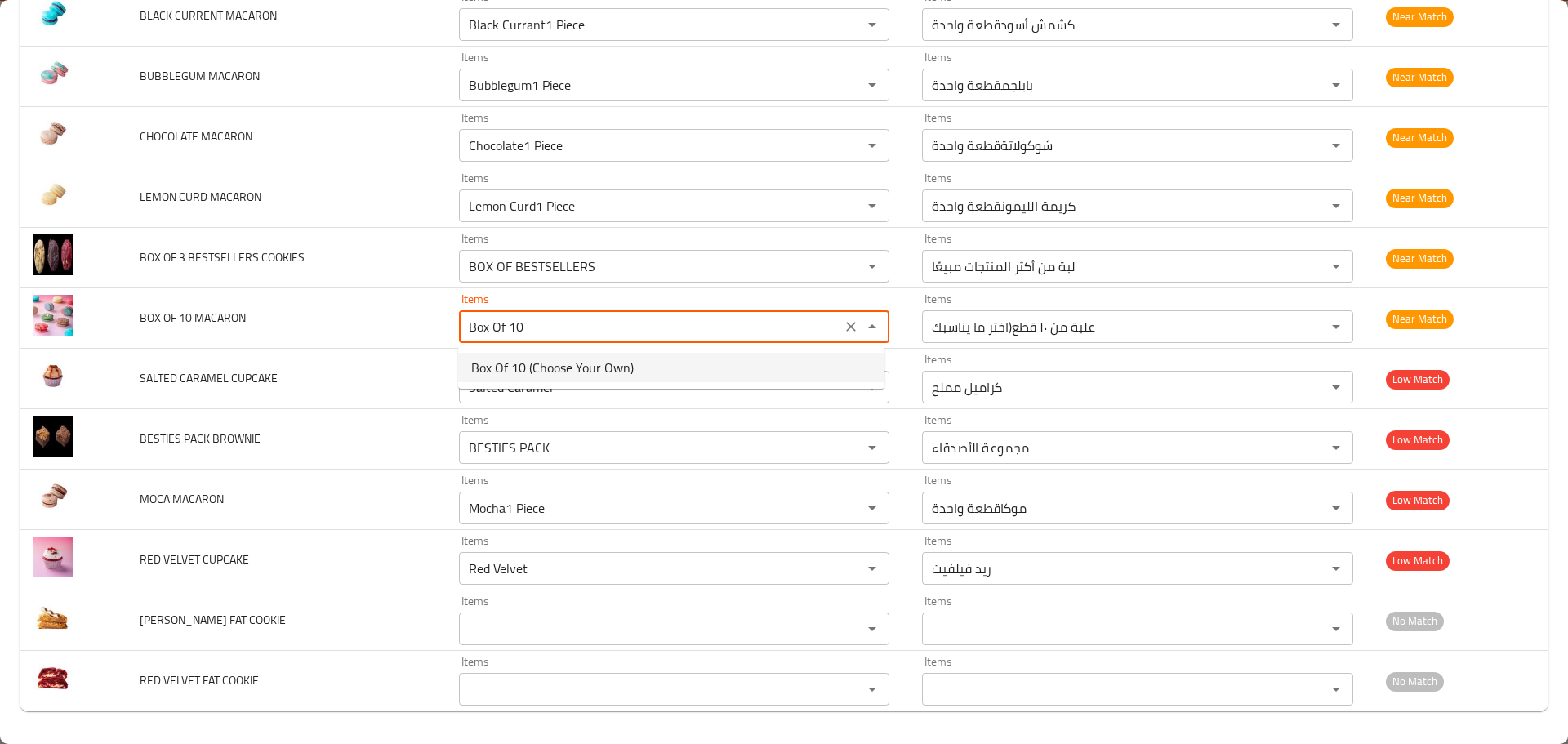
click at [536, 370] on span "Box Of 10 (Choose Your Own)" at bounding box center [552, 368] width 163 height 20
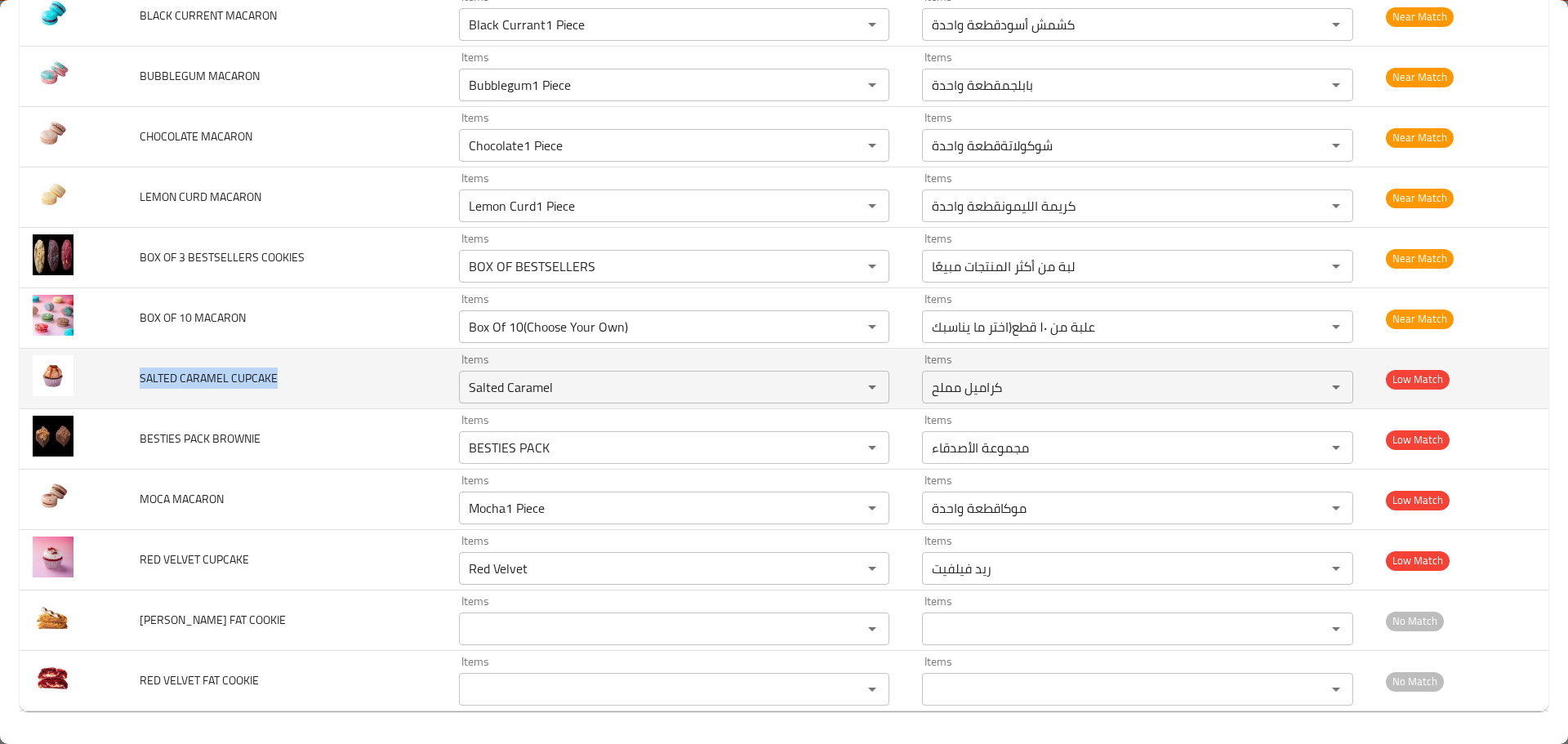
drag, startPoint x: 131, startPoint y: 377, endPoint x: 324, endPoint y: 377, distance: 193.0
click at [324, 377] on td "SALTED CARAMEL CUPCAKE" at bounding box center [286, 378] width 319 height 60
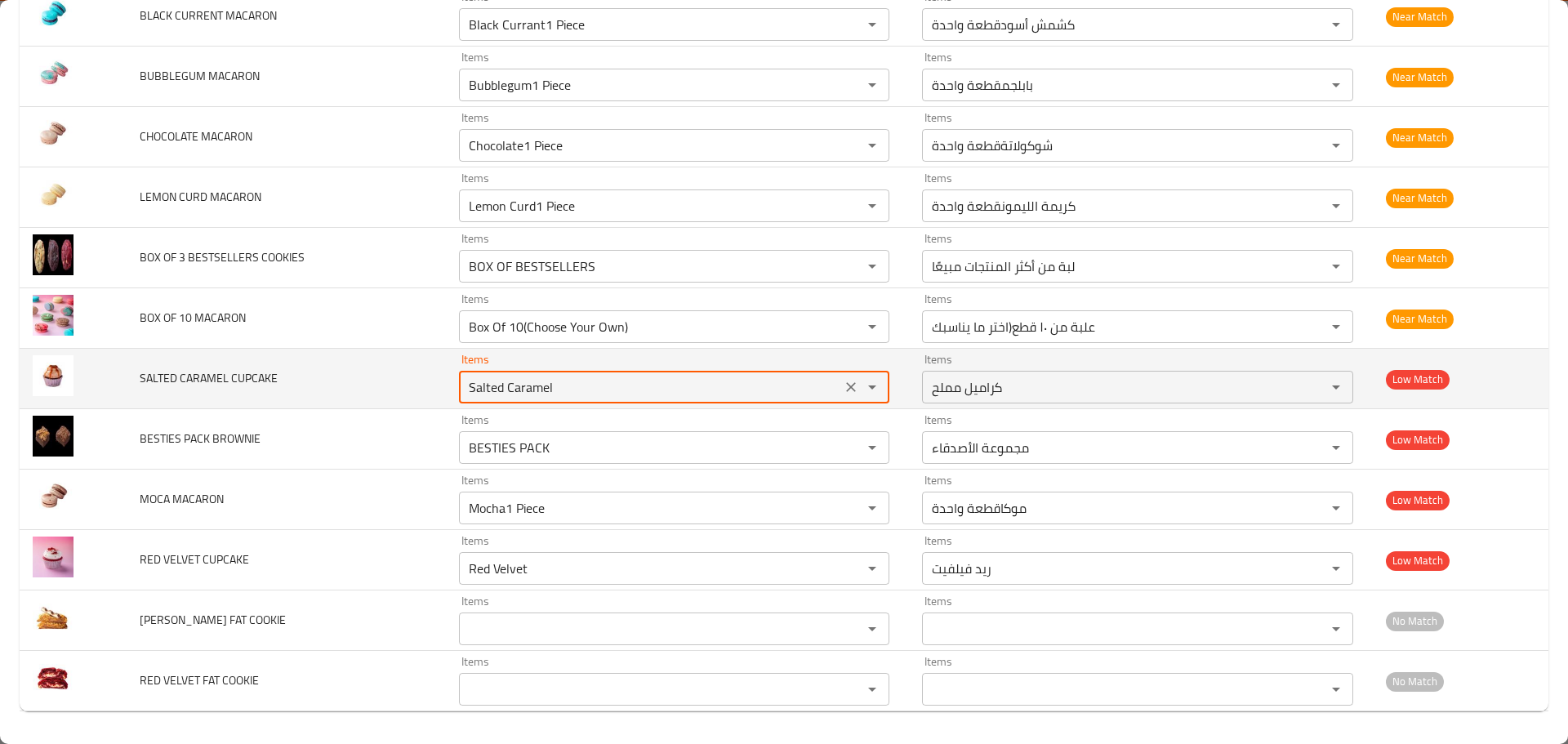
drag, startPoint x: 604, startPoint y: 376, endPoint x: 379, endPoint y: 364, distance: 225.3
click at [384, 364] on tr "SALTED CARAMEL CUPCAKE Items Salted Caramel Items Items كراميل مملح Items Low M…" at bounding box center [784, 378] width 1529 height 60
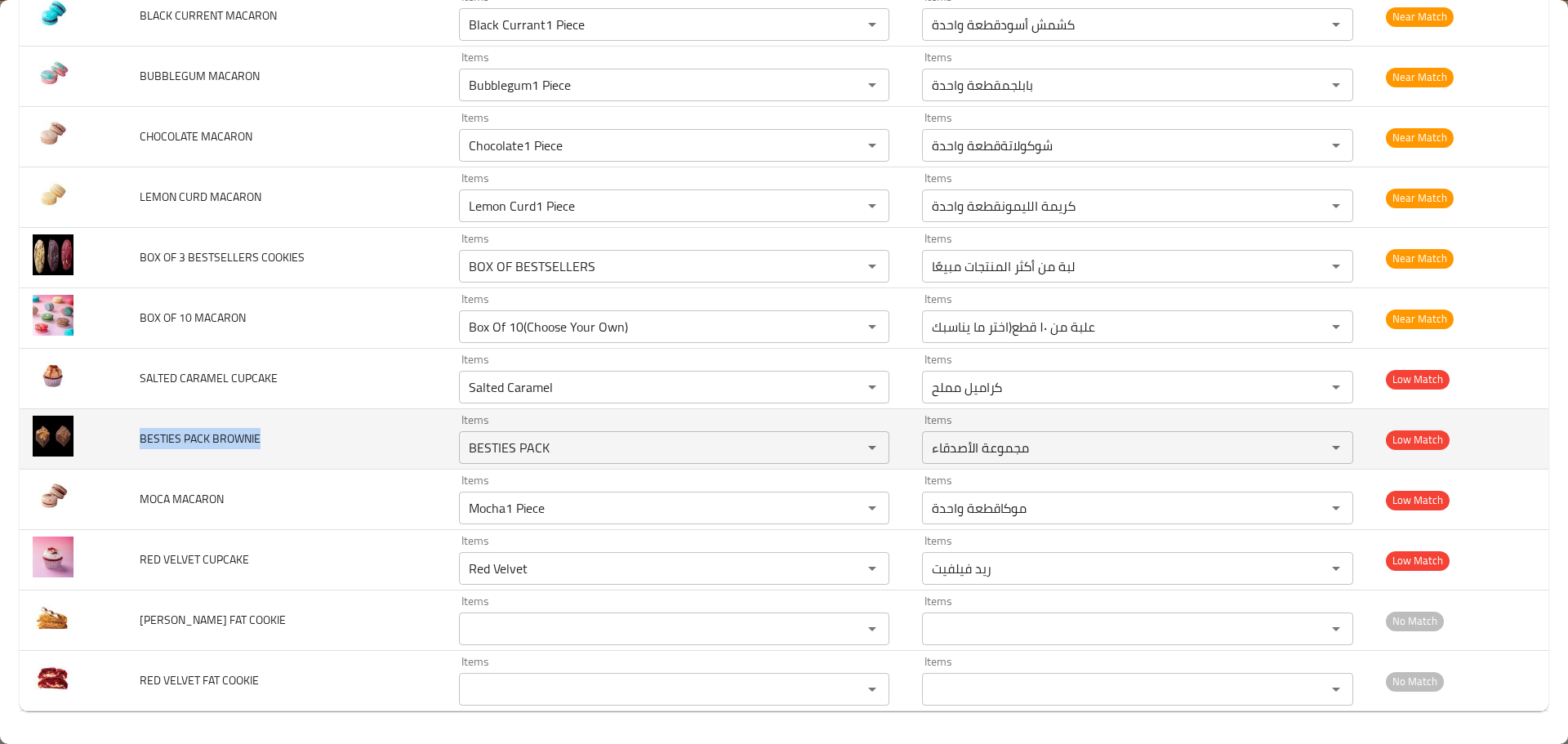
drag, startPoint x: 133, startPoint y: 428, endPoint x: 313, endPoint y: 427, distance: 180.0
click at [301, 428] on td "BESTIES PACK BROWNIE" at bounding box center [286, 439] width 319 height 60
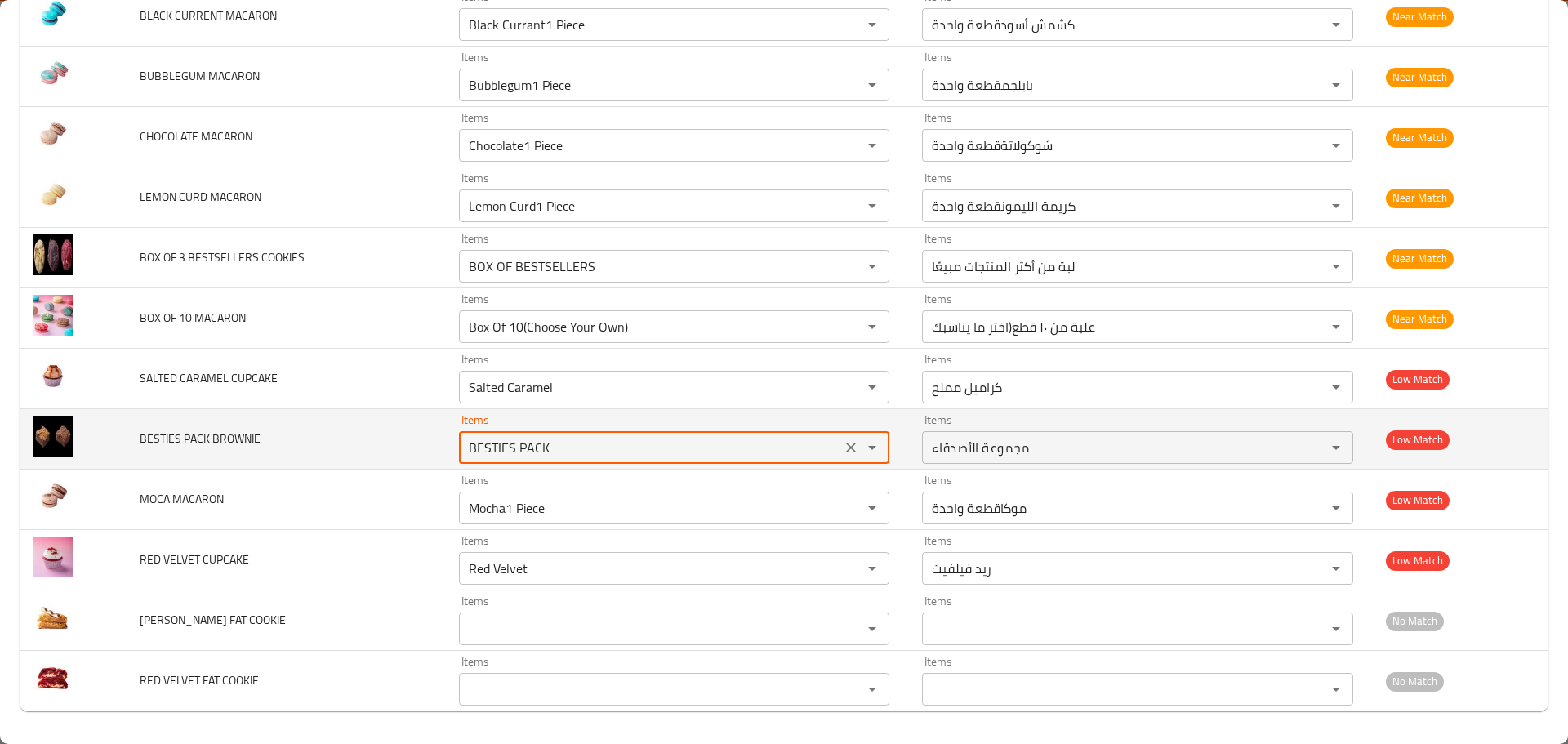
drag, startPoint x: 591, startPoint y: 445, endPoint x: 411, endPoint y: 432, distance: 180.5
click at [411, 432] on tr "BESTIES PACK BROWNIE Items BESTIES PACK Items Items مجموعة الأصدقاء Items Low M…" at bounding box center [784, 439] width 1529 height 60
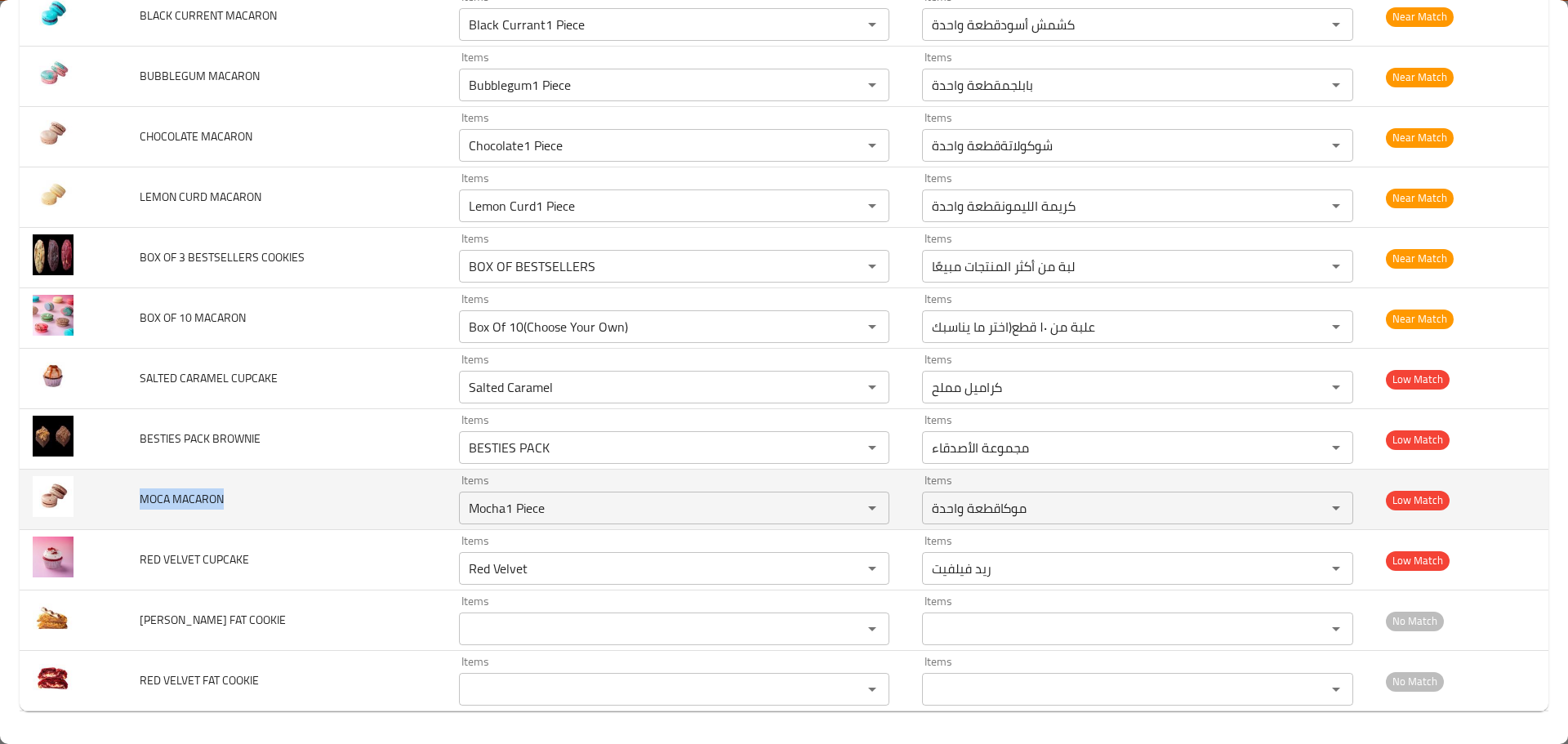
drag, startPoint x: 140, startPoint y: 492, endPoint x: 370, endPoint y: 491, distance: 230.0
click at [346, 501] on td "MOCA MACARON" at bounding box center [286, 499] width 319 height 60
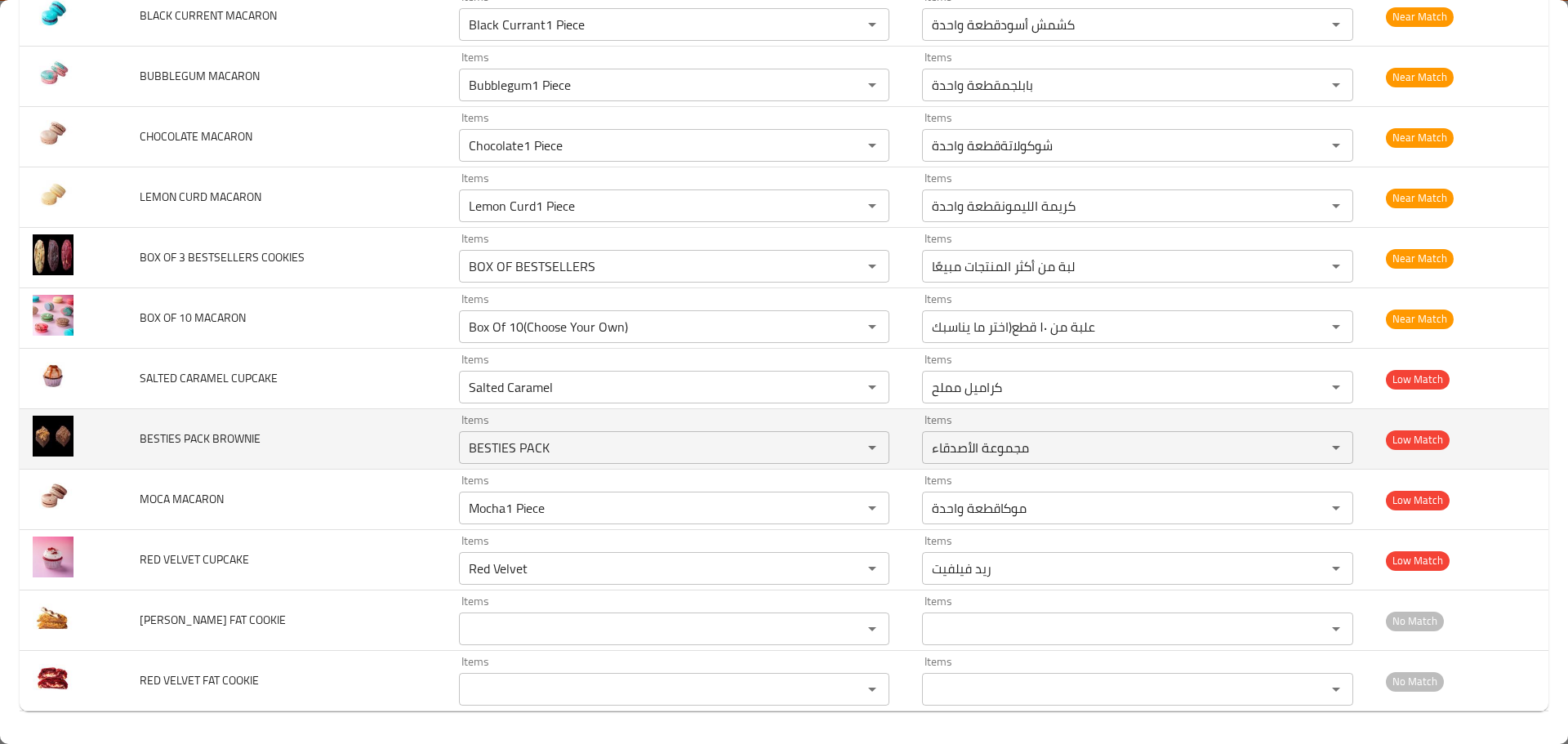
click at [205, 439] on span "BESTIES PACK BROWNIE" at bounding box center [200, 438] width 121 height 21
click at [235, 438] on span "BESTIES PACK BROWNIE" at bounding box center [200, 438] width 121 height 21
copy span "BROWNIE"
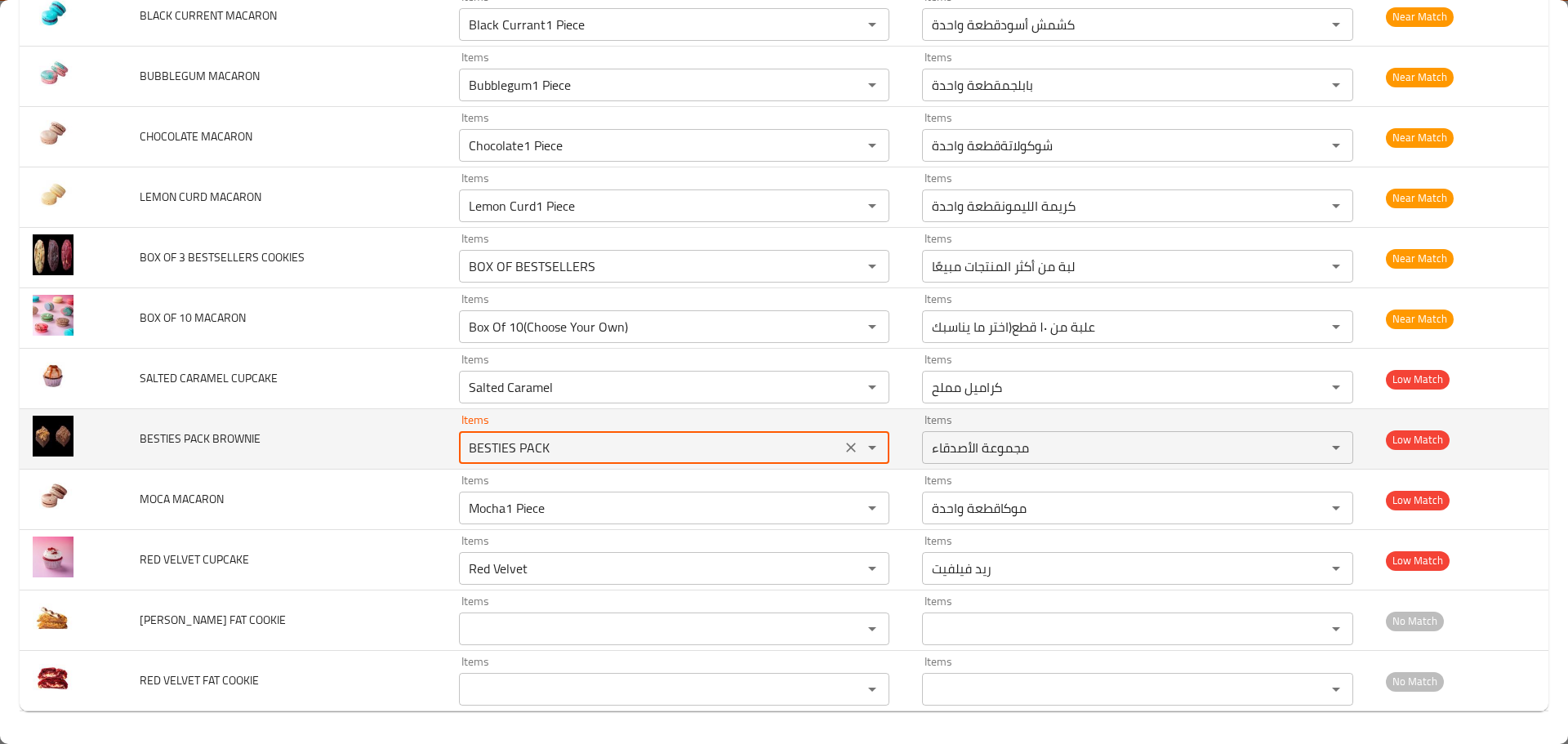
click at [480, 441] on BROWNIE "BESTIES PACK" at bounding box center [649, 448] width 372 height 23
paste BROWNIE "ROWNIE"
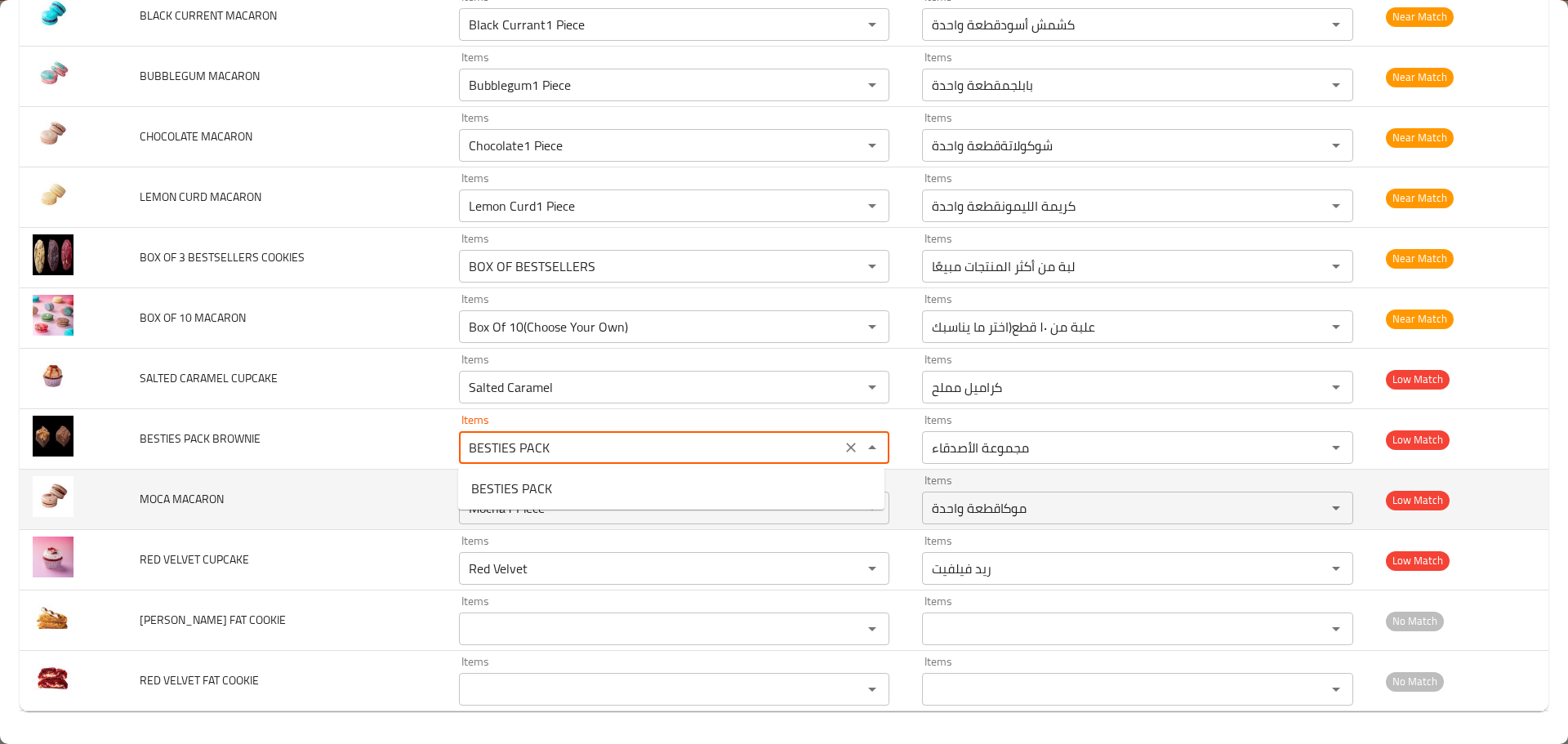
click at [284, 480] on td "MOCA MACARON" at bounding box center [286, 499] width 319 height 60
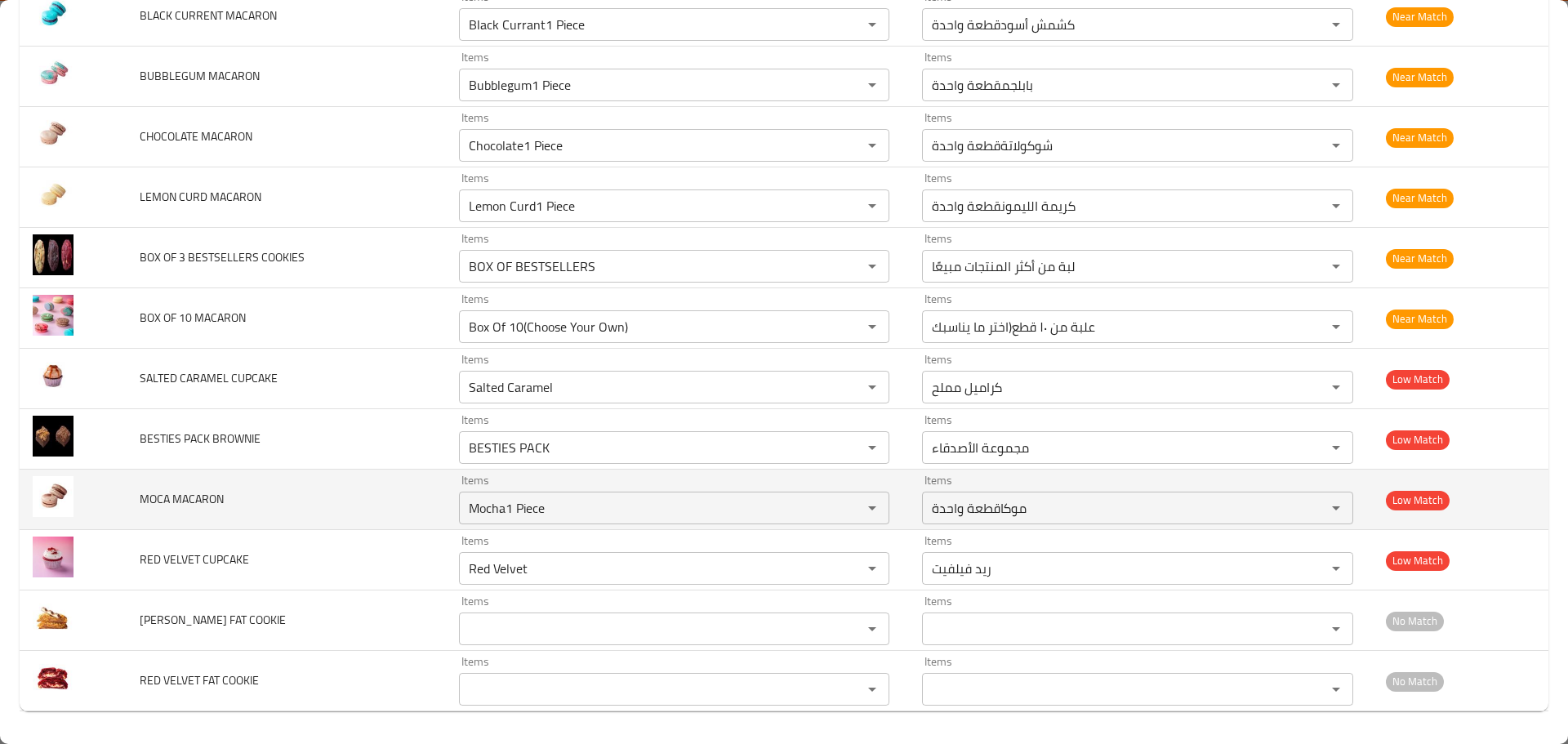
click at [140, 499] on span "MOCA MACARON" at bounding box center [182, 499] width 84 height 21
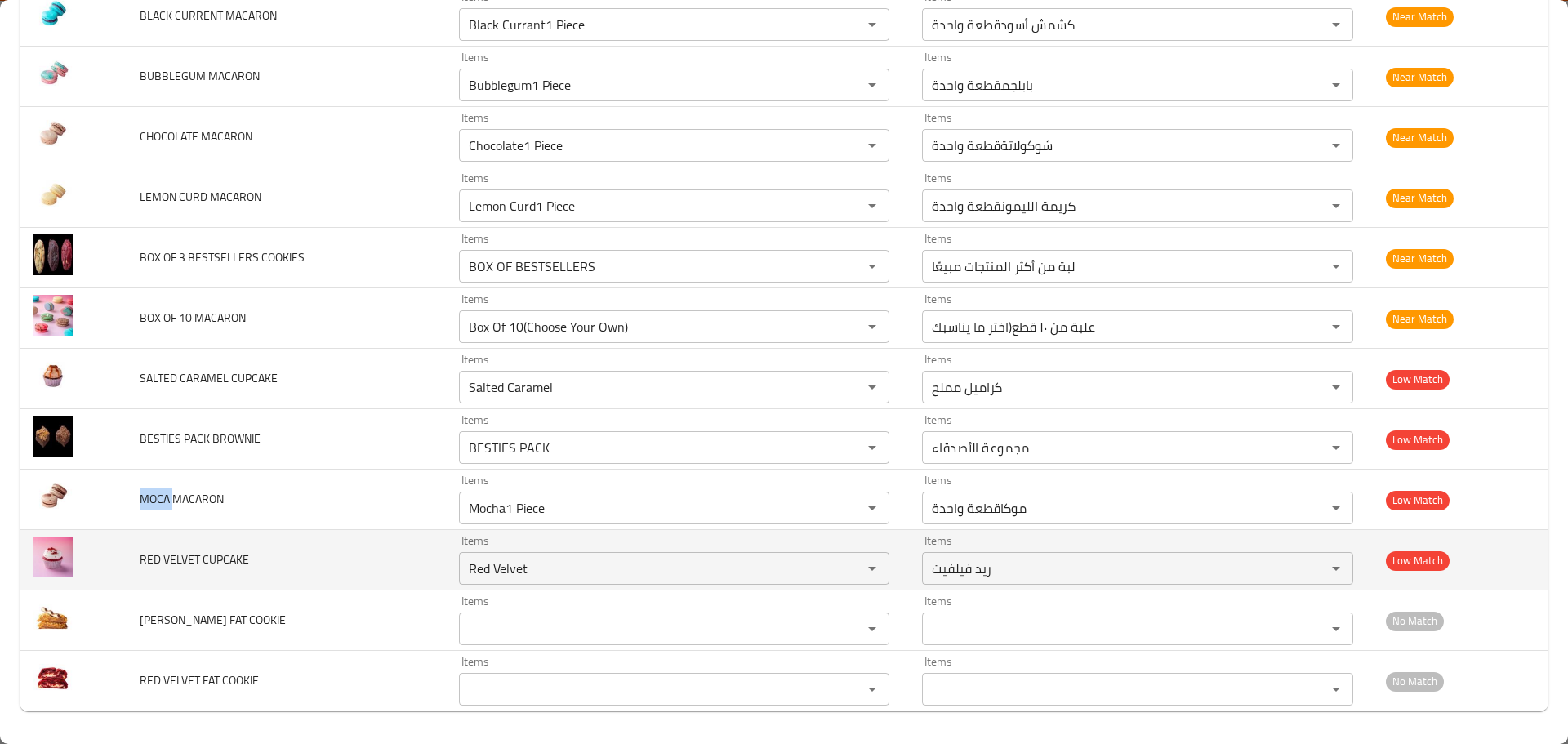
copy span "MOCA"
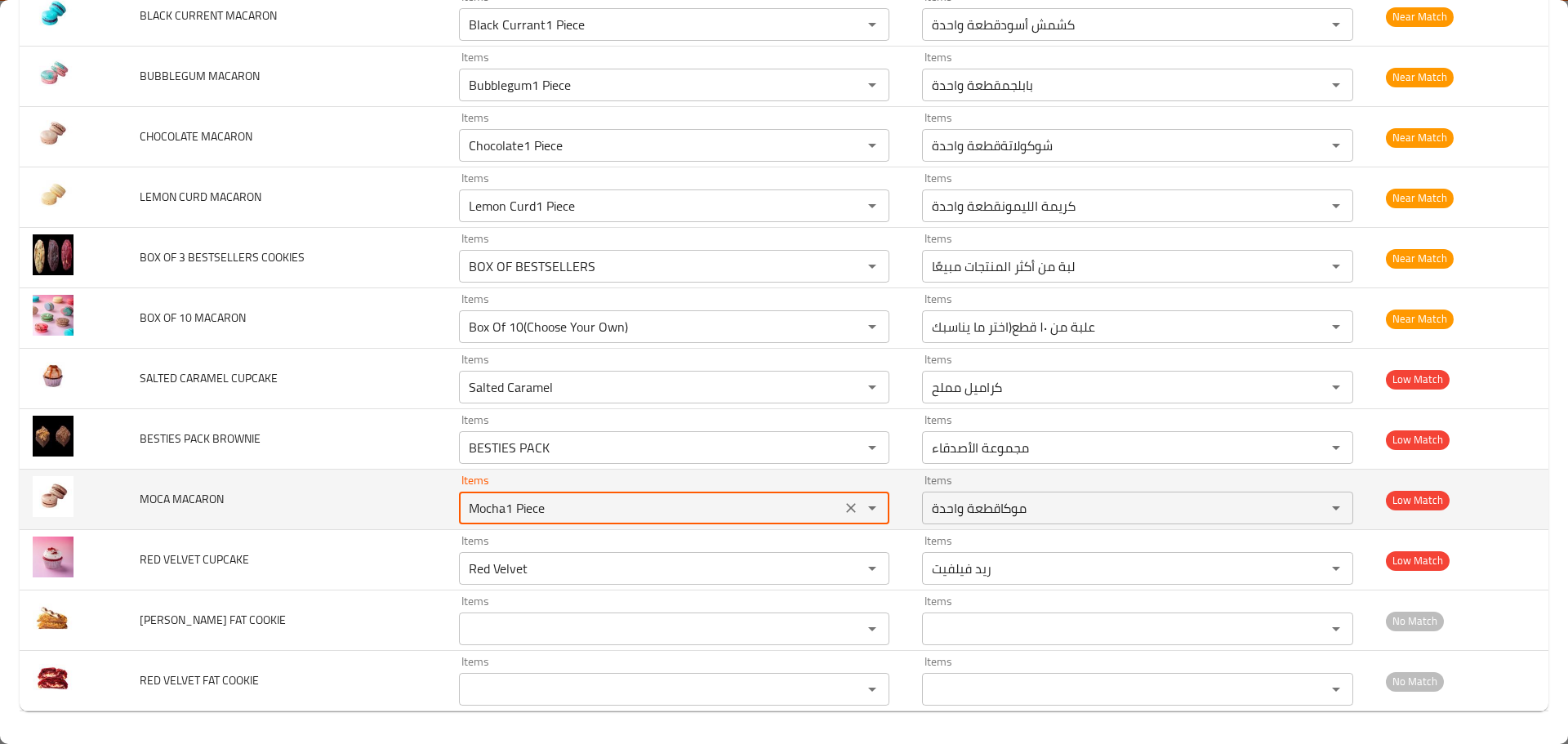
click at [529, 503] on MACARON "Mocha1 Piece" at bounding box center [649, 508] width 372 height 23
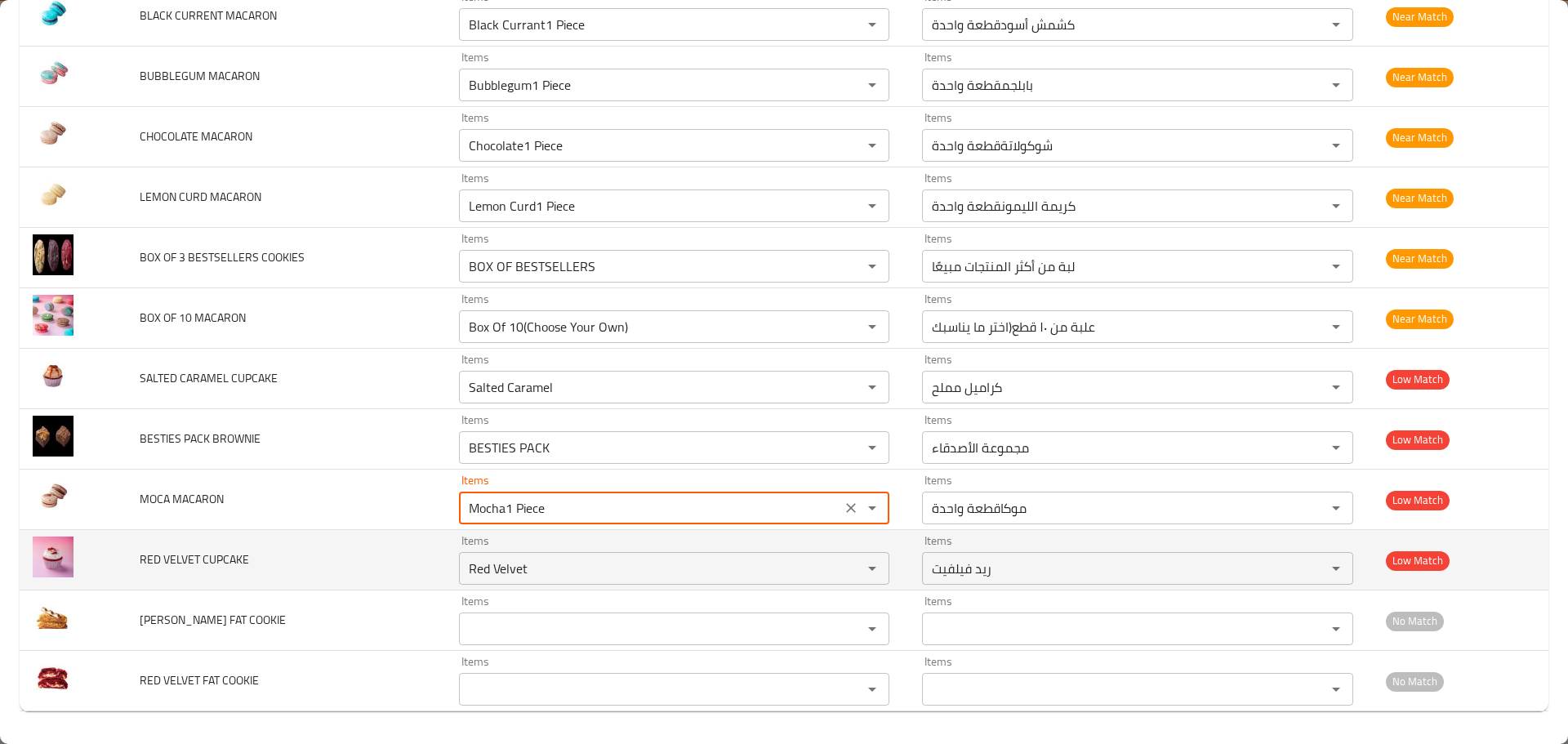
click at [224, 579] on td "RED VELVET CUPCAKE" at bounding box center [286, 560] width 319 height 60
click at [152, 559] on span "RED VELVET CUPCAKE" at bounding box center [194, 559] width 109 height 21
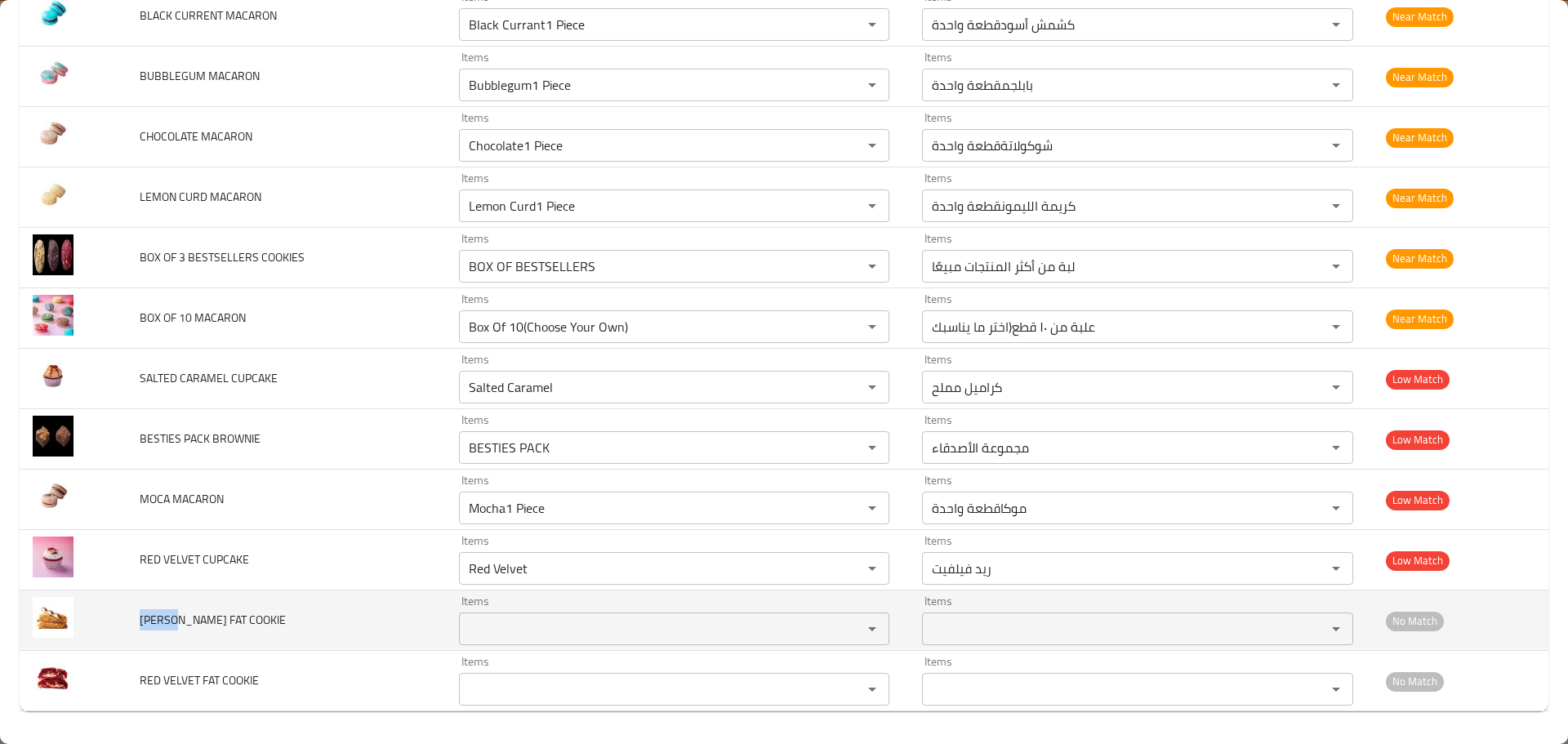
drag, startPoint x: 177, startPoint y: 619, endPoint x: 141, endPoint y: 619, distance: 36.0
click at [141, 619] on span "[PERSON_NAME] FAT COOKIE" at bounding box center [213, 620] width 147 height 21
copy span "KINDER"
click at [502, 629] on COOKIE "Items" at bounding box center [649, 629] width 372 height 23
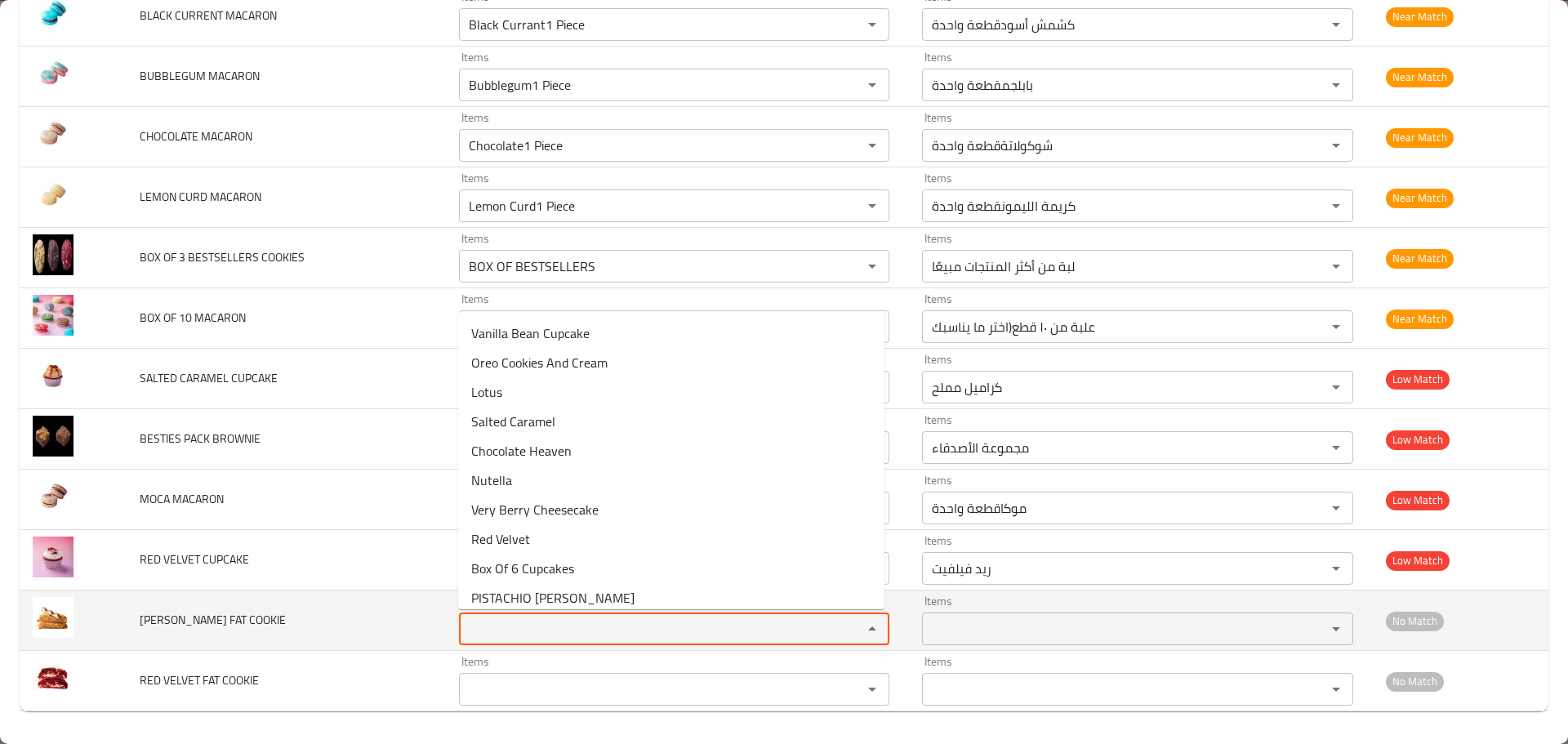
paste COOKIE "KINDER"
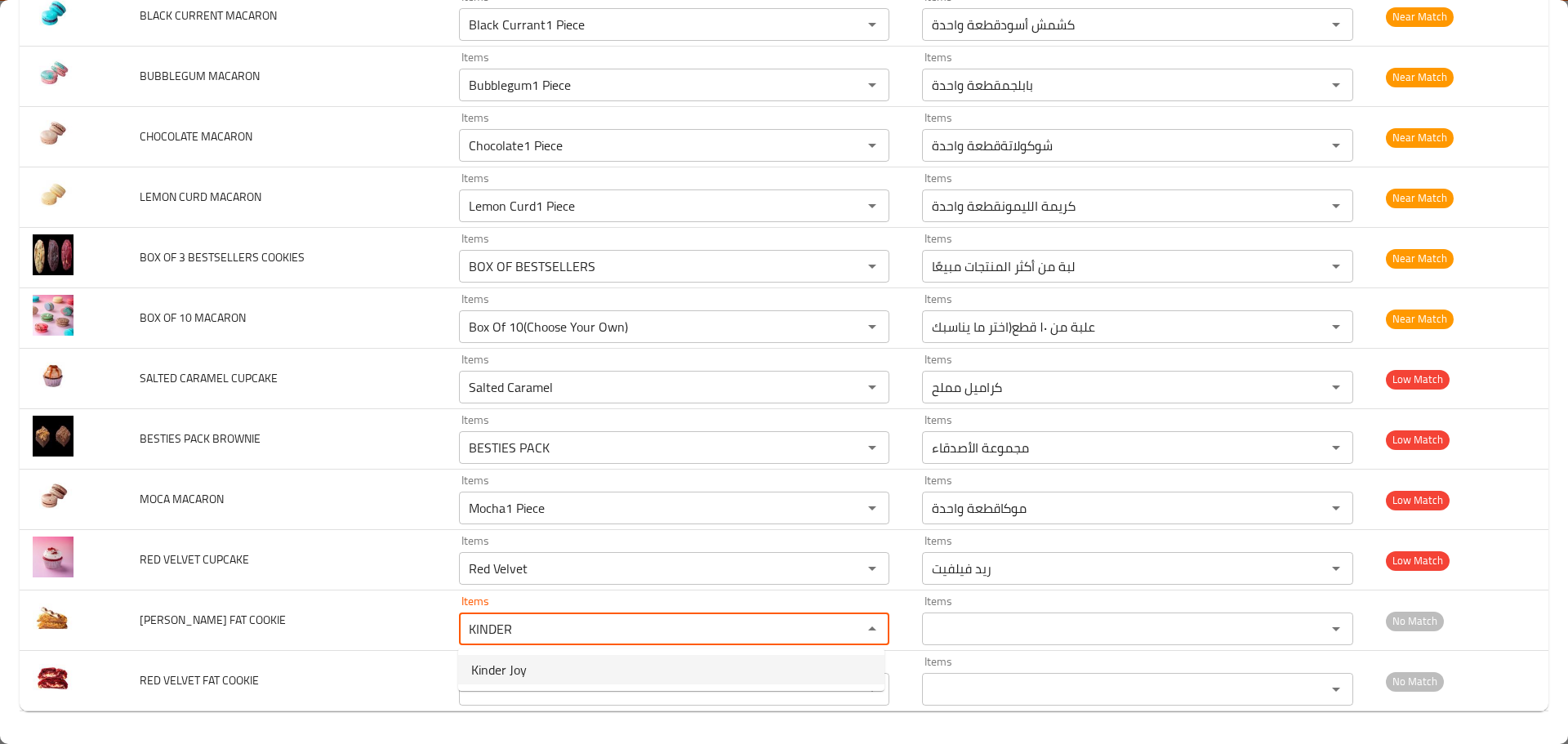
click at [526, 672] on COOKIE-option-0 "Kinder Joy" at bounding box center [671, 670] width 427 height 30
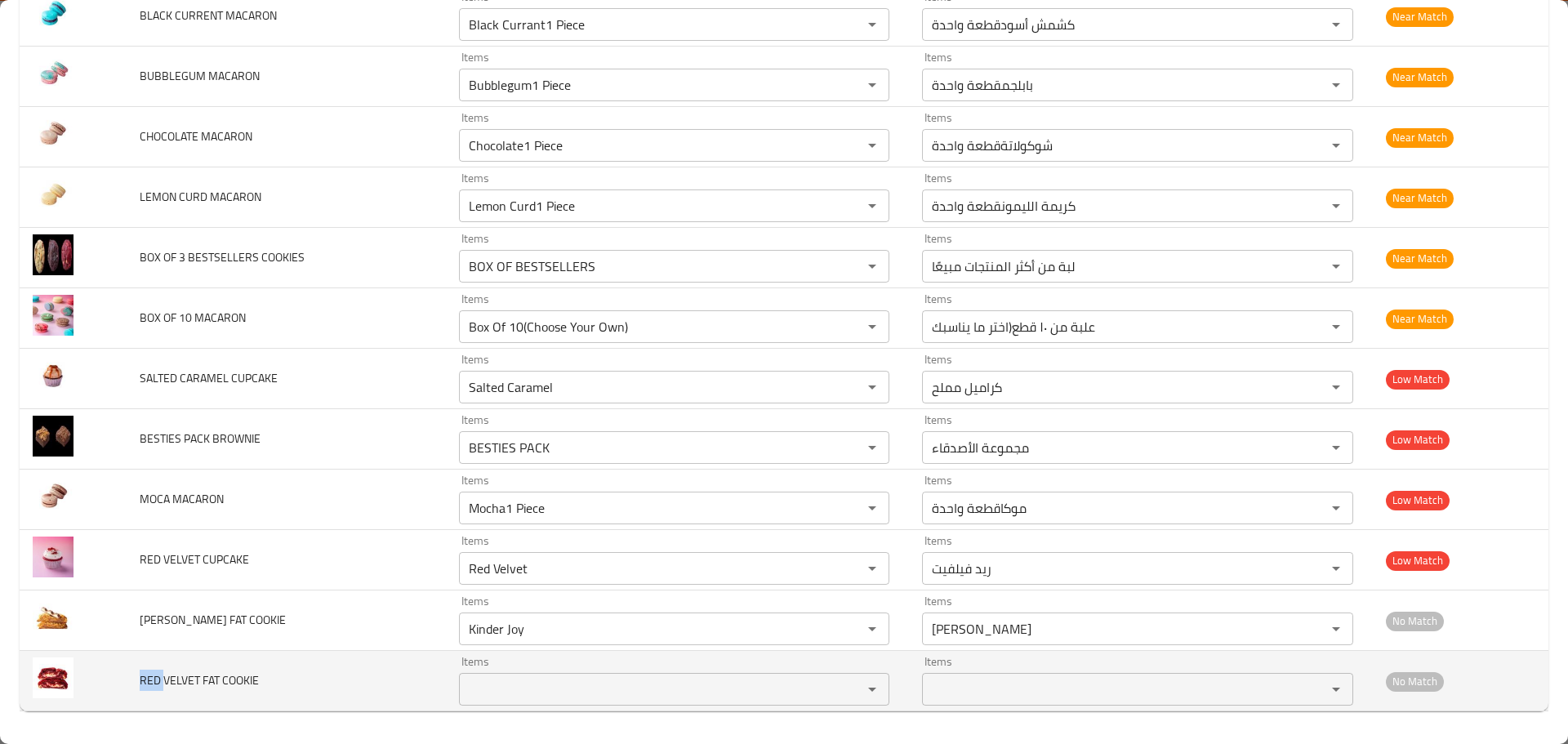
drag, startPoint x: 162, startPoint y: 678, endPoint x: 139, endPoint y: 675, distance: 23.2
click at [140, 675] on span "RED VELVET FAT COOKIE" at bounding box center [199, 680] width 119 height 21
copy span "RED"
click at [530, 687] on COOKIE "Items" at bounding box center [649, 690] width 372 height 23
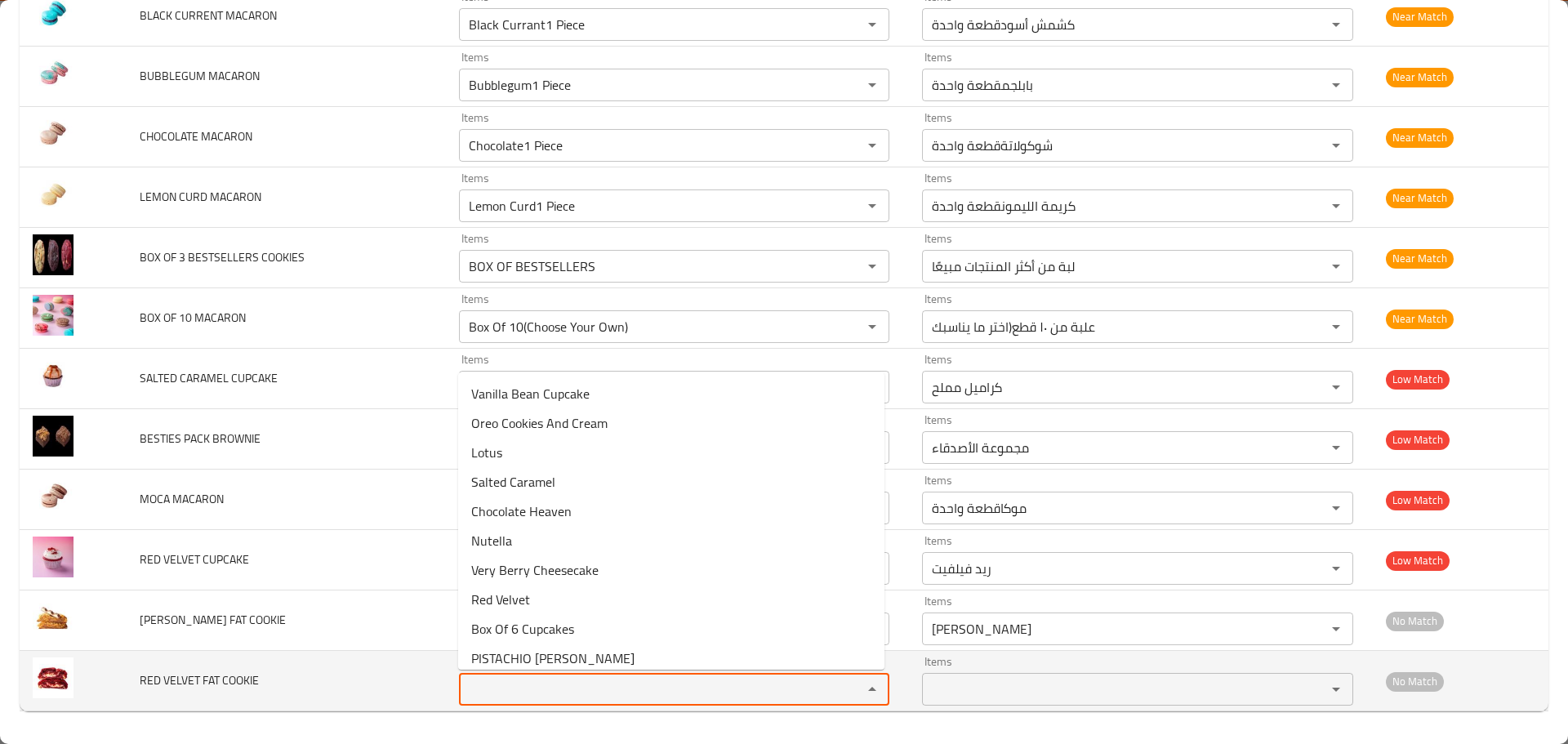
paste COOKIE "RED"
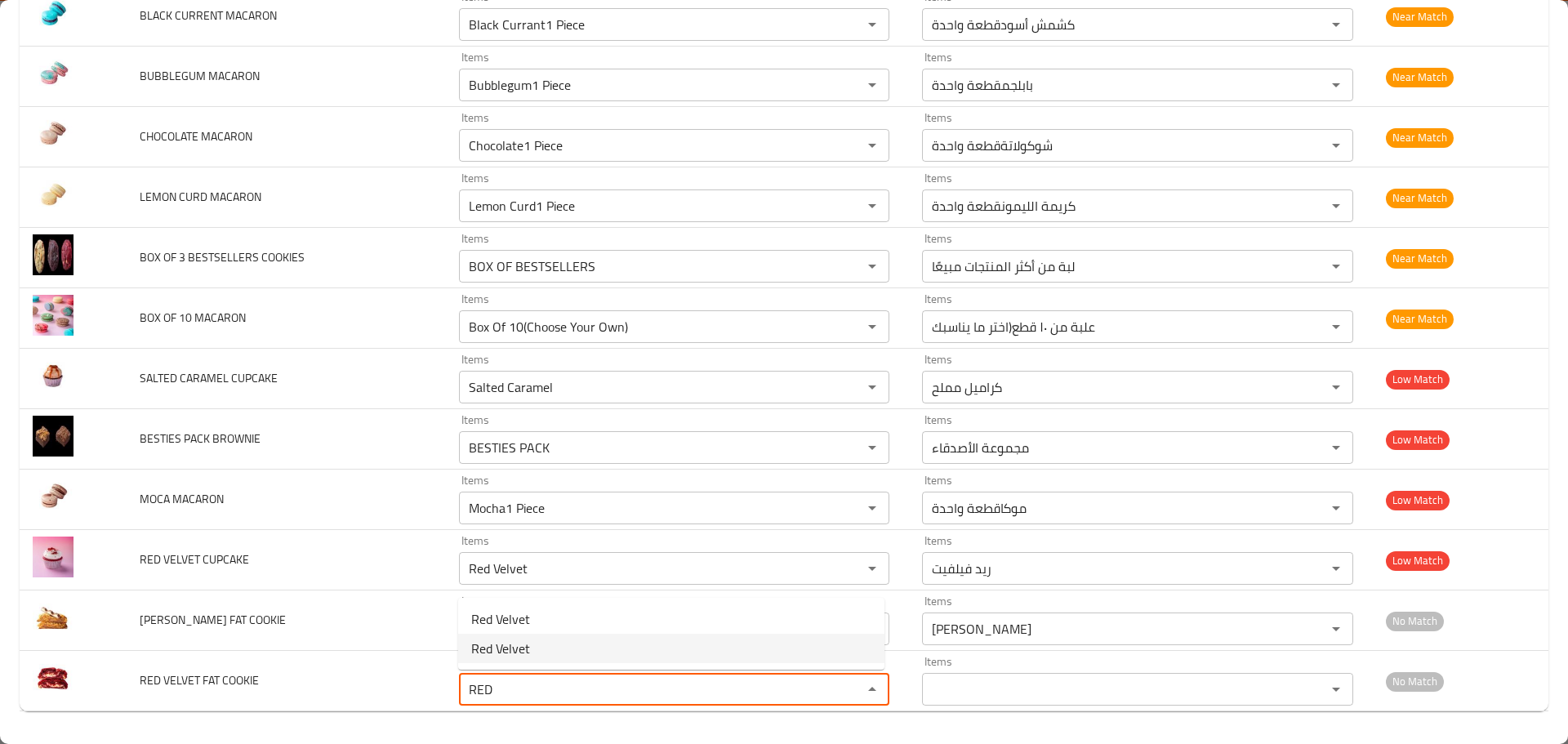
click at [514, 646] on span "Red Velvet" at bounding box center [501, 649] width 59 height 20
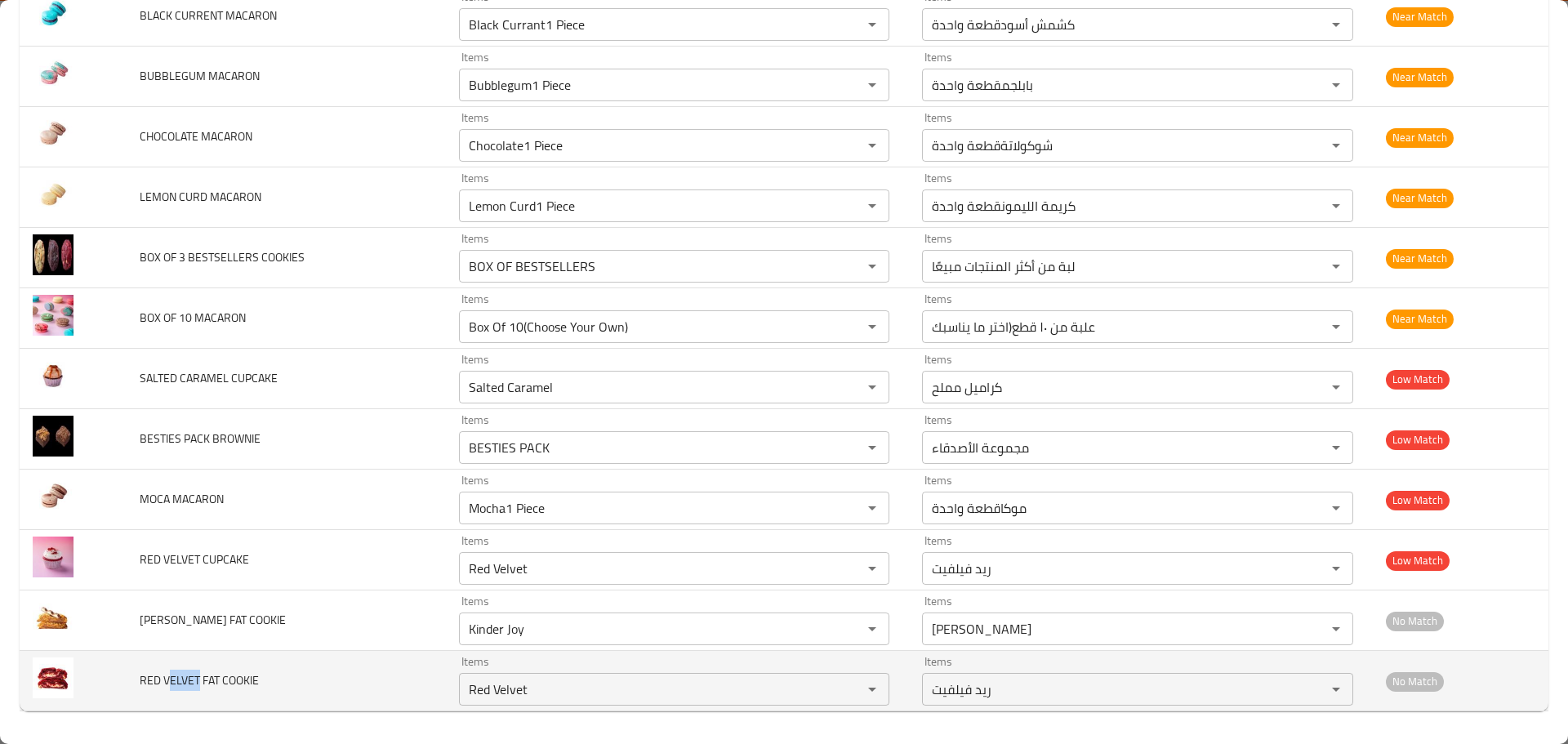
drag, startPoint x: 198, startPoint y: 680, endPoint x: 169, endPoint y: 680, distance: 29.0
click at [169, 680] on span "RED VELVET FAT COOKIE" at bounding box center [199, 680] width 119 height 21
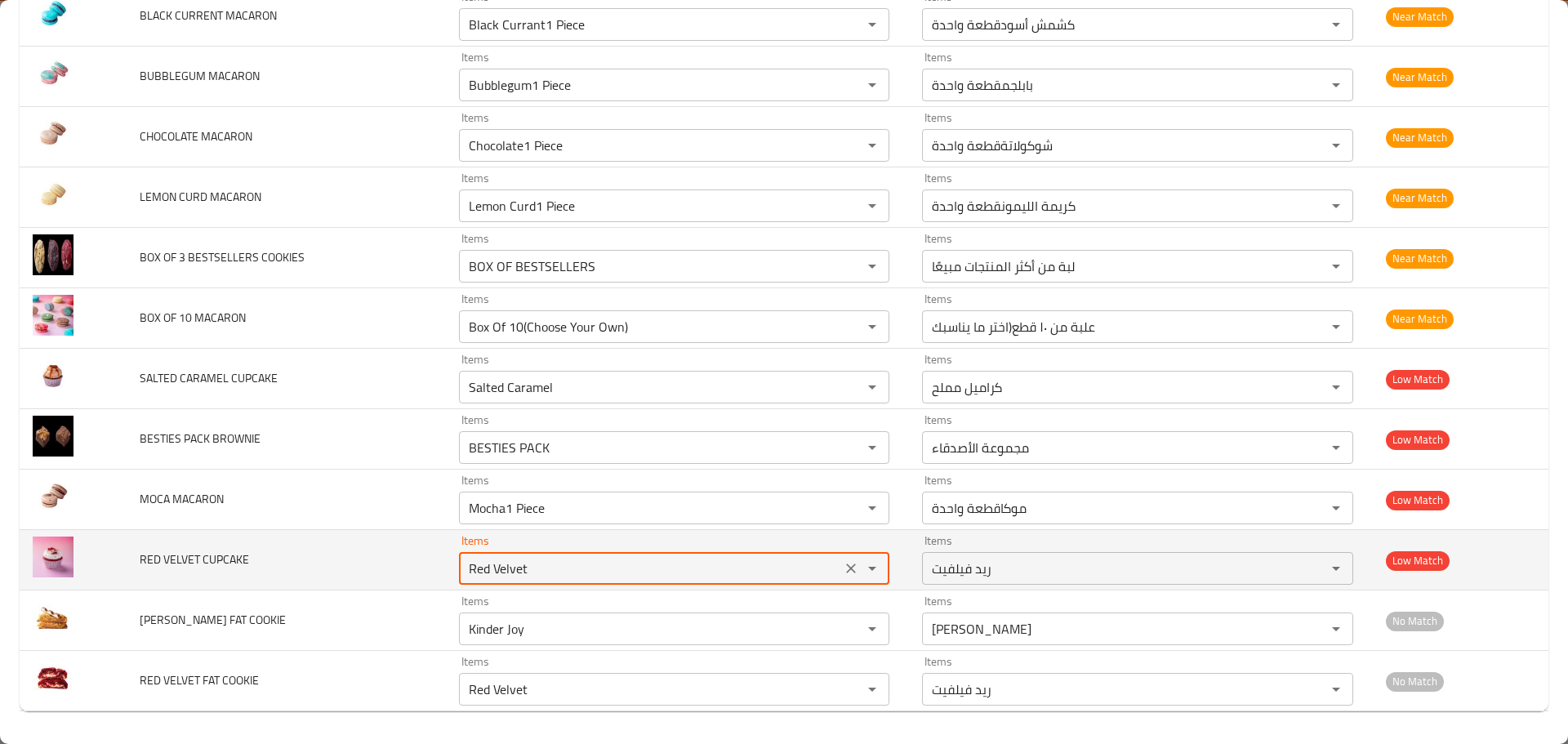
drag, startPoint x: 530, startPoint y: 571, endPoint x: 399, endPoint y: 557, distance: 131.7
click at [399, 557] on tr "RED VELVET CUPCAKE Items Red Velvet Items Items ريد فيلفيت Items Low Match" at bounding box center [784, 560] width 1529 height 60
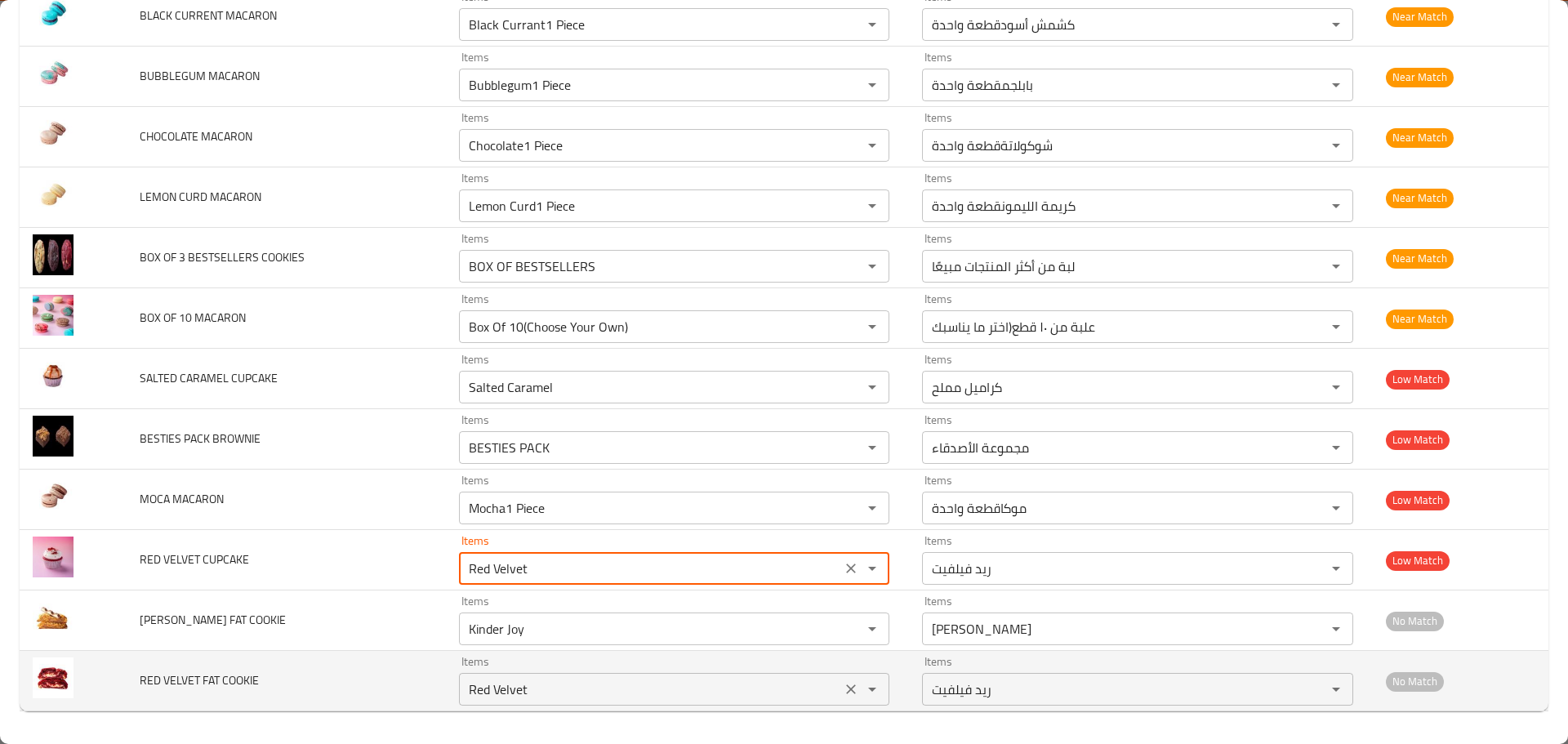
click at [843, 686] on icon "Clear" at bounding box center [850, 689] width 16 height 16
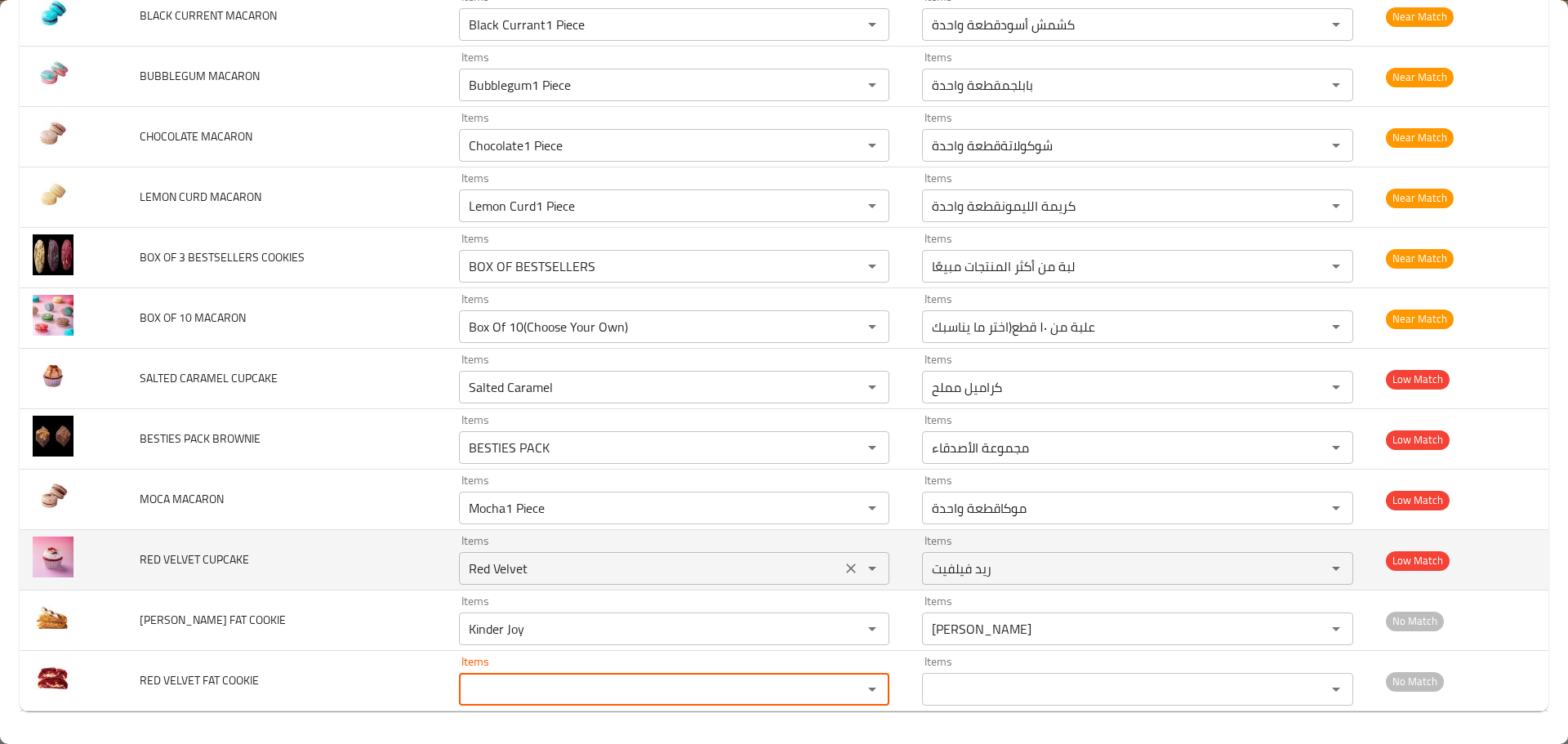
click at [842, 559] on button "Clear" at bounding box center [851, 569] width 23 height 23
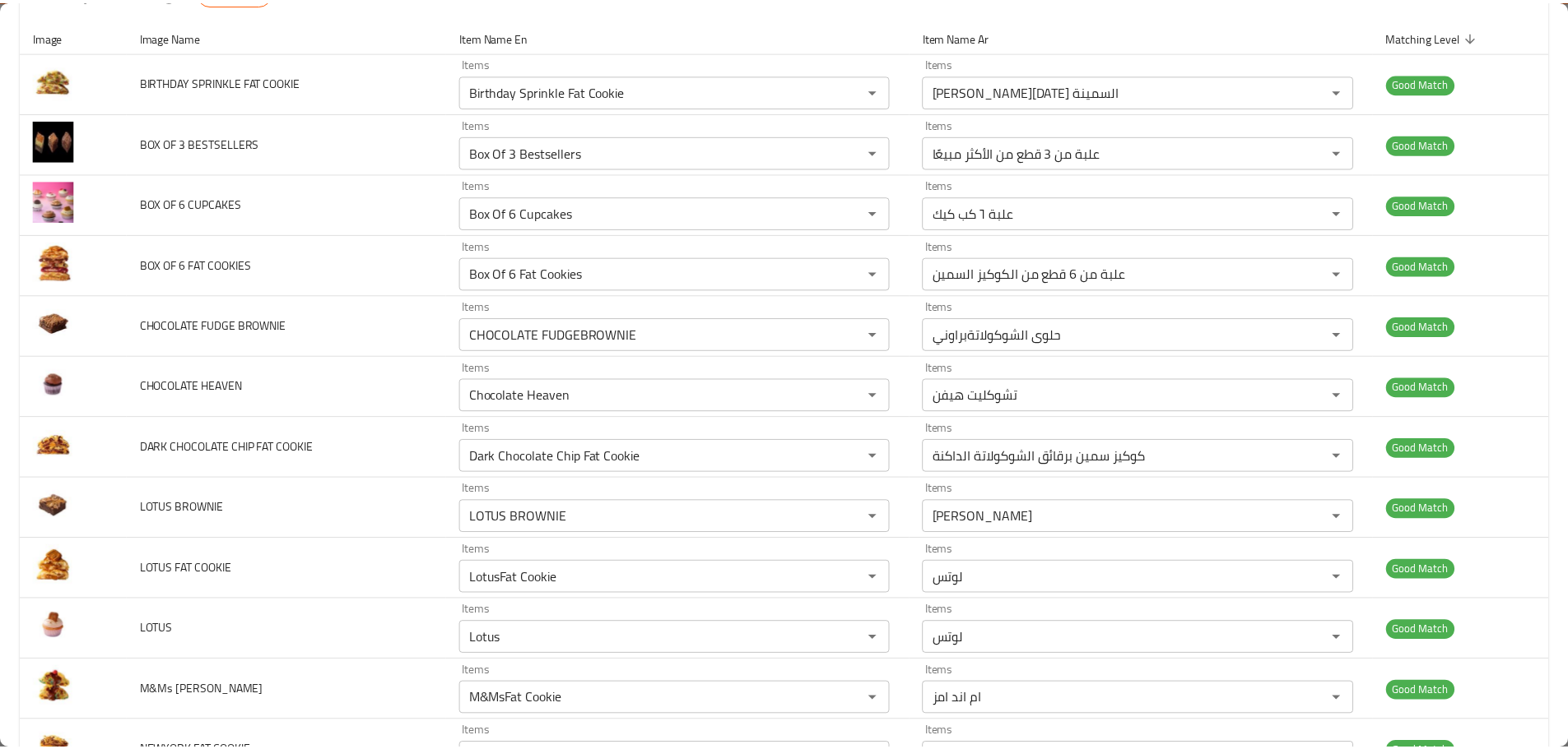
scroll to position [0, 0]
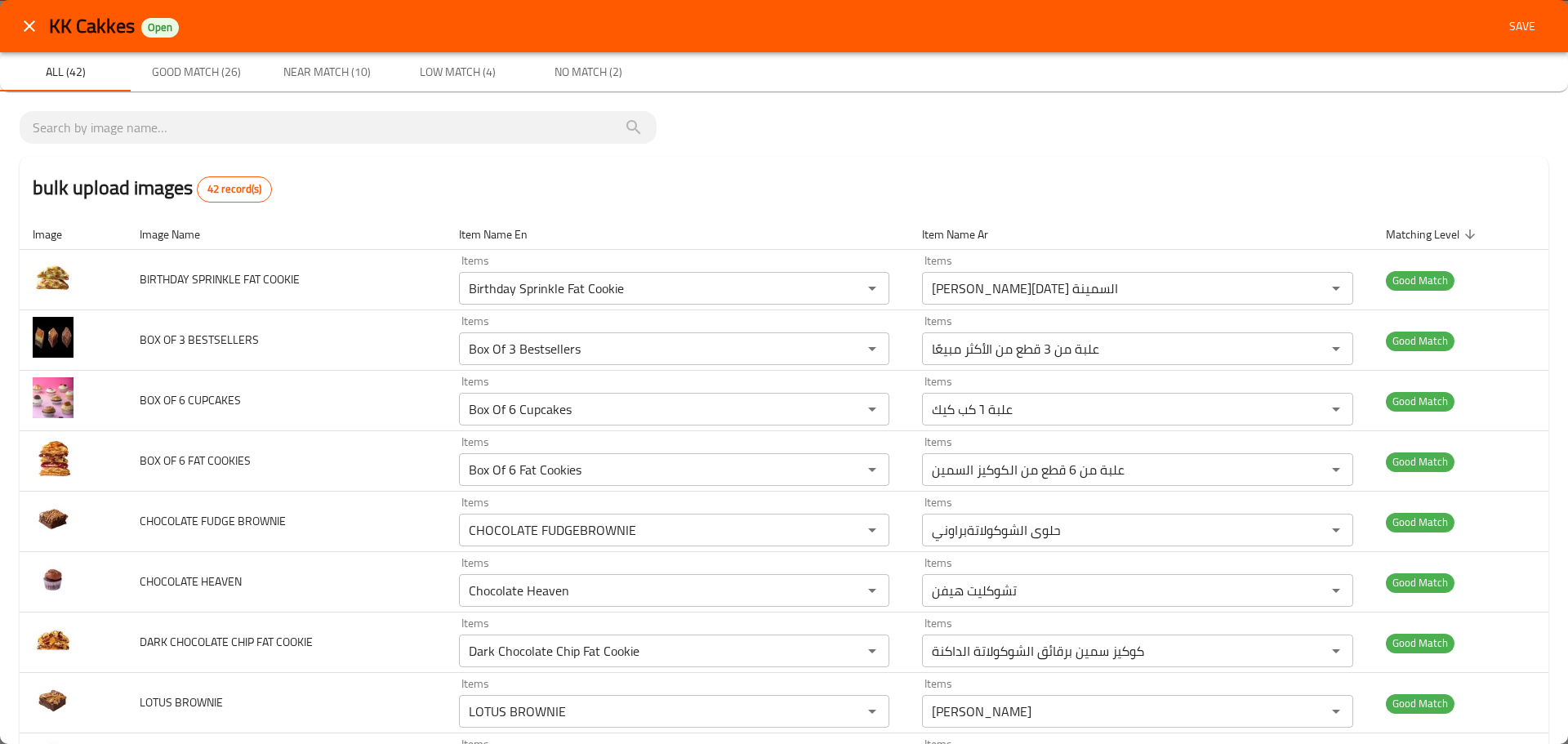
click at [1513, 37] on button "Save" at bounding box center [1521, 27] width 52 height 30
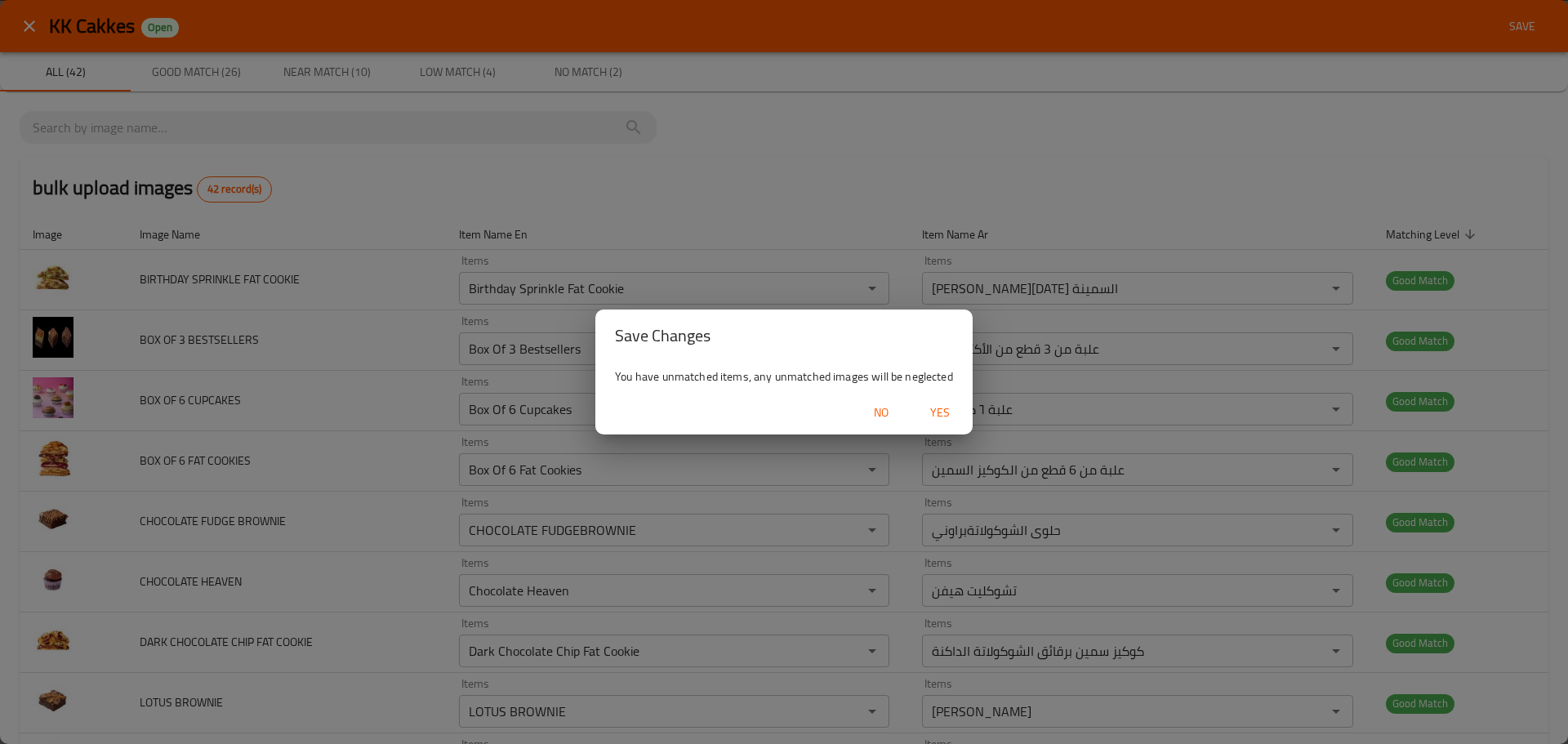
click at [943, 412] on span "Yes" at bounding box center [940, 412] width 39 height 20
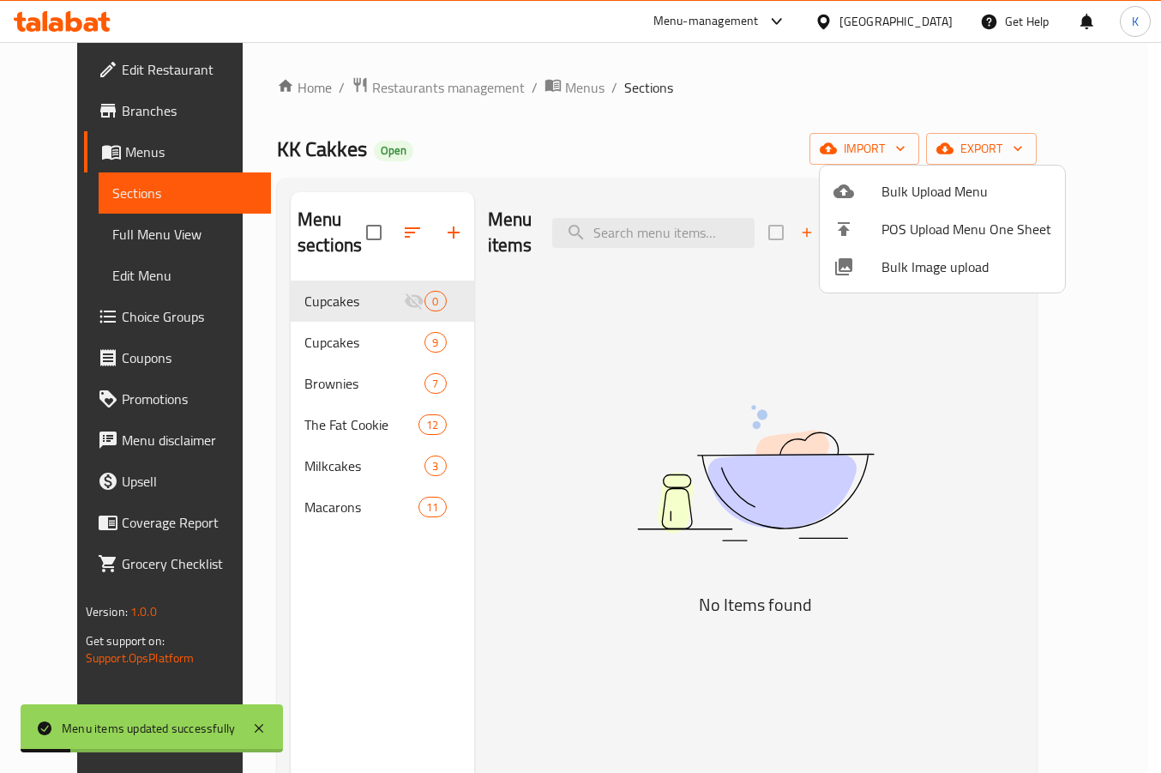
click at [551, 380] on div at bounding box center [580, 386] width 1161 height 773
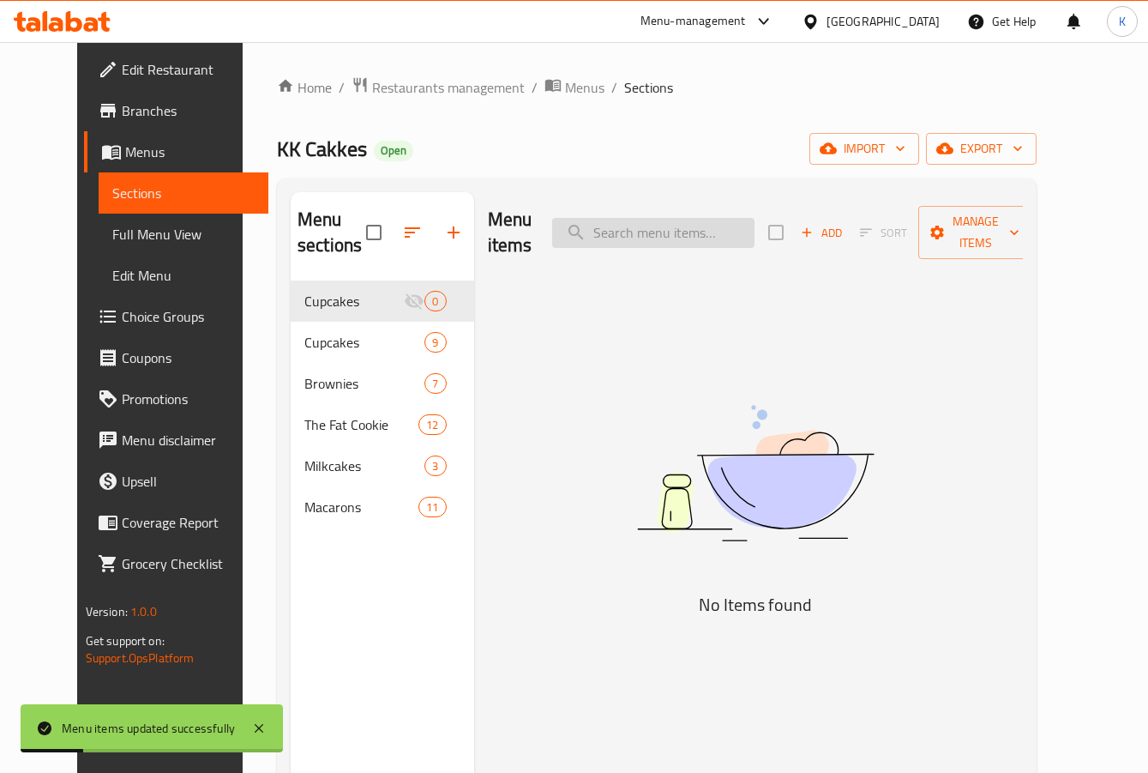
click at [662, 222] on input "search" at bounding box center [653, 233] width 202 height 30
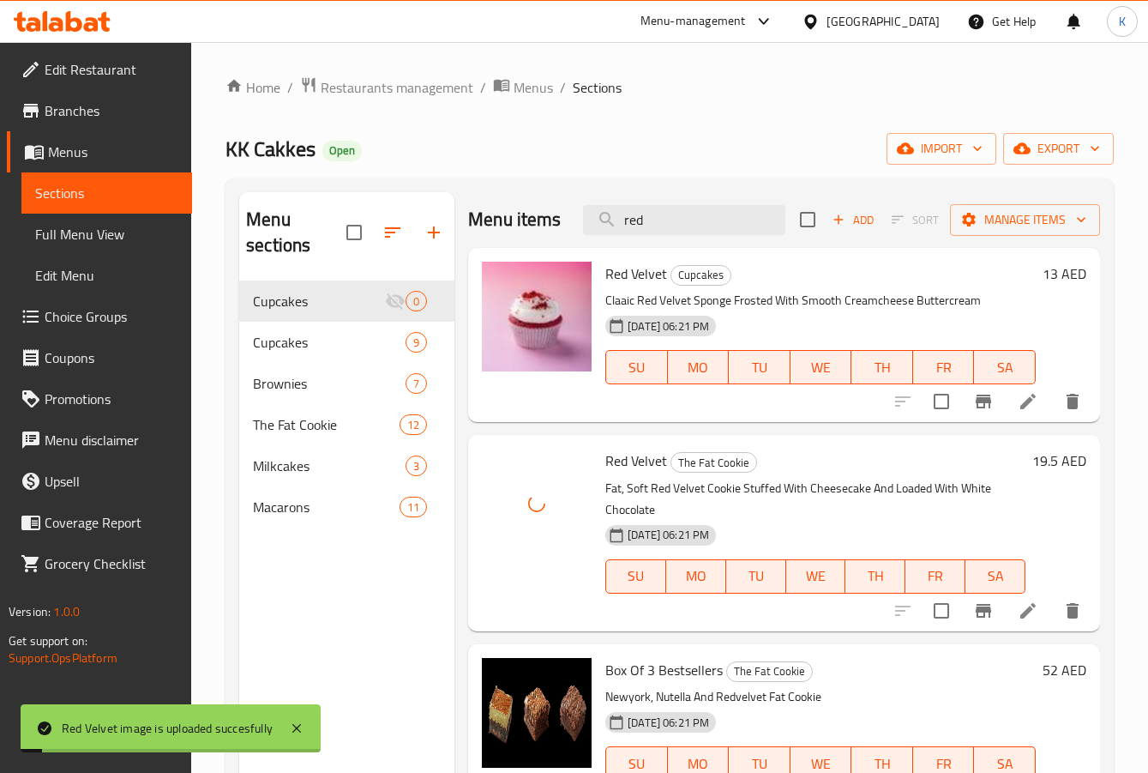
click at [666, 116] on div "Home / Restaurants management / Menus / Sections KK Cakkes Open import export M…" at bounding box center [670, 527] width 889 height 902
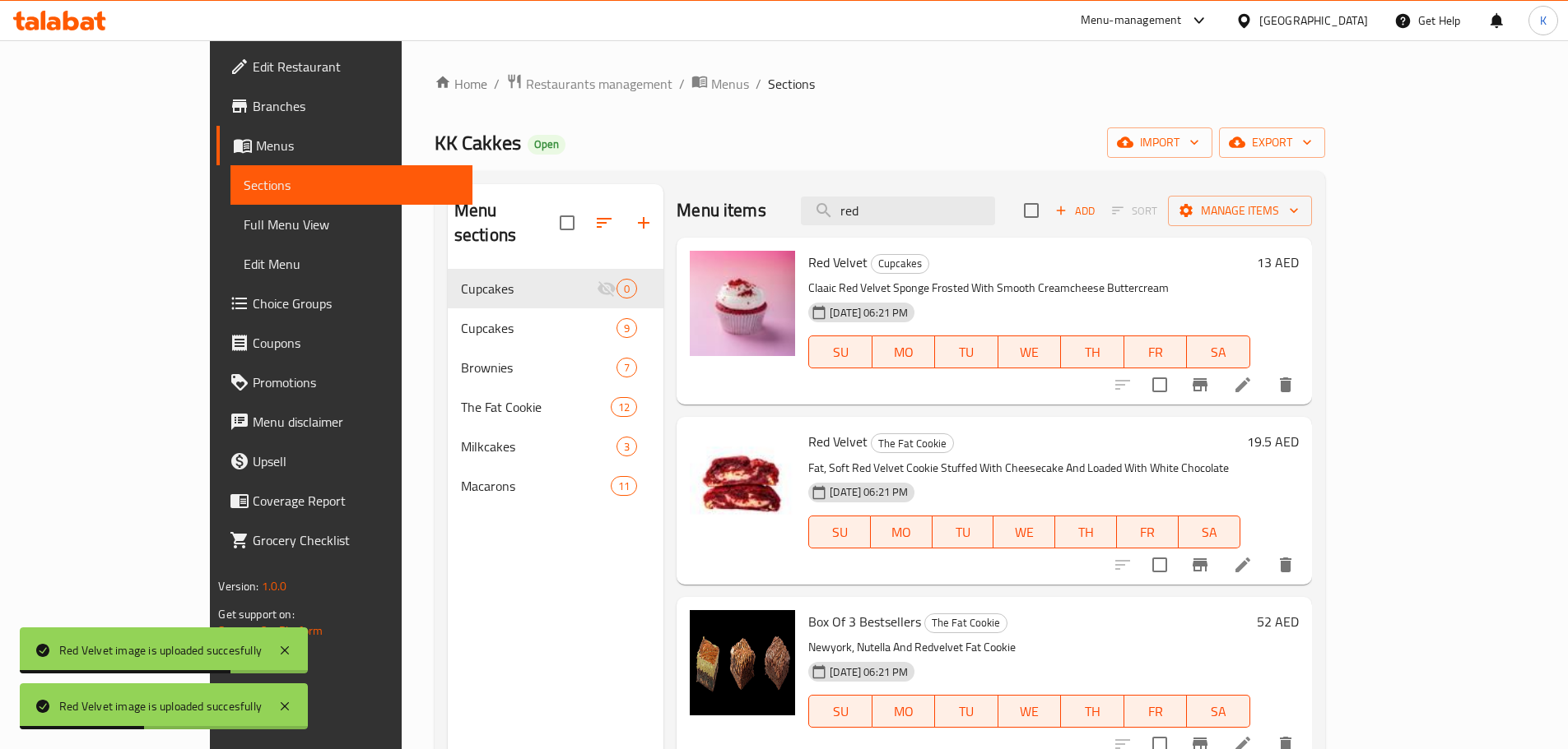
click at [244, 233] on span "Full Menu View" at bounding box center [351, 224] width 215 height 20
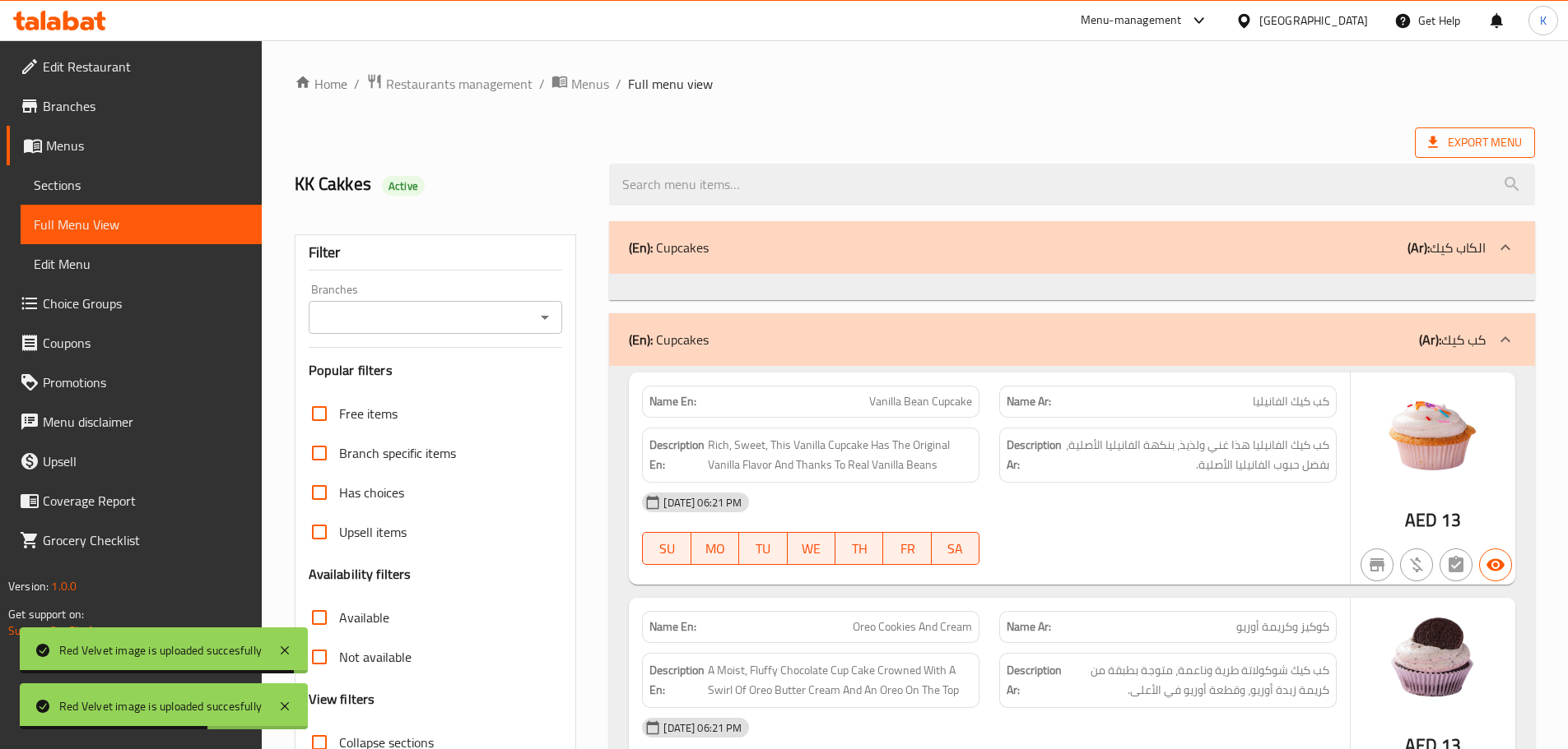
click at [1461, 151] on span "Export Menu" at bounding box center [1475, 142] width 94 height 20
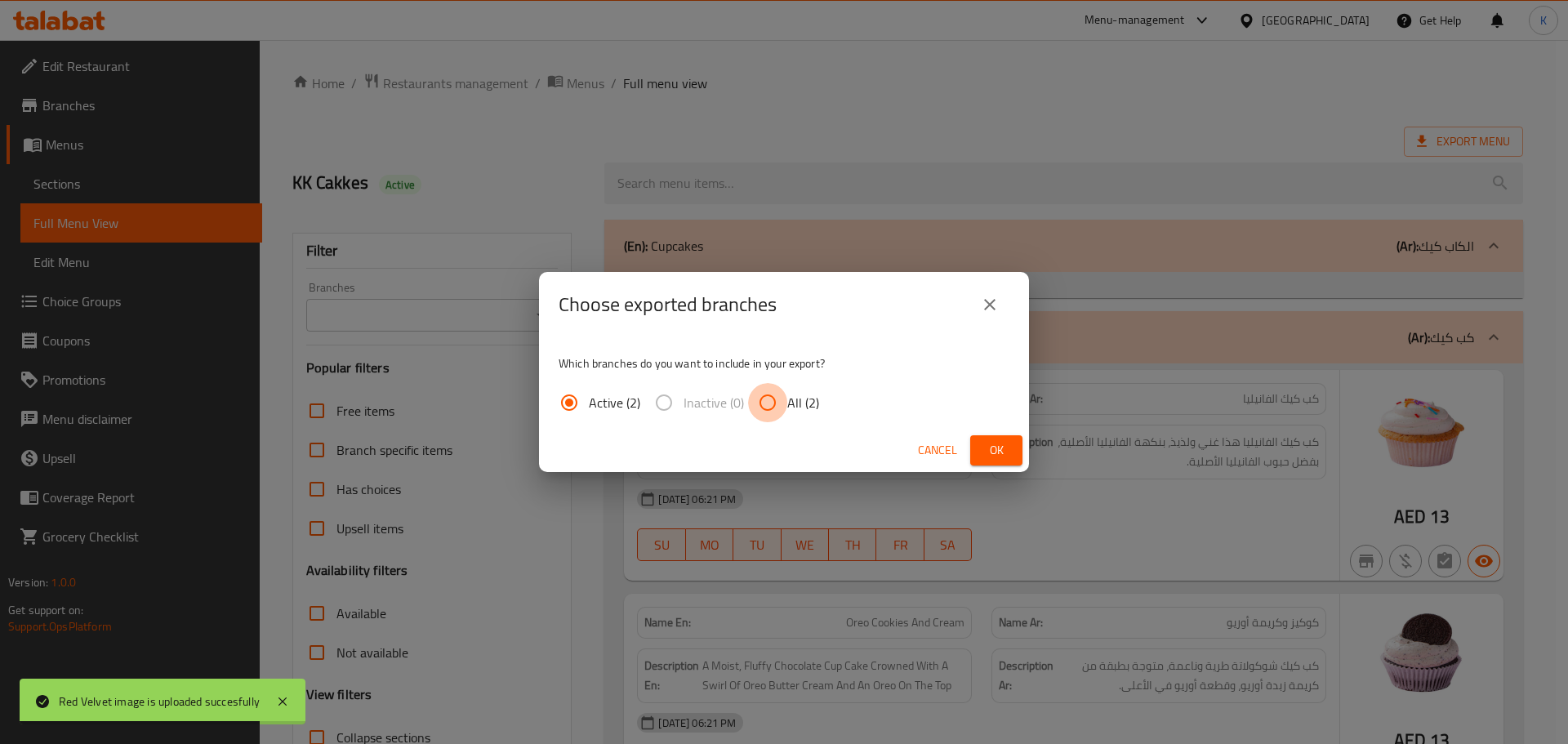
click at [784, 402] on input "All (2)" at bounding box center [767, 402] width 39 height 39
click at [1012, 452] on button "Ok" at bounding box center [996, 451] width 52 height 30
